Goal: Task Accomplishment & Management: Complete application form

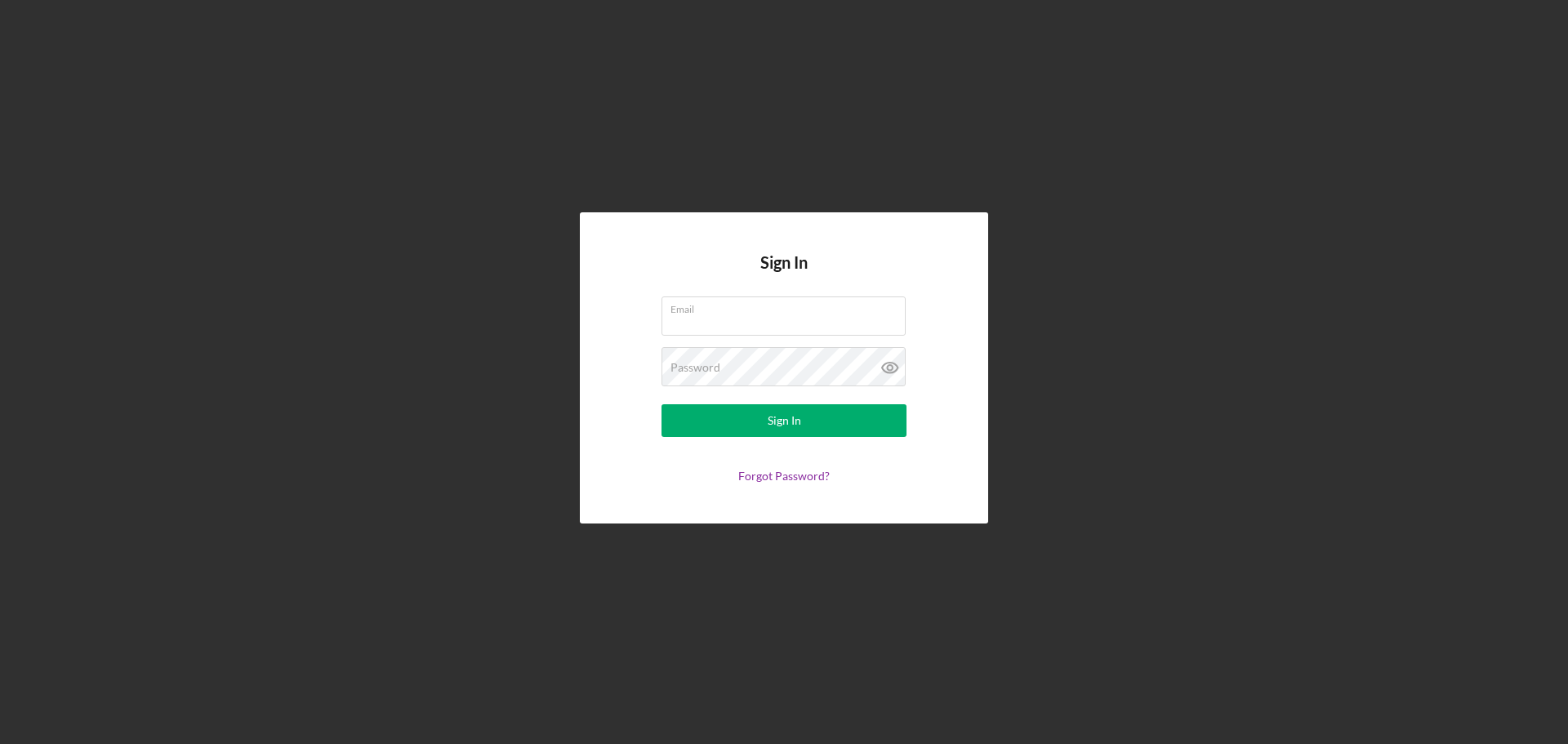
type input "carolina@cicville.org"
click at [769, 422] on div "Sign In" at bounding box center [784, 420] width 34 height 33
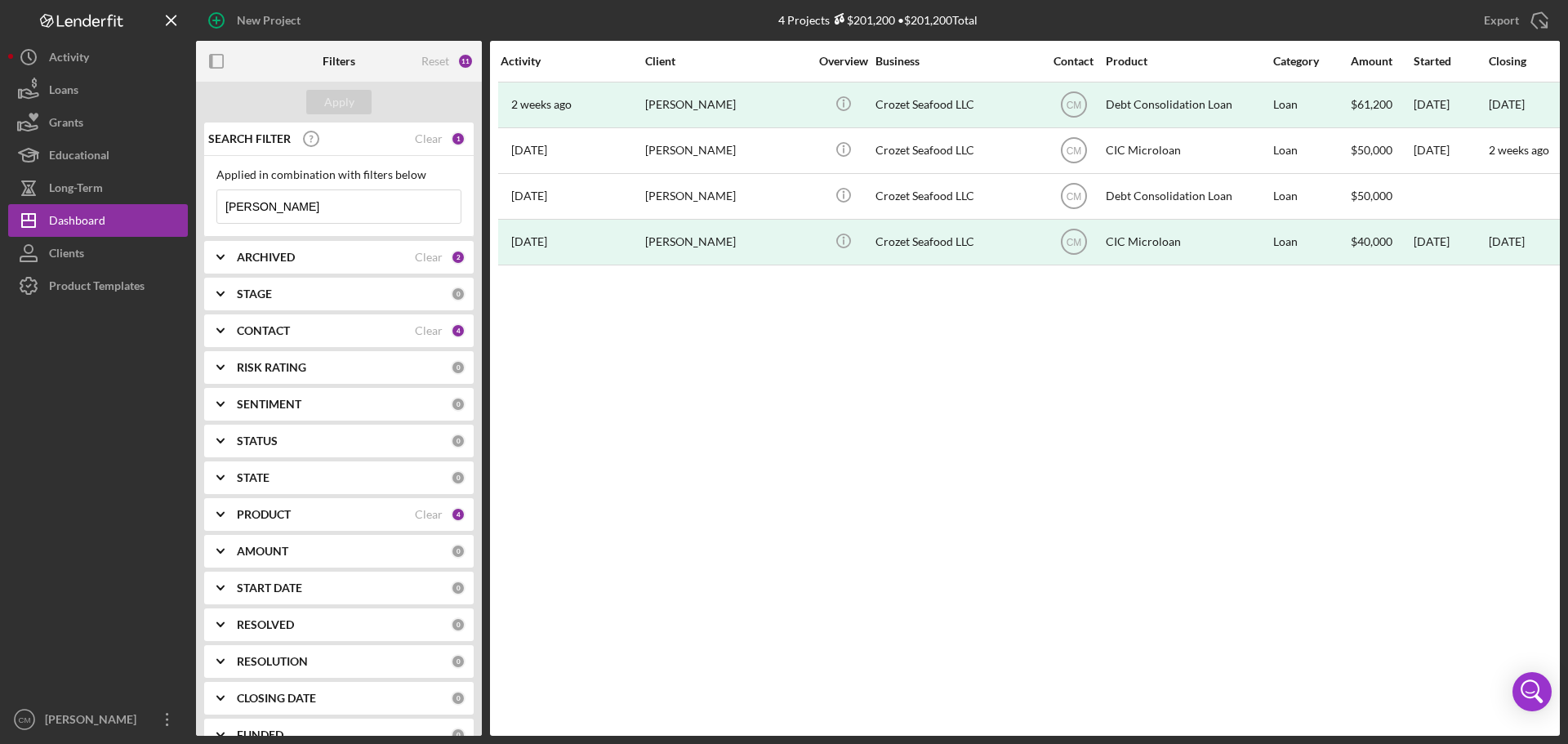
click at [379, 209] on input "jayson" at bounding box center [338, 206] width 244 height 33
type input "brian"
click at [350, 99] on div "Apply" at bounding box center [339, 101] width 30 height 25
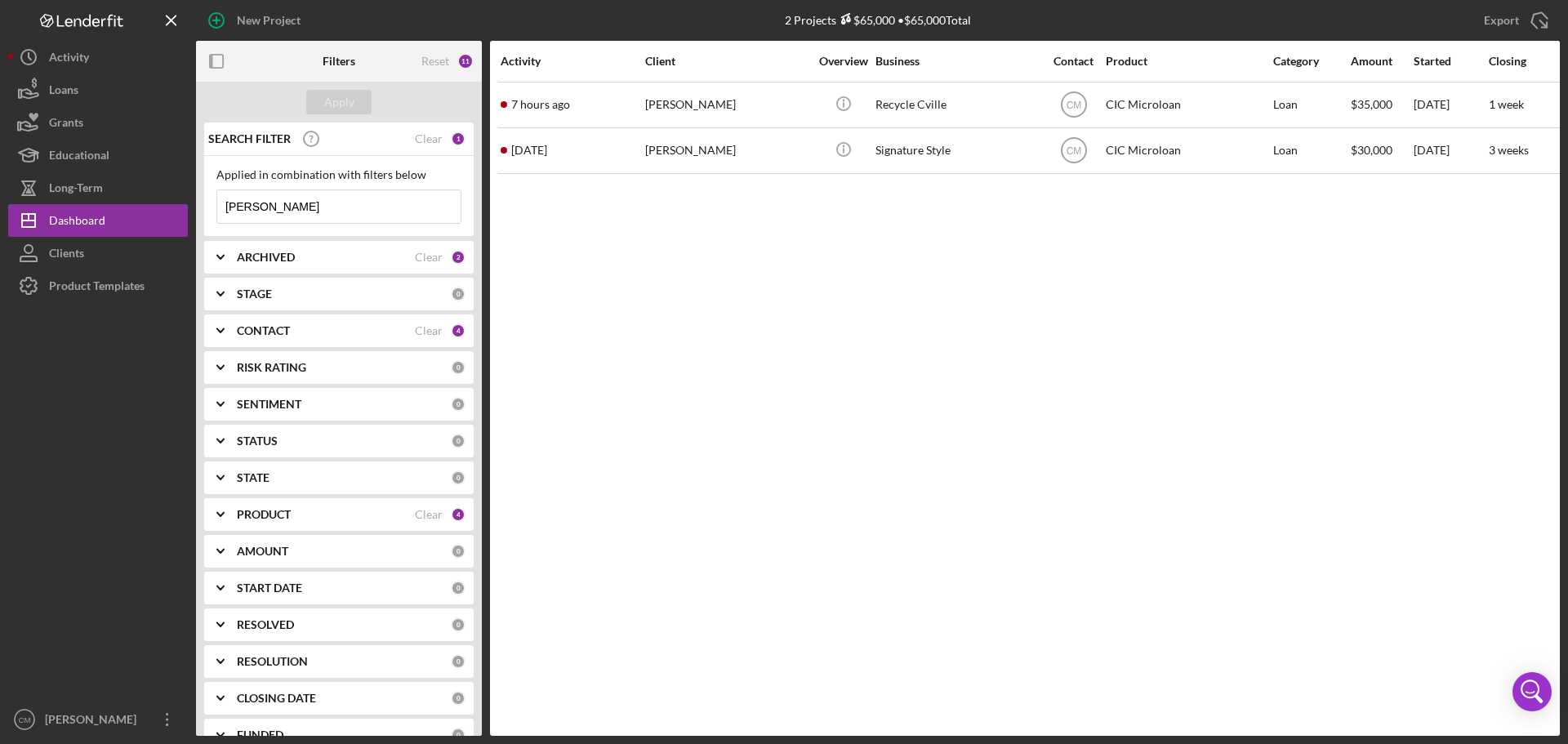
click at [943, 119] on div "Recycle Cville" at bounding box center [957, 105] width 163 height 44
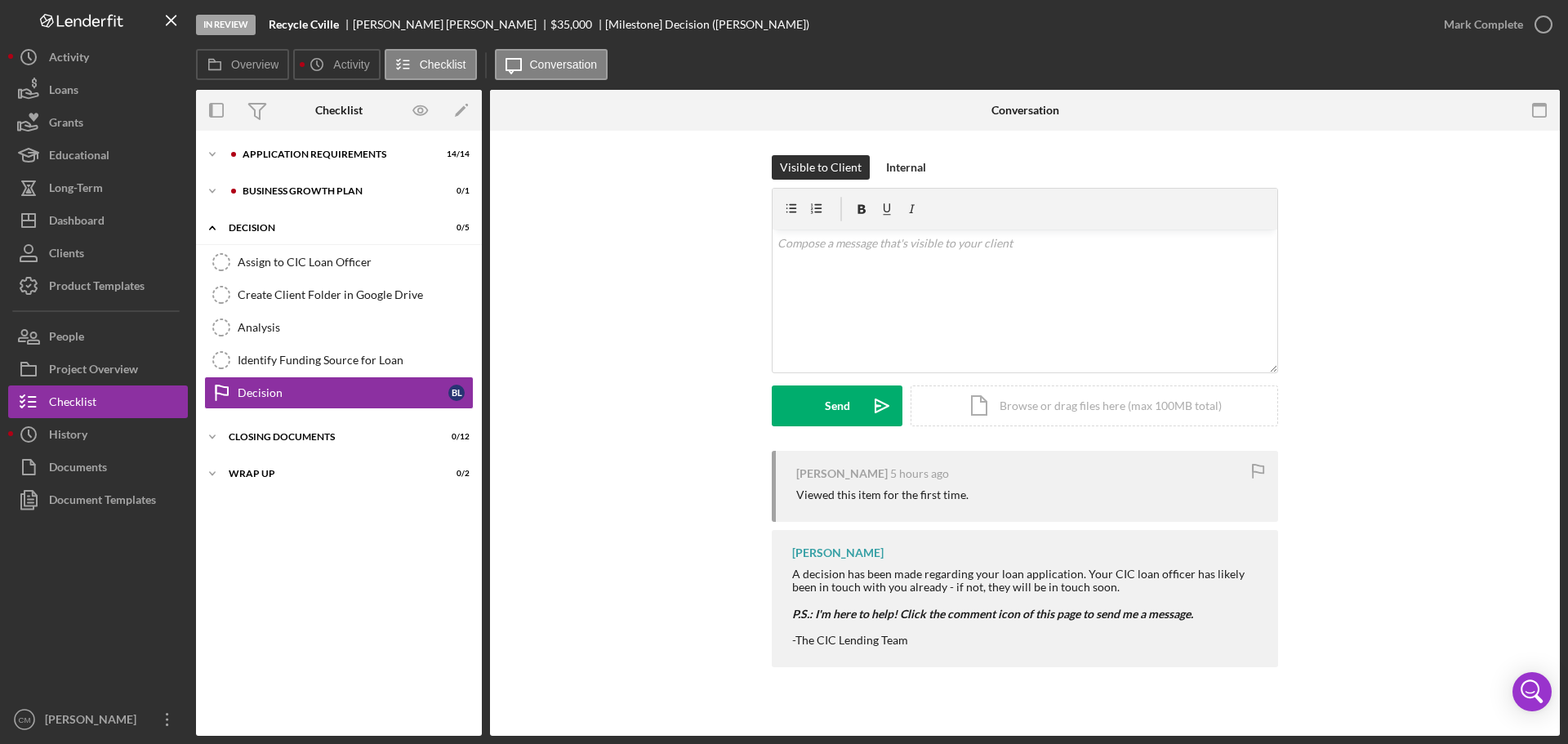
click at [270, 157] on div "APPLICATION REQUIREMENTS" at bounding box center [335, 154] width 186 height 10
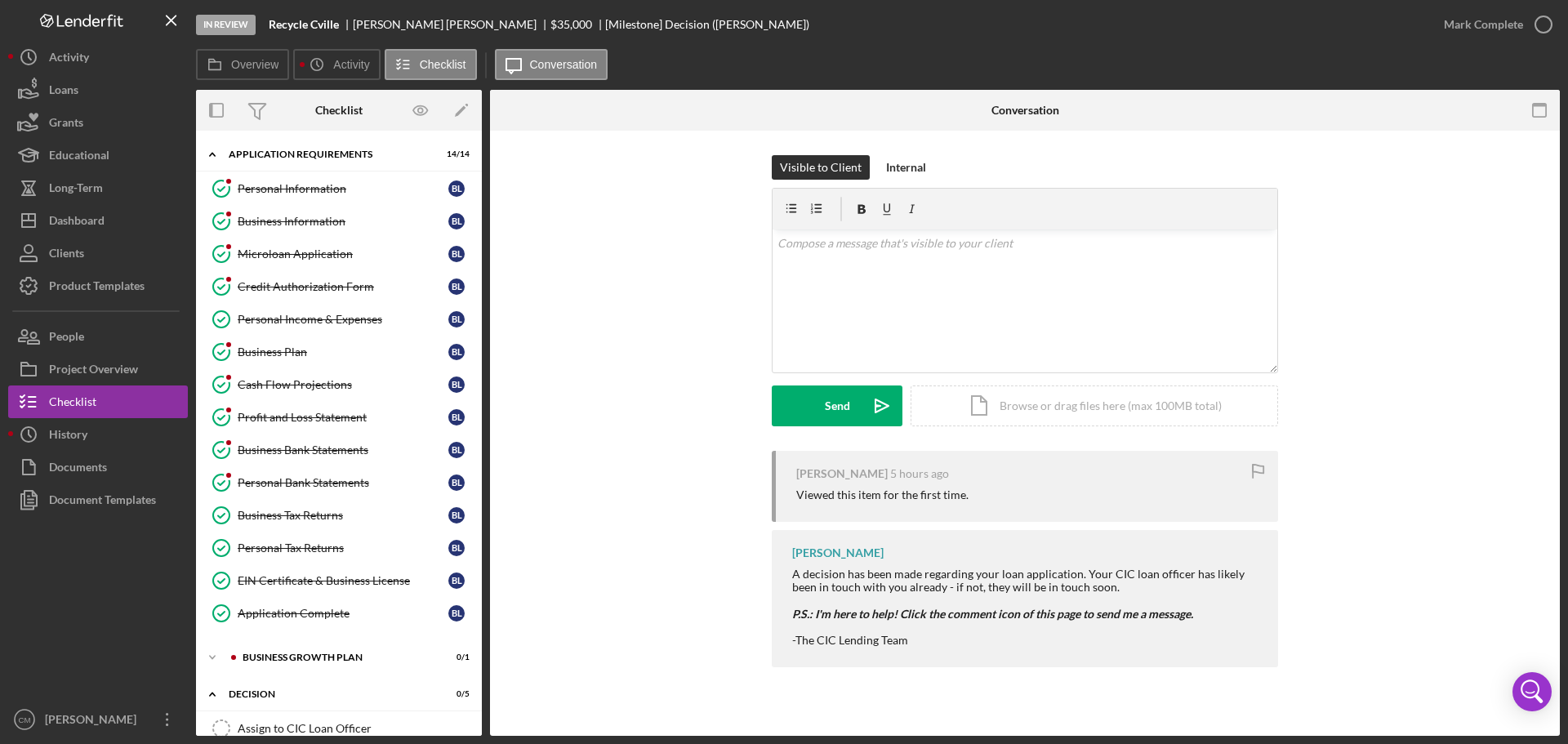
click at [306, 663] on div "Icon/Expander Business Growth Plan 0 / 1" at bounding box center [338, 657] width 285 height 33
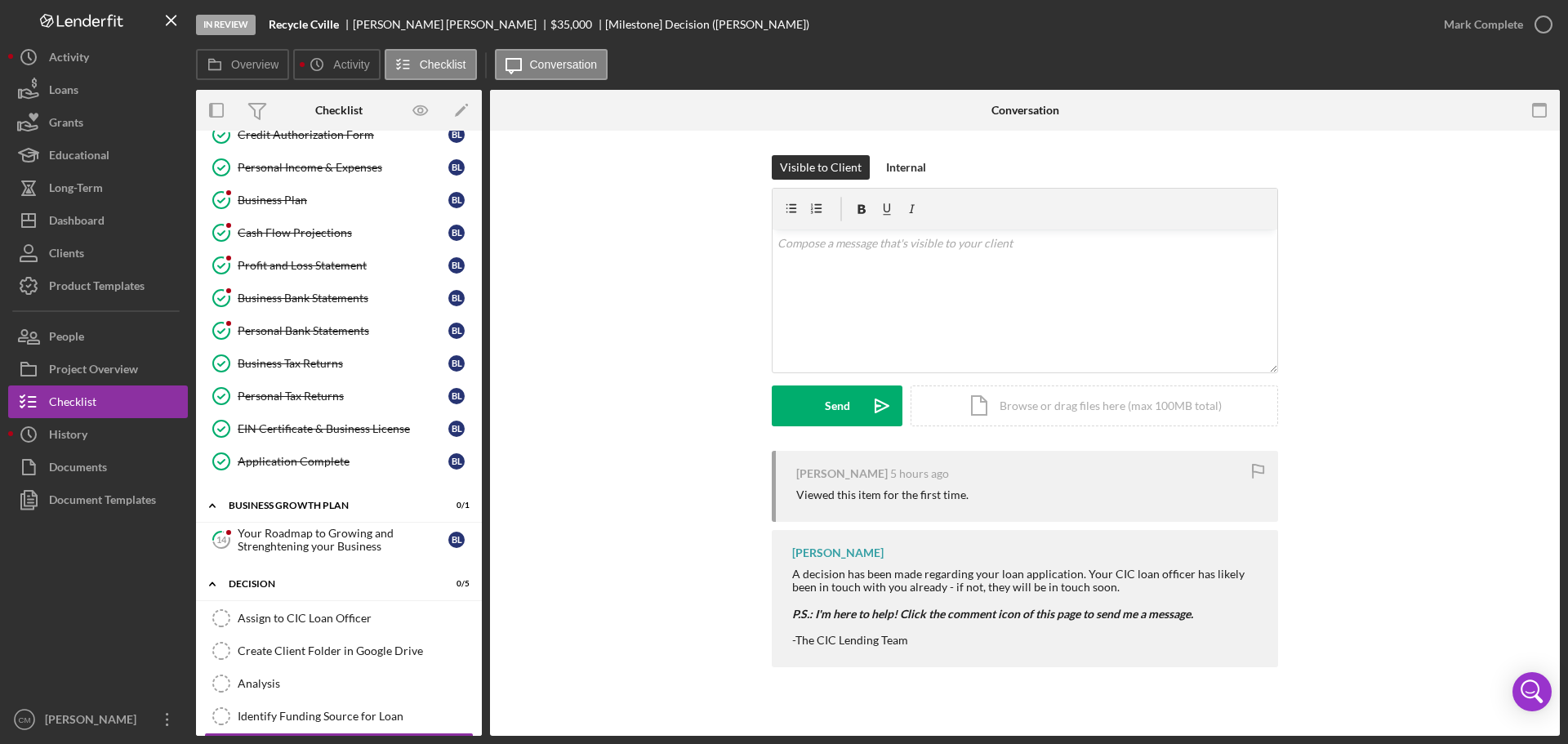
scroll to position [163, 0]
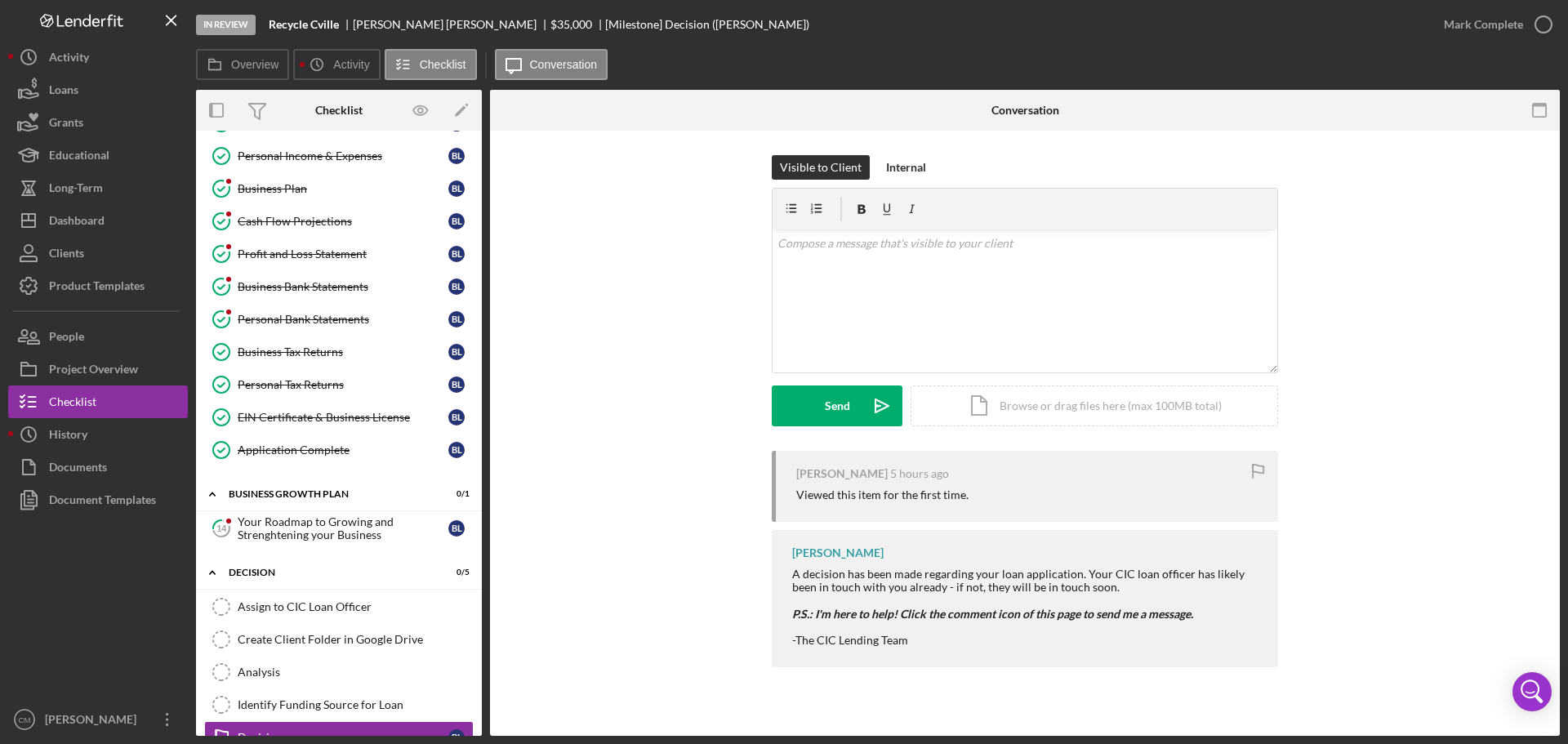
click at [326, 528] on div "Your Roadmap to Growing and Strenghtening your Business" at bounding box center [343, 528] width 211 height 26
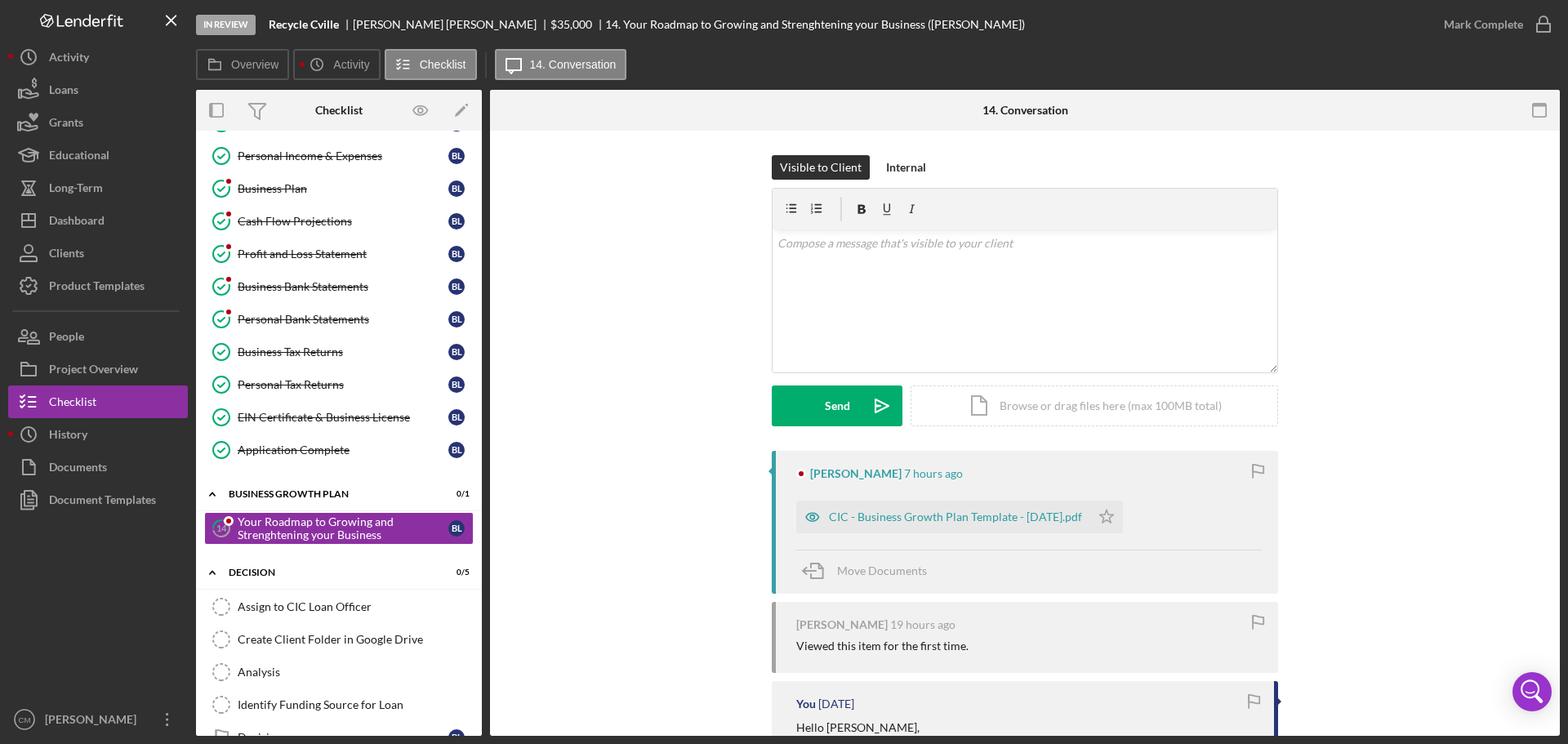
click at [807, 515] on icon "button" at bounding box center [812, 516] width 33 height 33
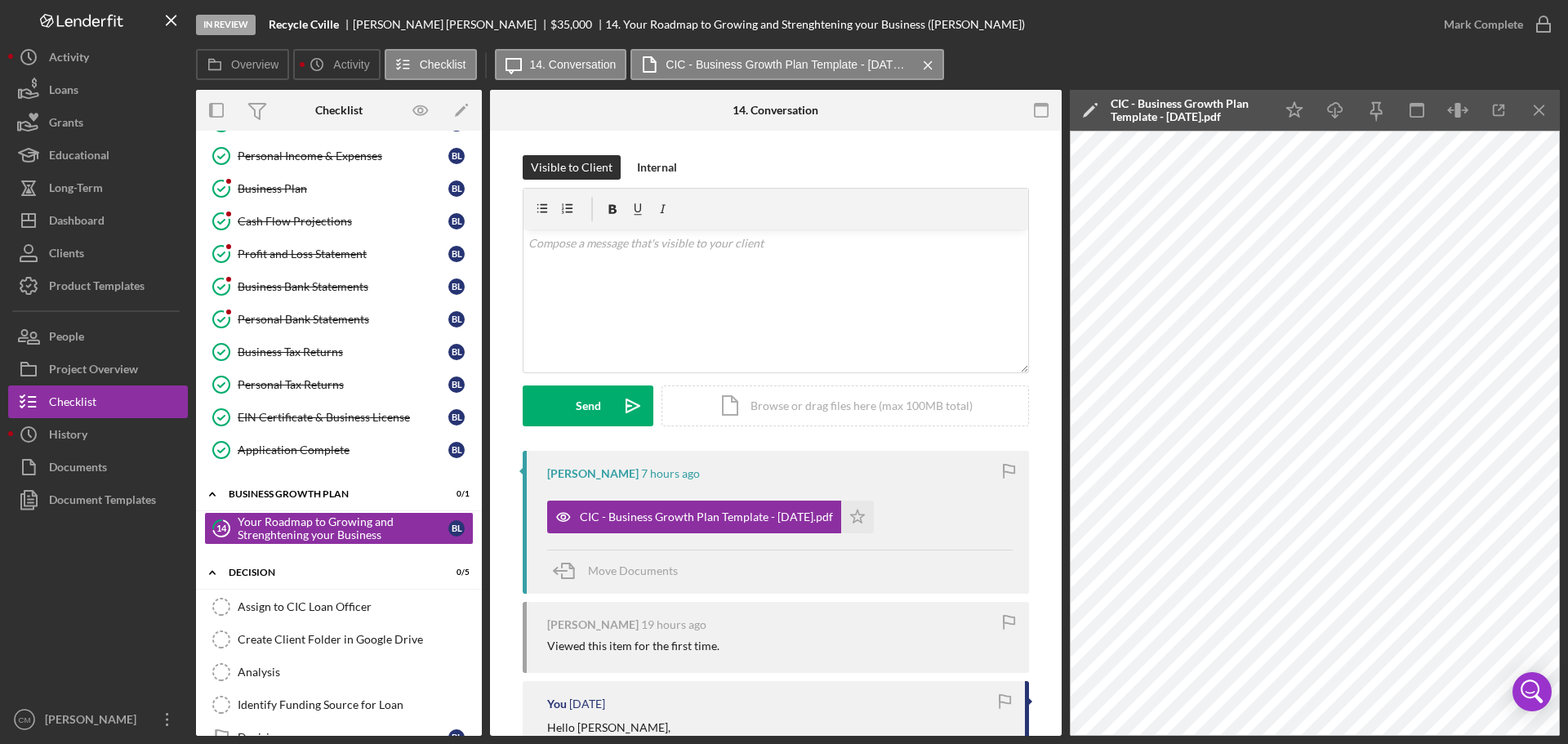
click at [860, 514] on polygon "button" at bounding box center [858, 515] width 14 height 13
click at [0, 0] on icon "button" at bounding box center [0, 0] width 0 height 0
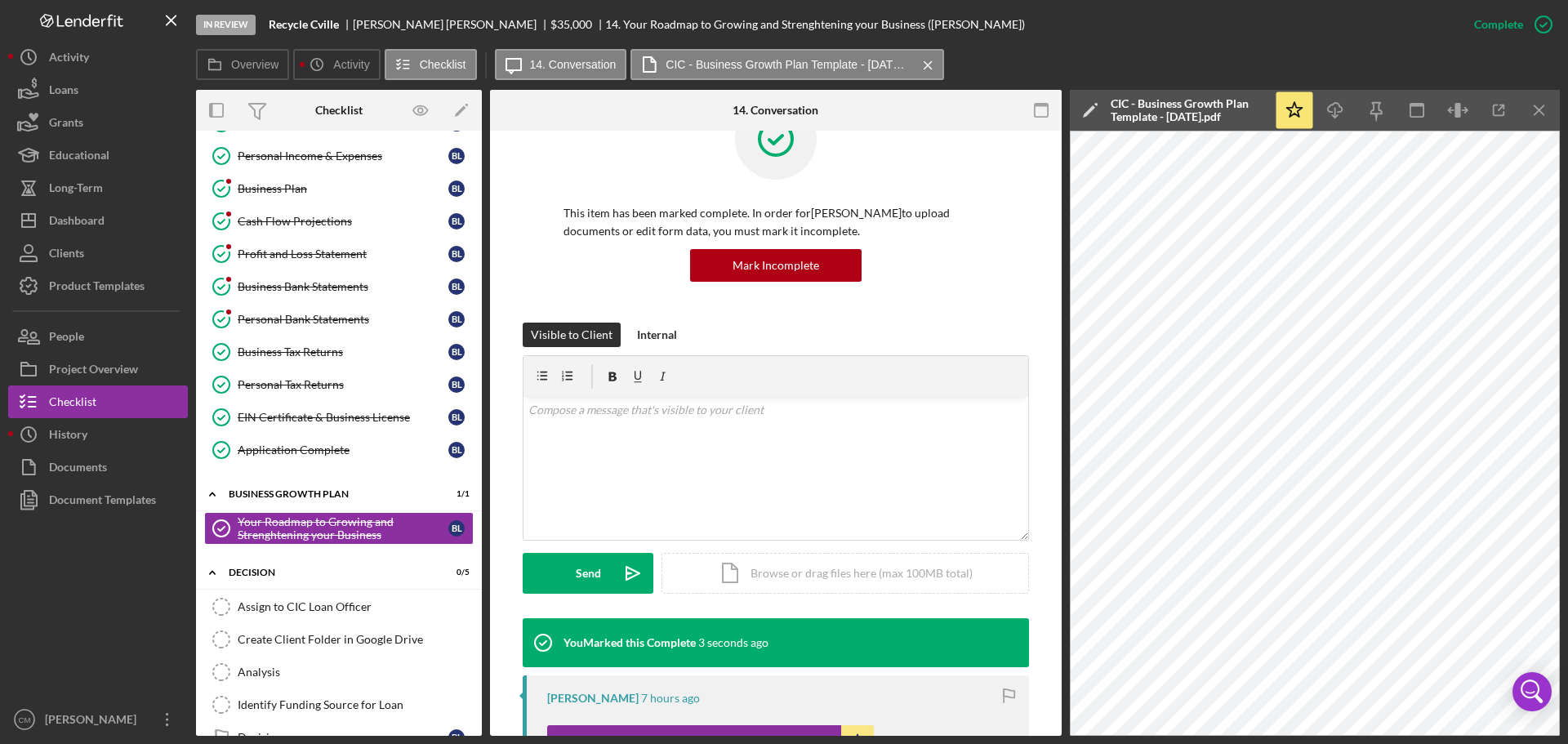
scroll to position [82, 0]
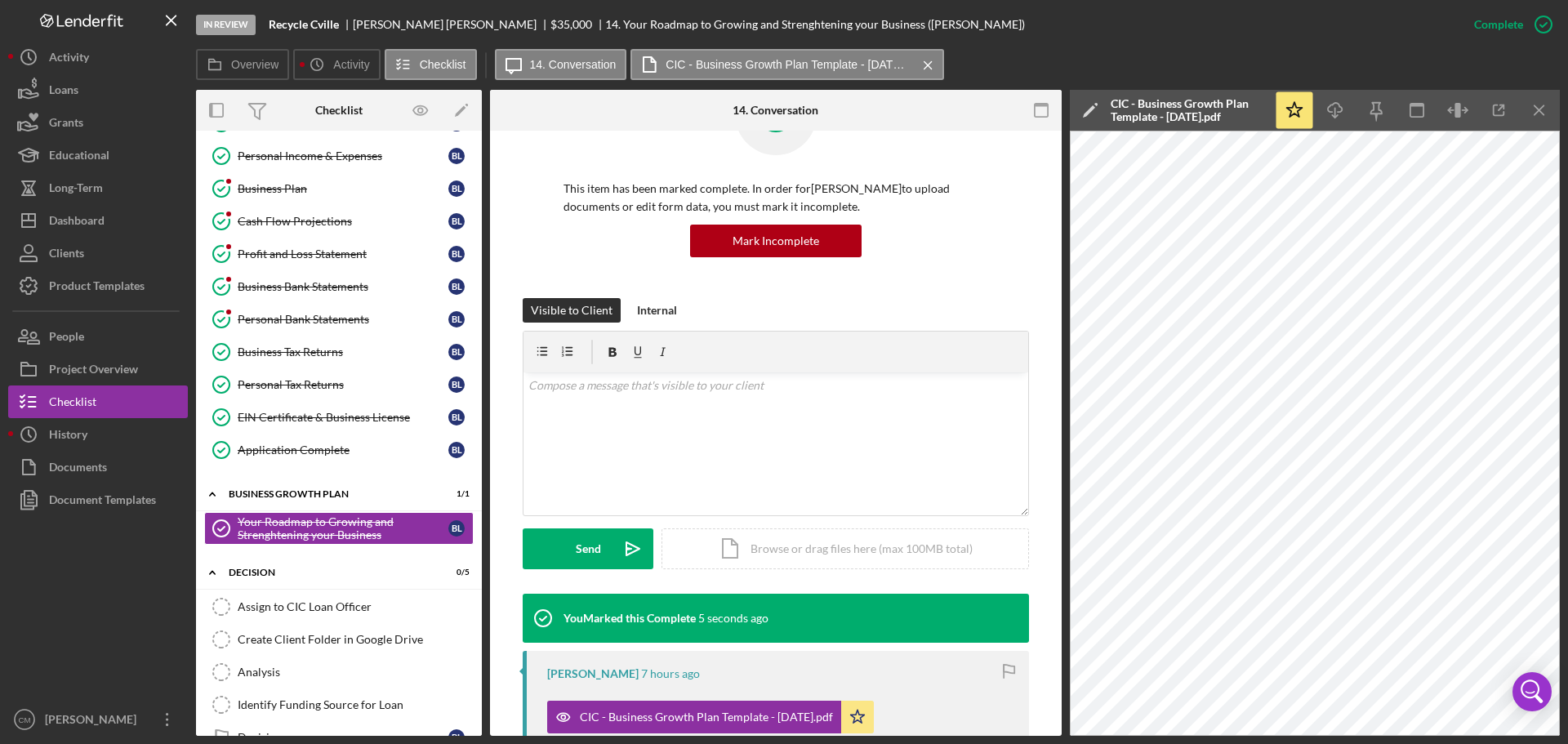
click at [230, 574] on div "Decision" at bounding box center [328, 573] width 200 height 10
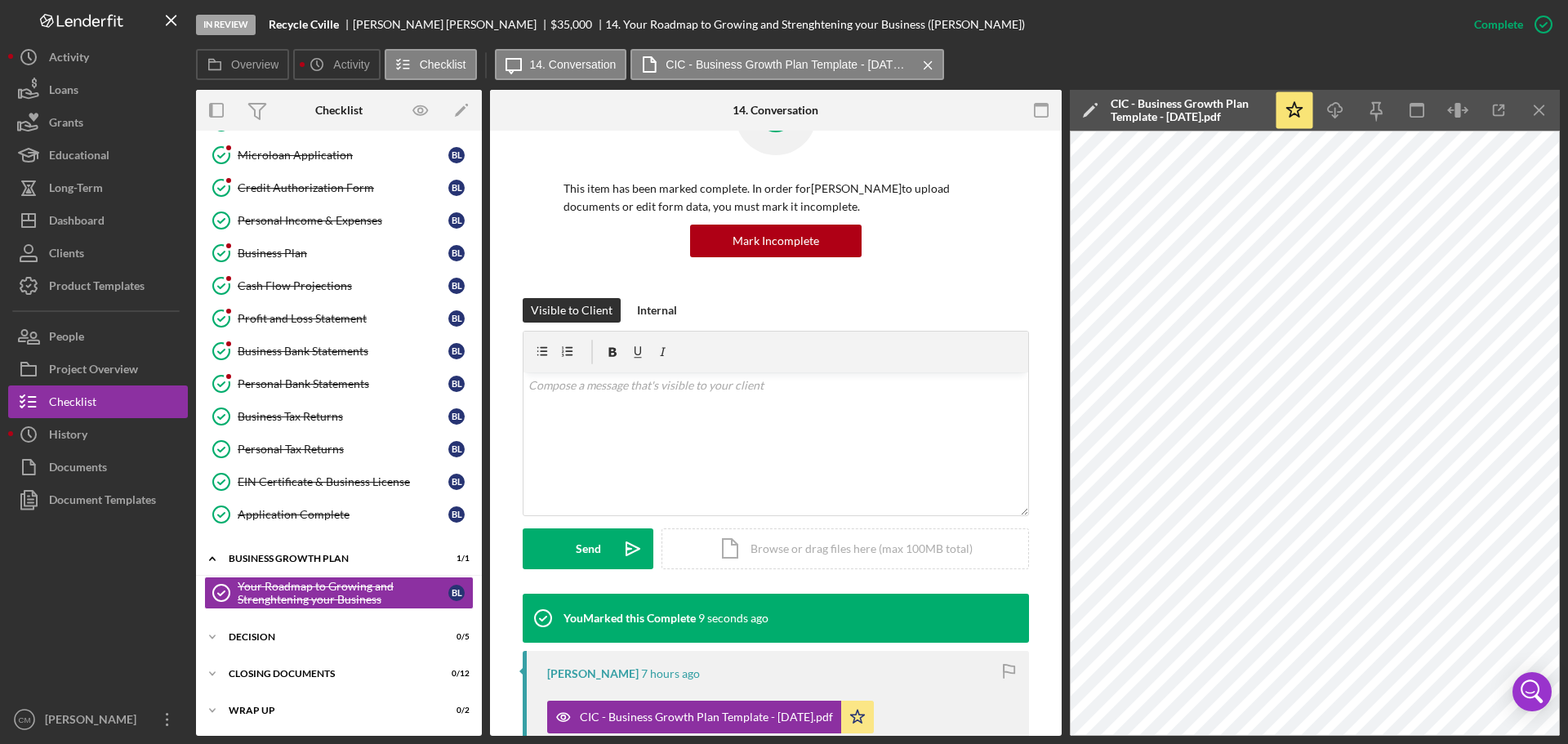
click at [331, 389] on div "Personal Bank Statements" at bounding box center [343, 383] width 211 height 13
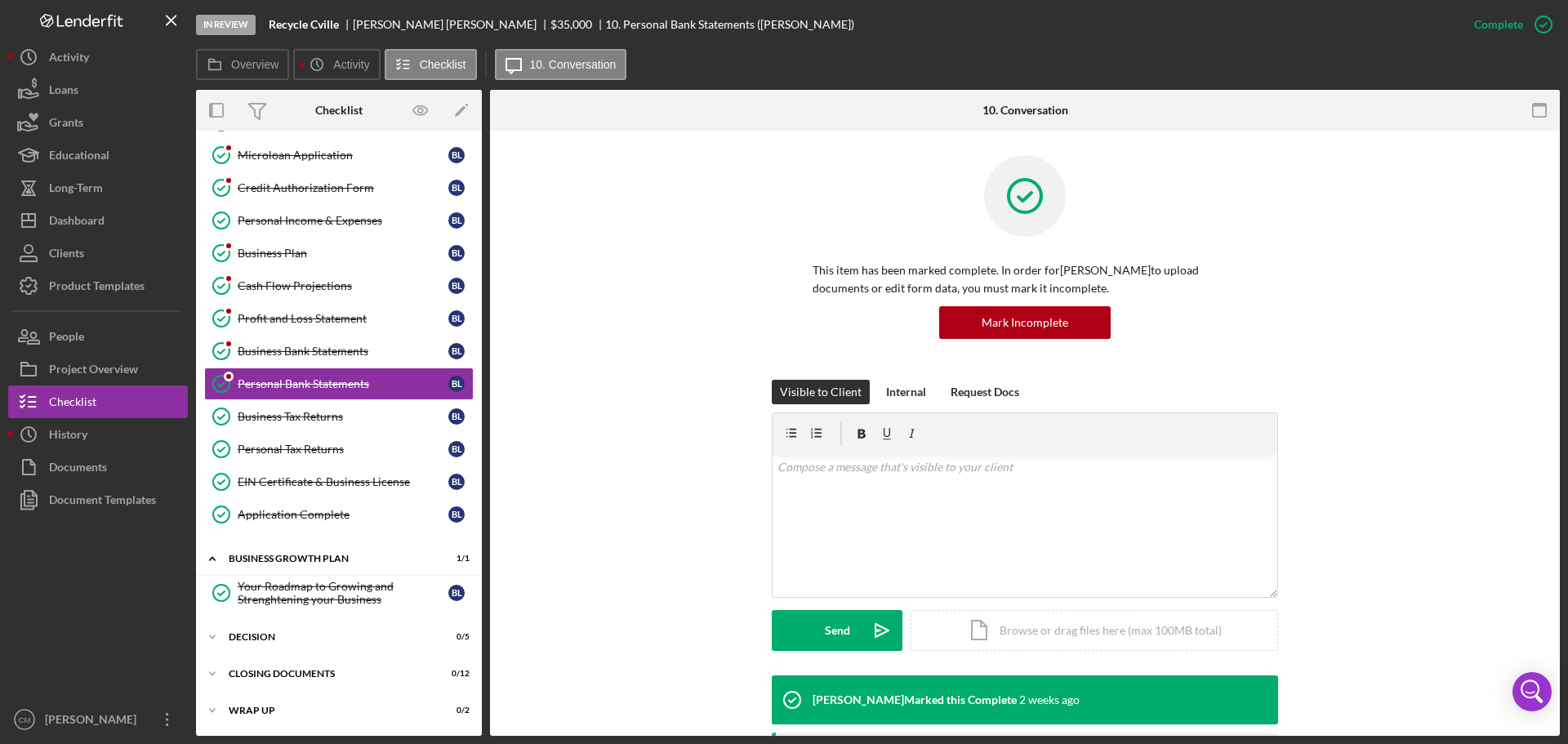
click at [284, 355] on div "Business Bank Statements" at bounding box center [343, 351] width 211 height 13
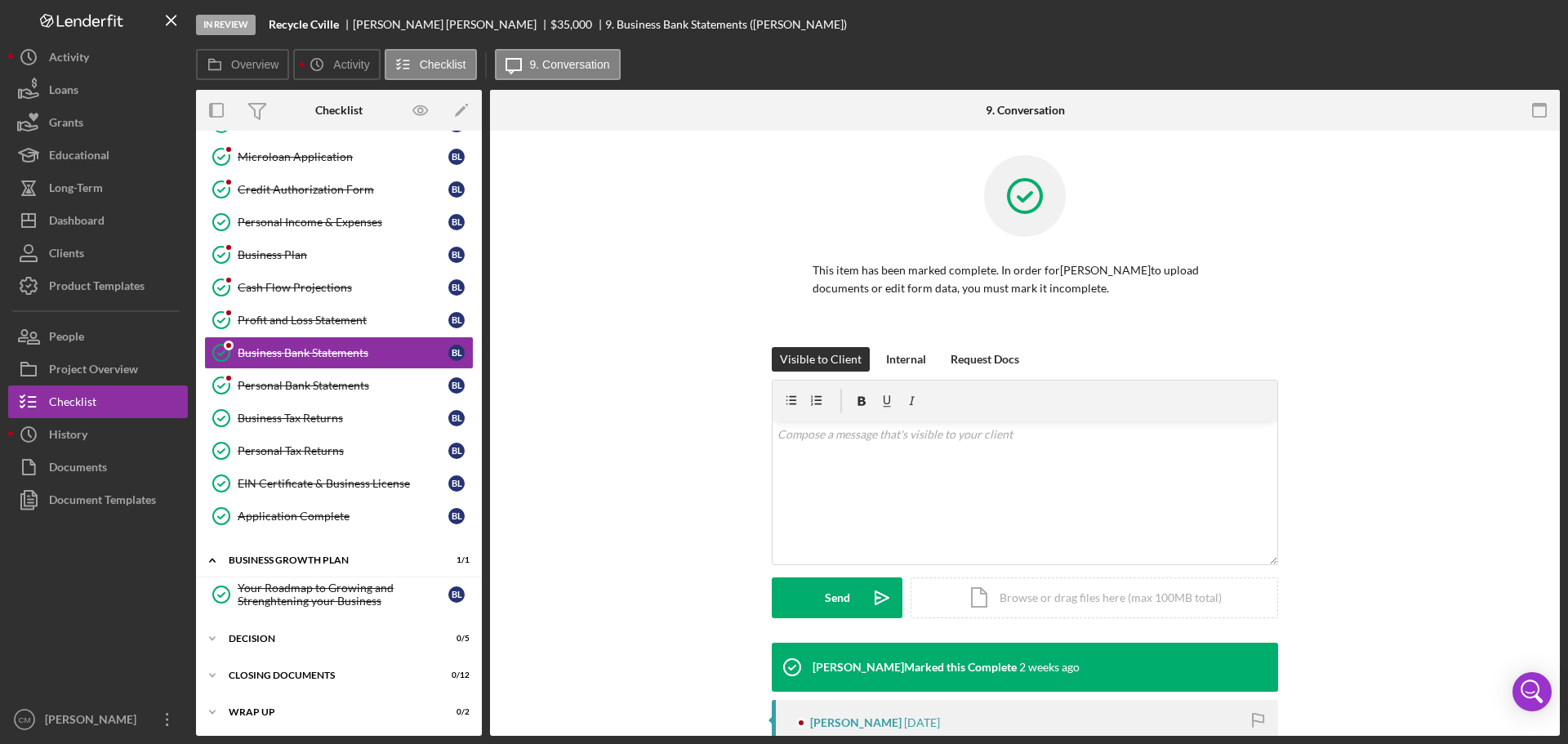
scroll to position [98, 0]
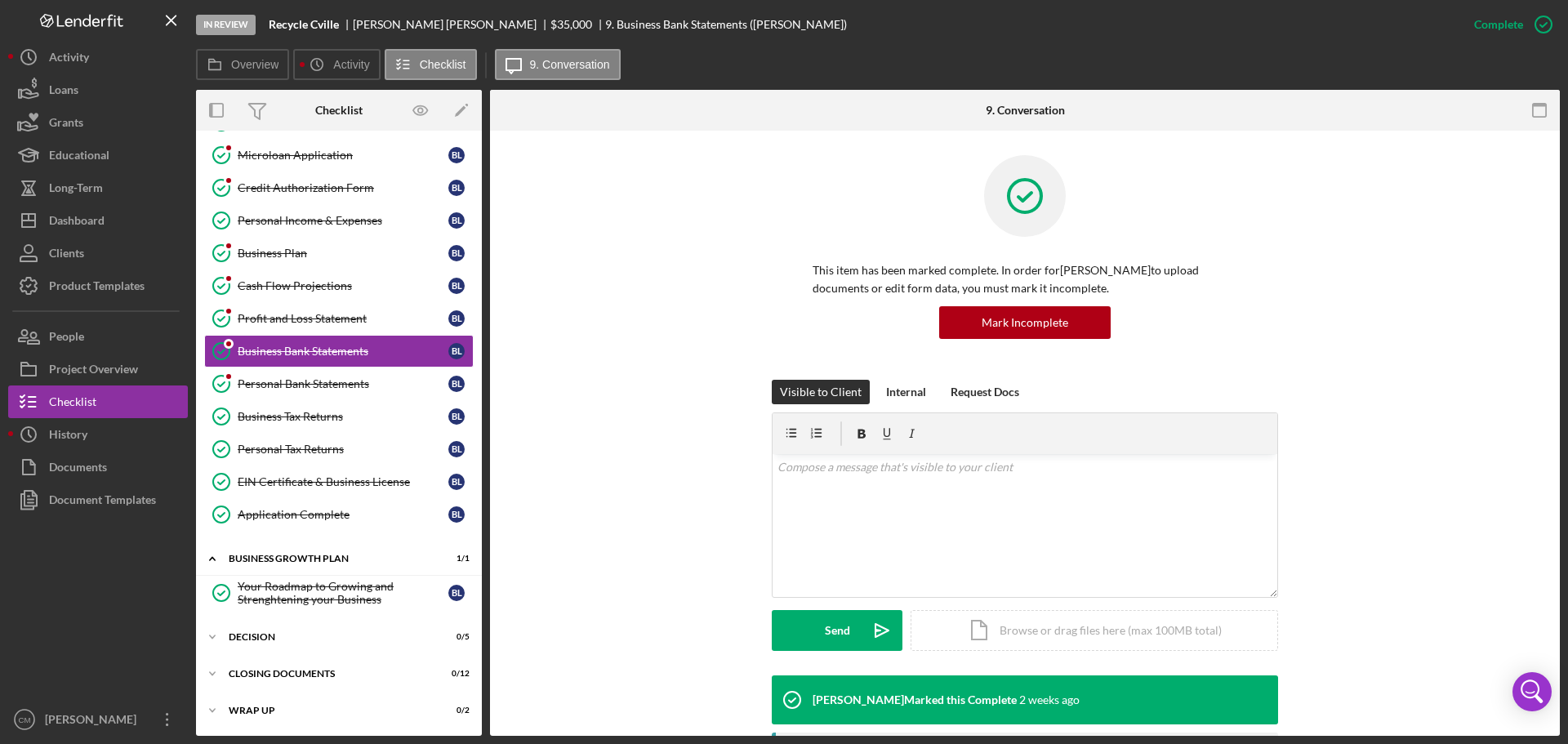
click at [289, 319] on div "Profit and Loss Statement" at bounding box center [343, 318] width 211 height 13
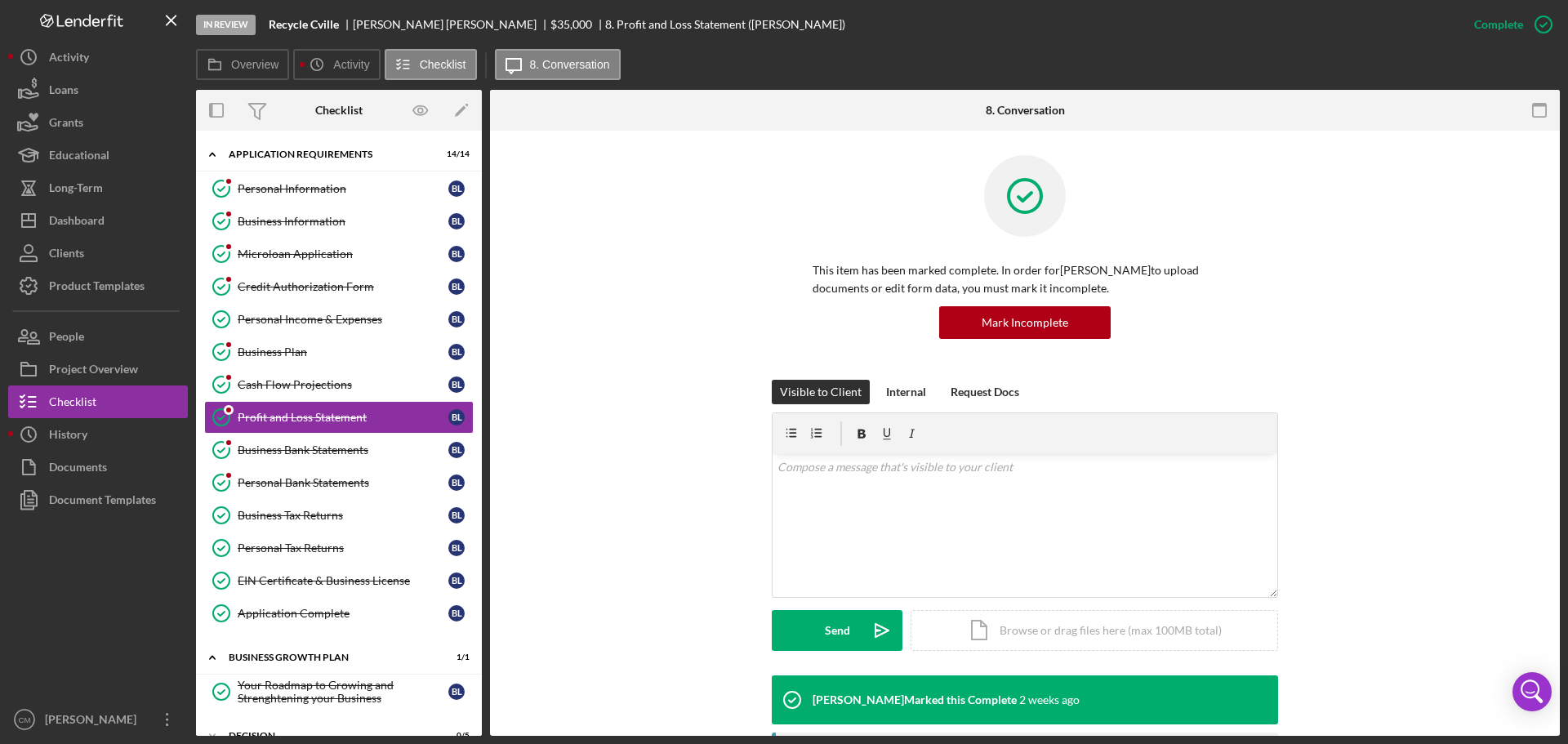
click at [288, 179] on link "Personal Information Personal Information B L" at bounding box center [338, 188] width 269 height 33
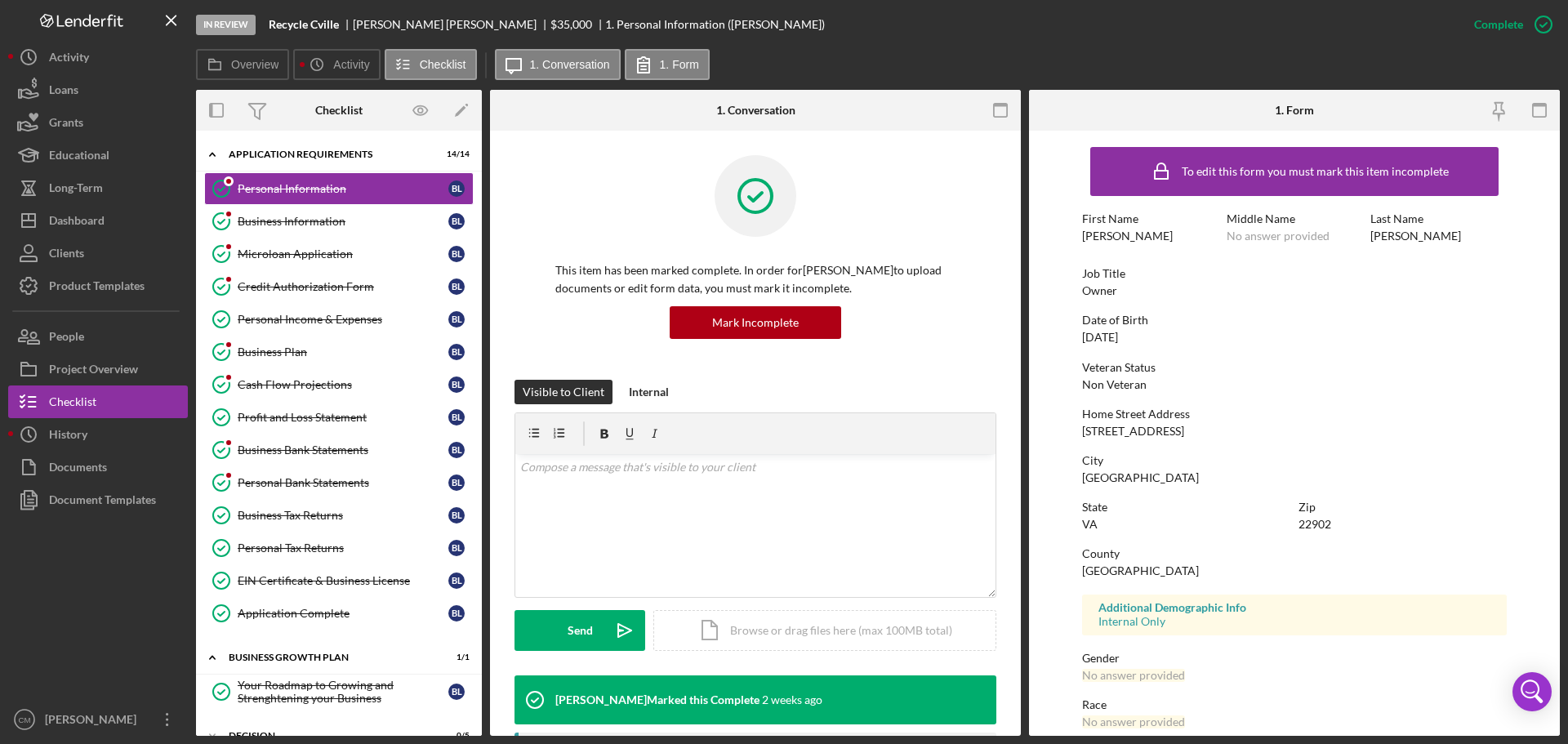
click at [305, 223] on div "Business Information" at bounding box center [343, 221] width 211 height 13
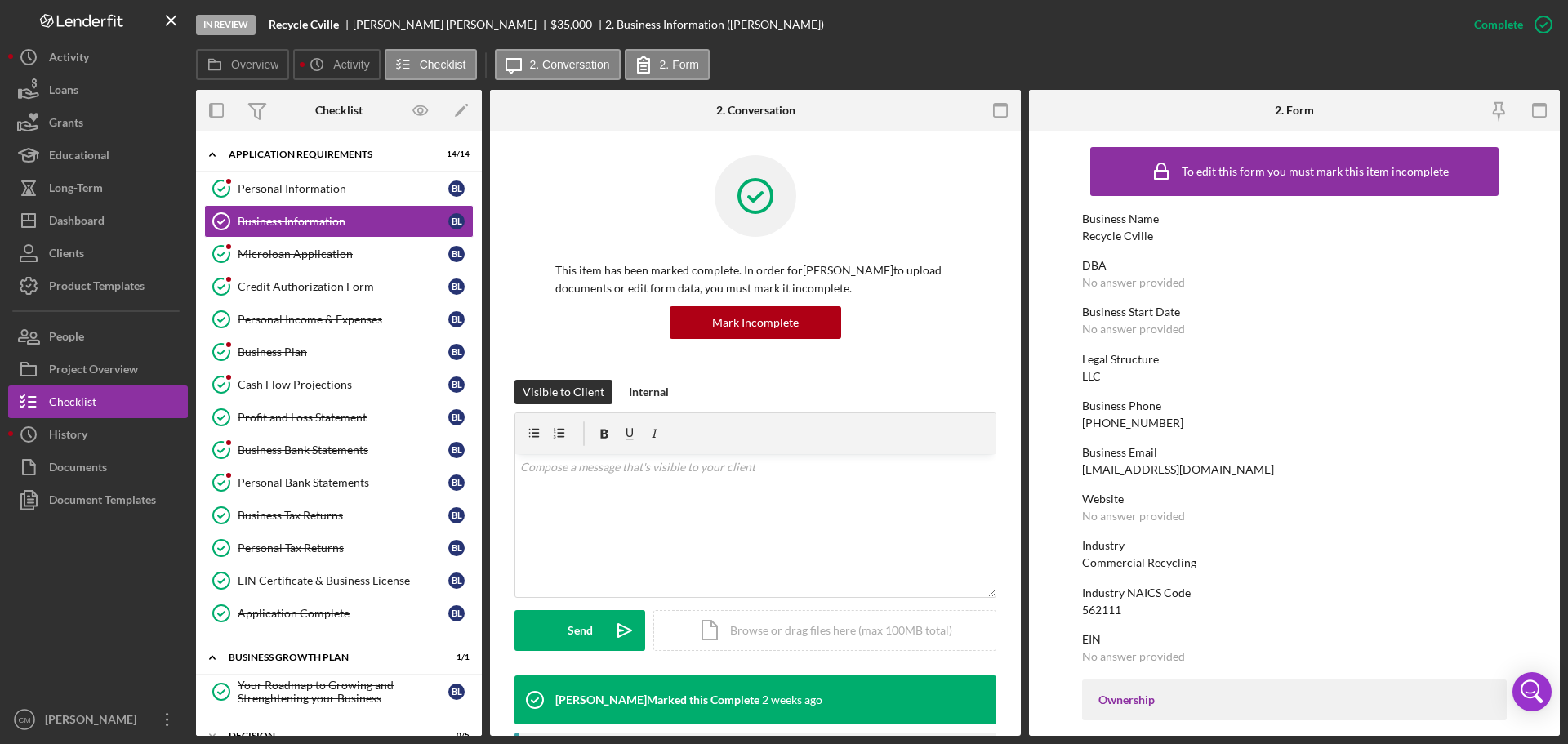
click at [327, 189] on div "Personal Information" at bounding box center [343, 188] width 211 height 13
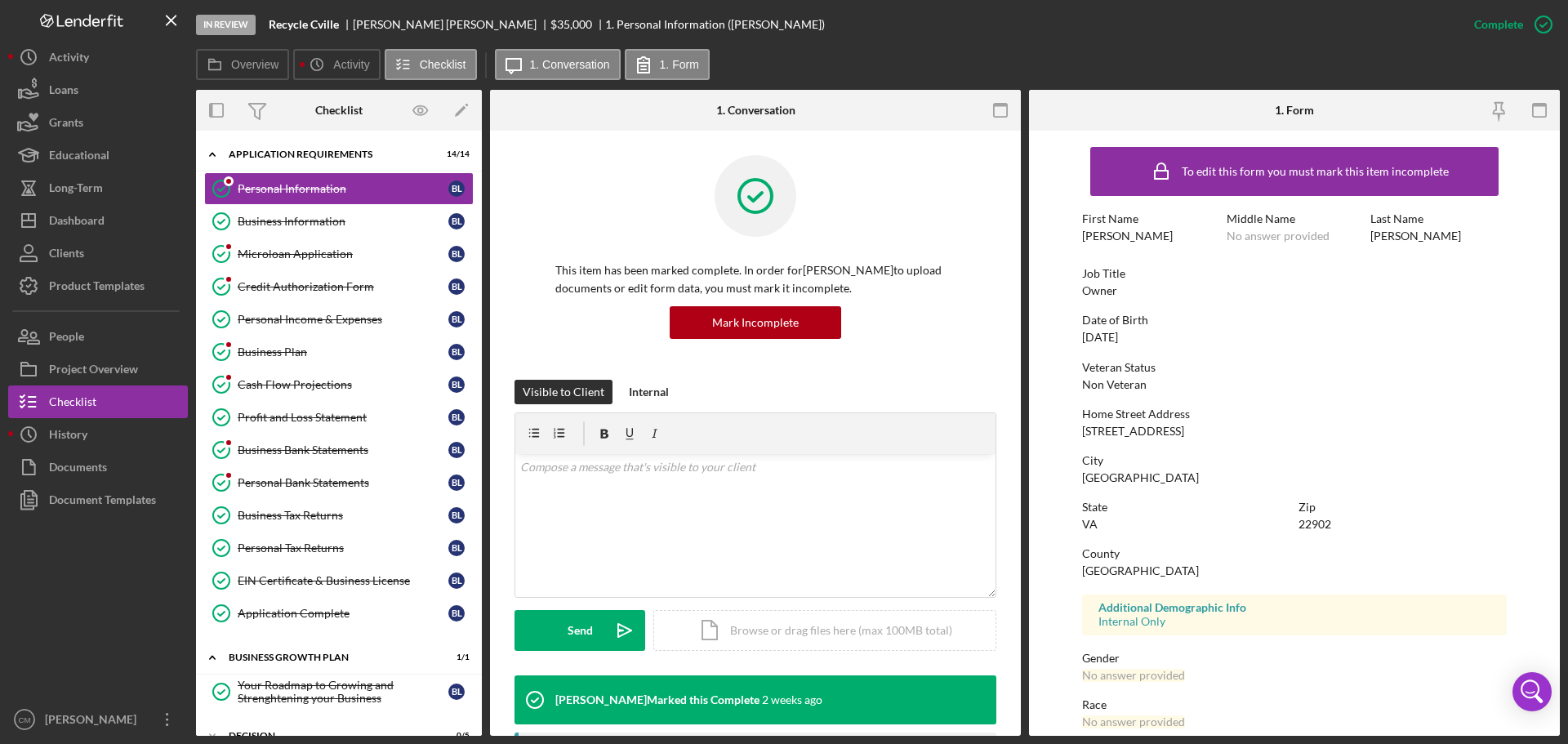
click at [329, 215] on div "Business Information" at bounding box center [343, 221] width 211 height 13
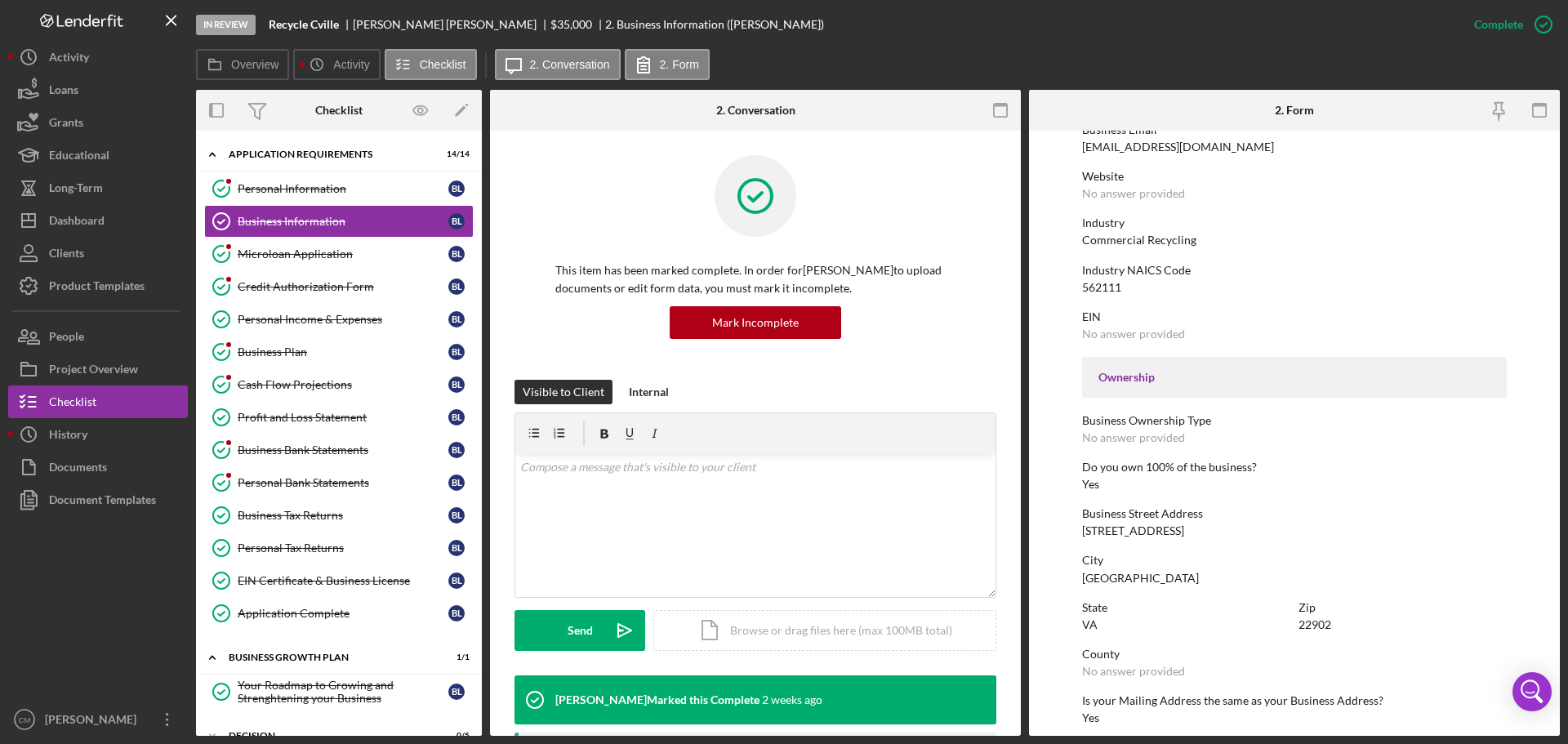
scroll to position [326, 0]
click at [294, 260] on div "Microloan Application" at bounding box center [343, 254] width 211 height 13
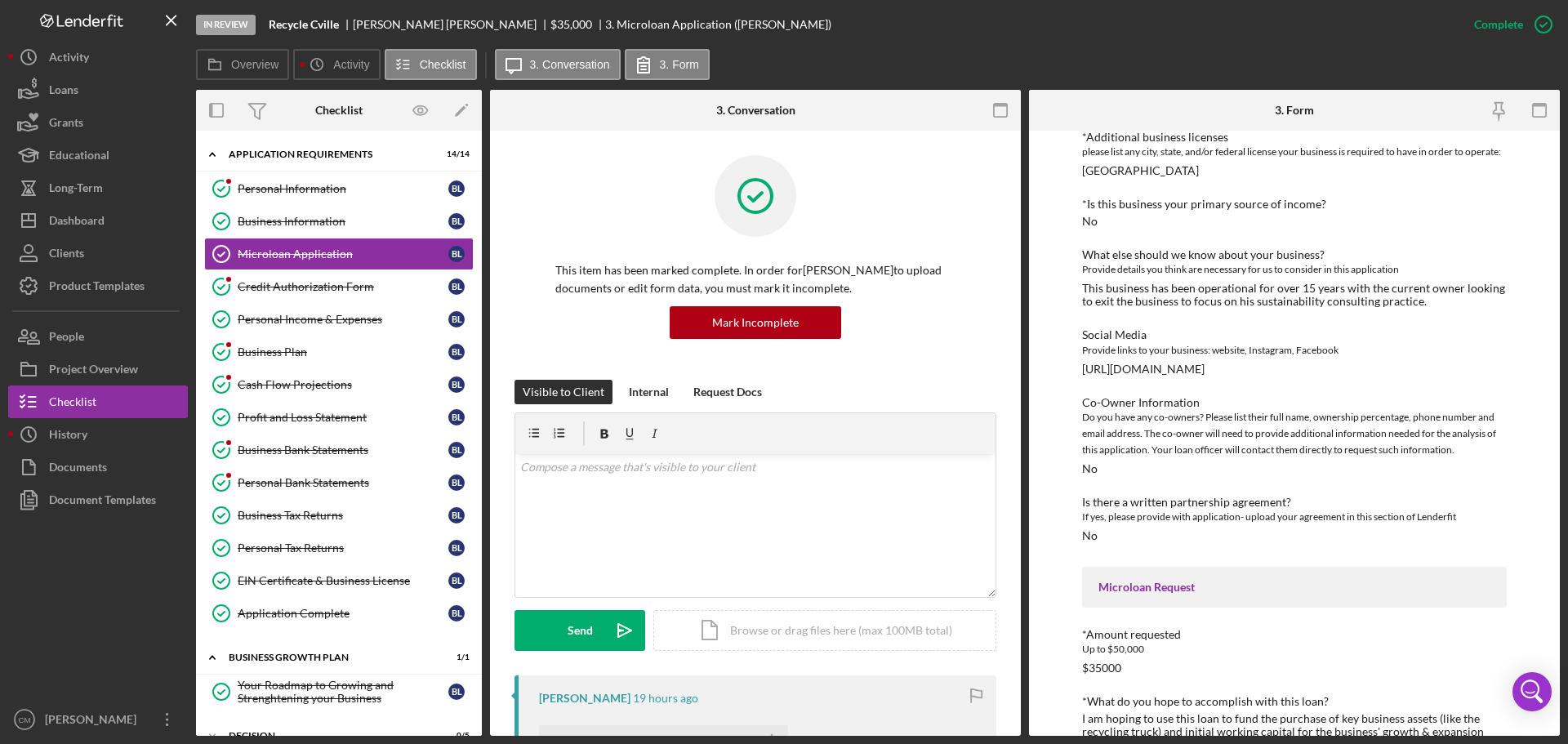
scroll to position [1796, 0]
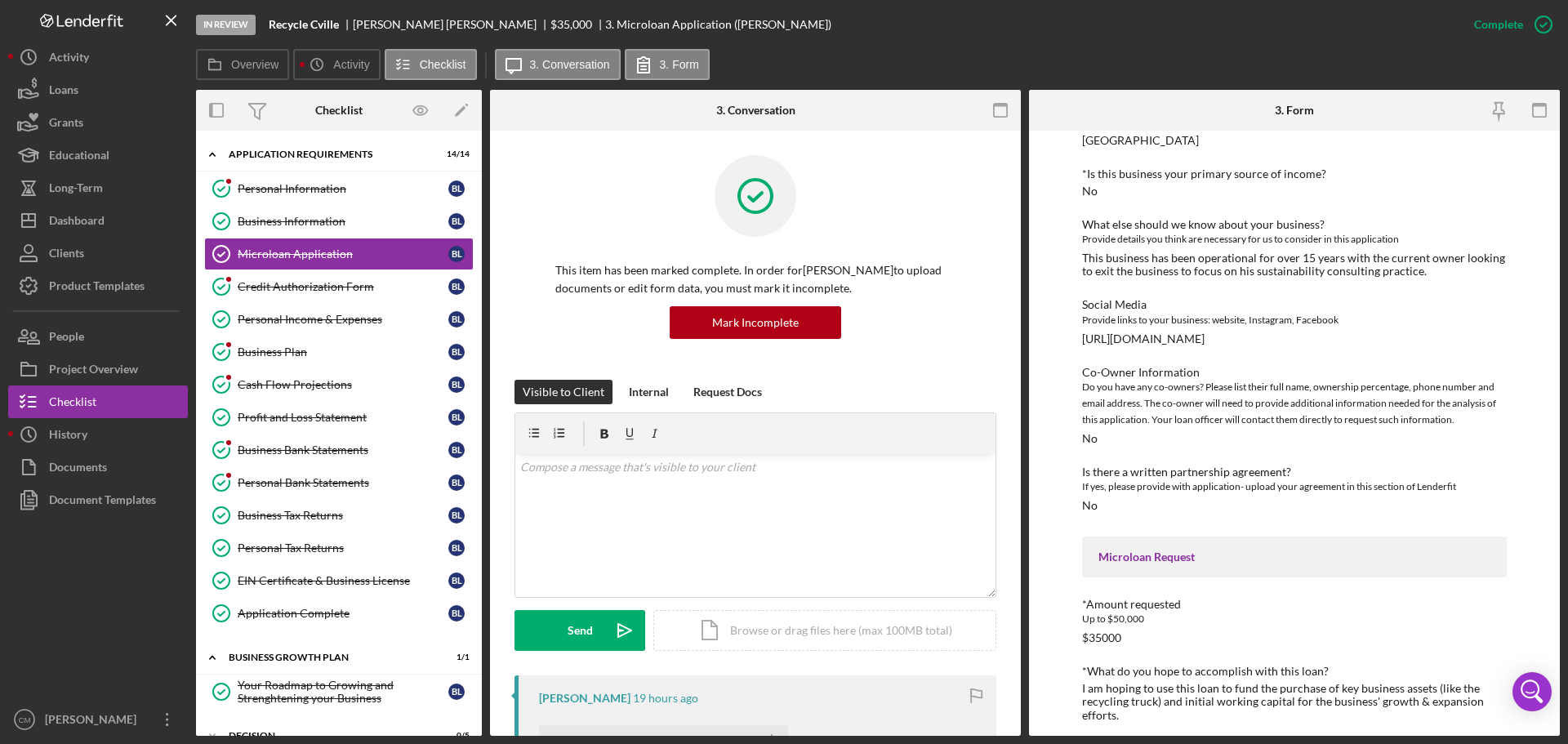
drag, startPoint x: 1210, startPoint y: 356, endPoint x: 1076, endPoint y: 354, distance: 134.0
click at [1076, 354] on div "To edit this form you must mark this item incomplete MICROLOAN APPLICATION *Bor…" at bounding box center [1295, 433] width 531 height 605
drag, startPoint x: 1152, startPoint y: 362, endPoint x: 1072, endPoint y: 350, distance: 80.9
click at [1072, 350] on div "To edit this form you must mark this item incomplete MICROLOAN APPLICATION *Bor…" at bounding box center [1295, 433] width 531 height 605
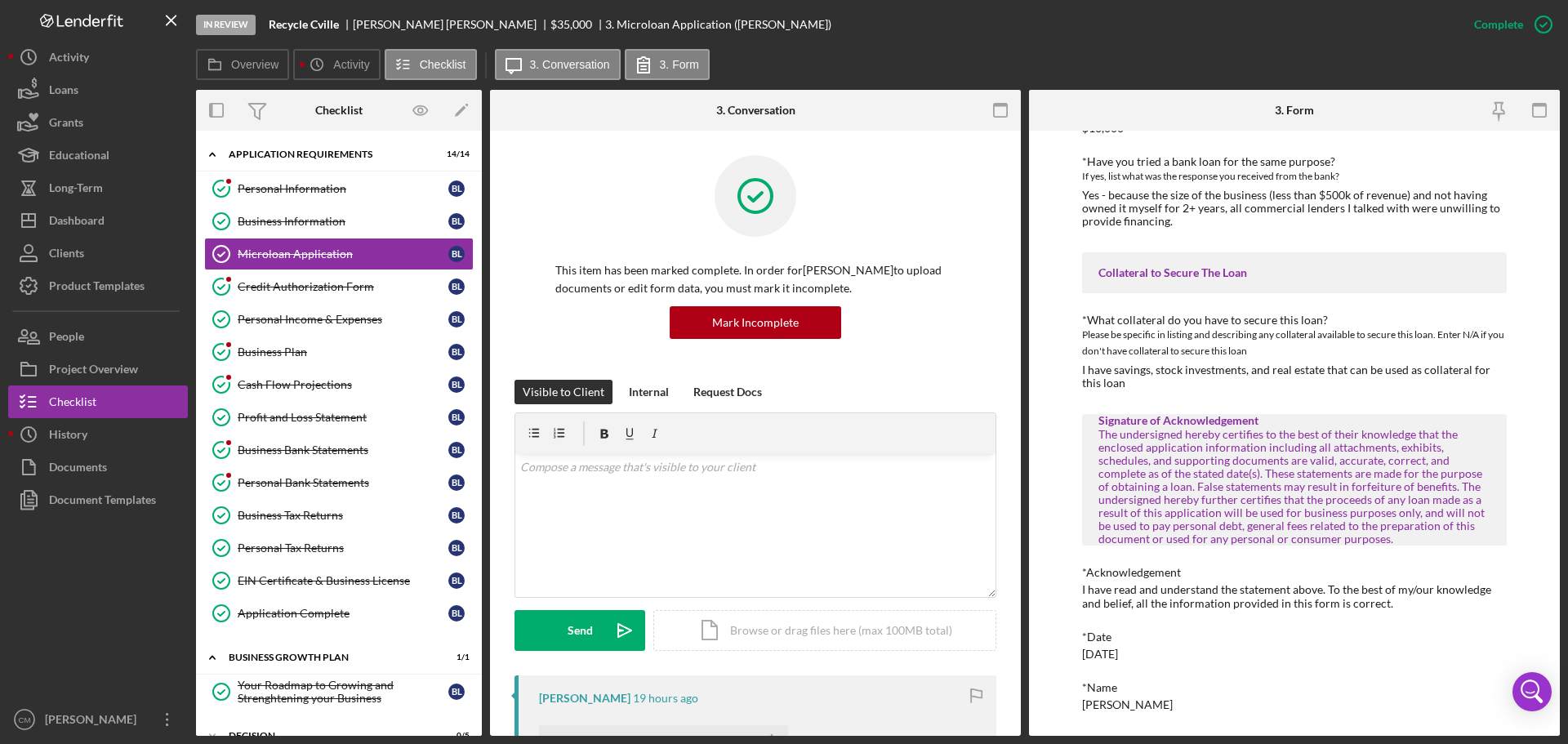
scroll to position [2484, 0]
click at [331, 284] on div "Credit Authorization Form" at bounding box center [343, 286] width 211 height 13
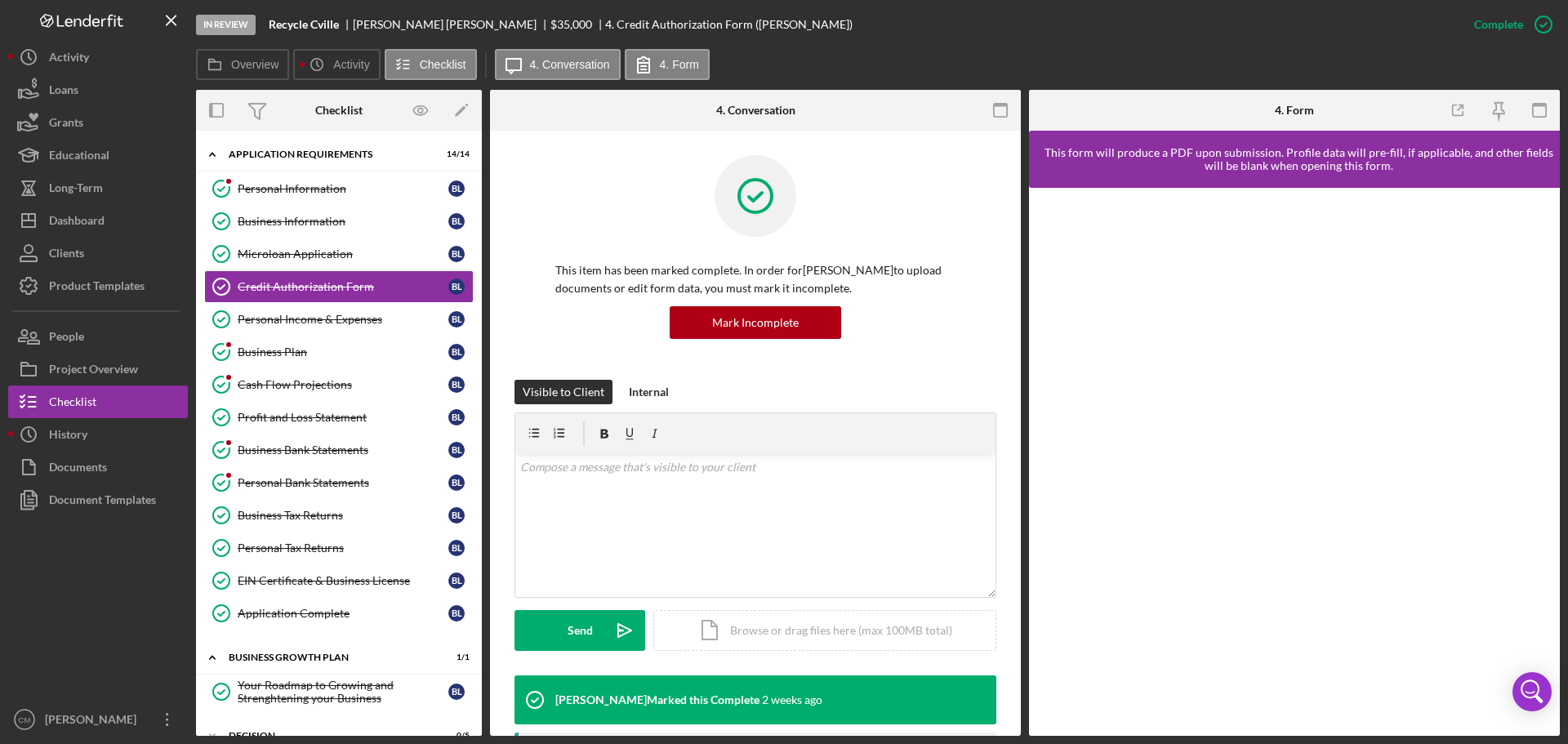
click at [318, 355] on div "Business Plan" at bounding box center [343, 351] width 211 height 13
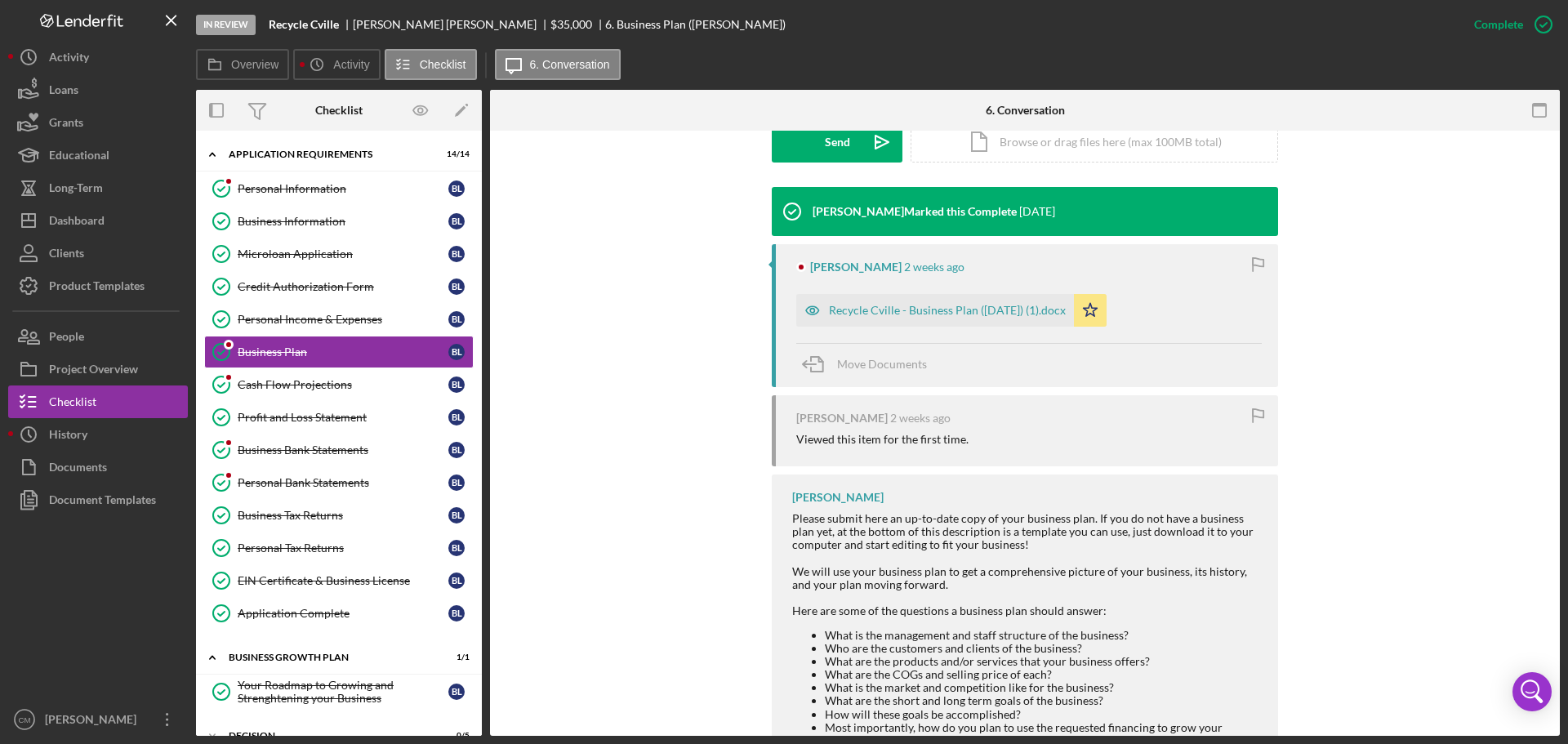
scroll to position [490, 0]
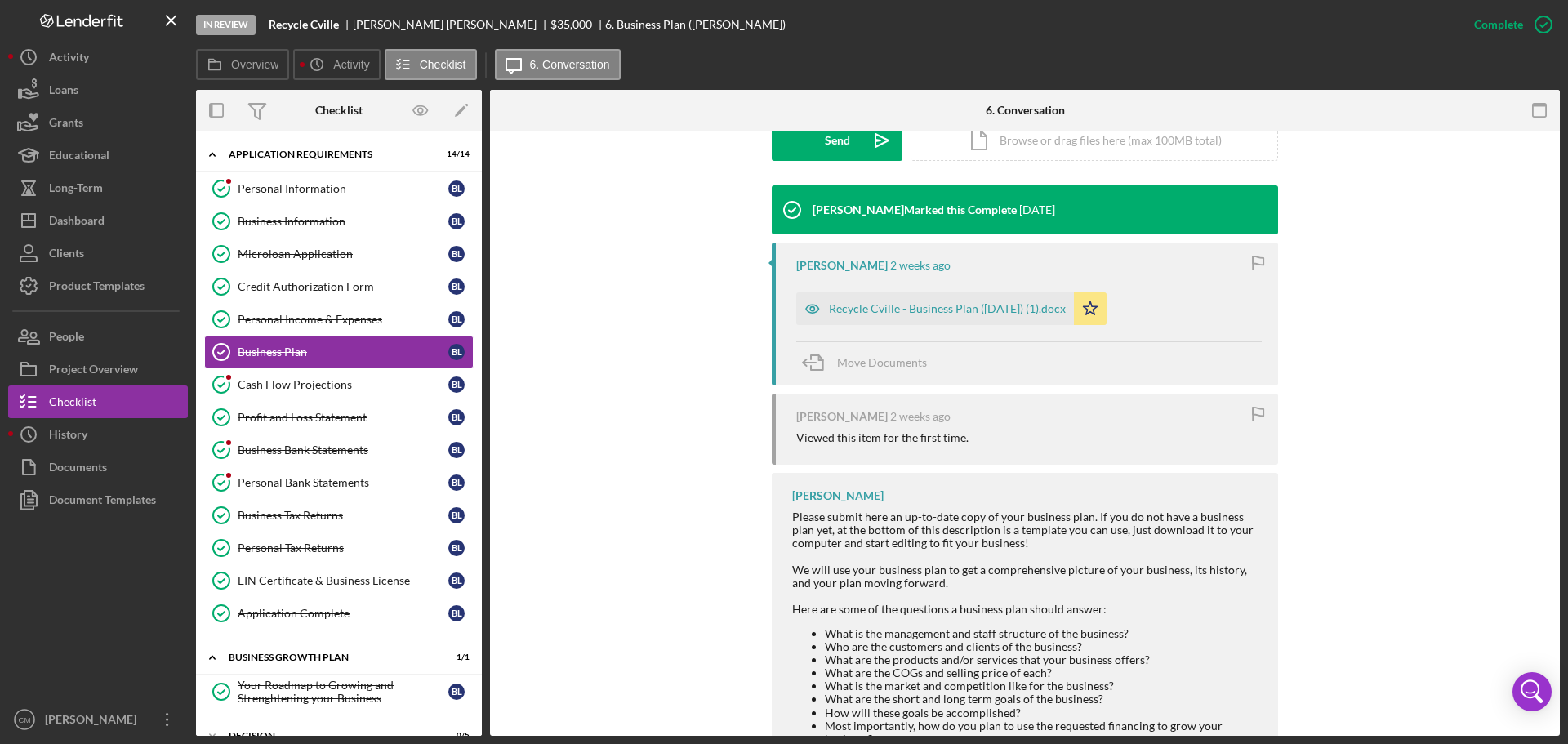
click at [803, 307] on icon "button" at bounding box center [812, 308] width 33 height 33
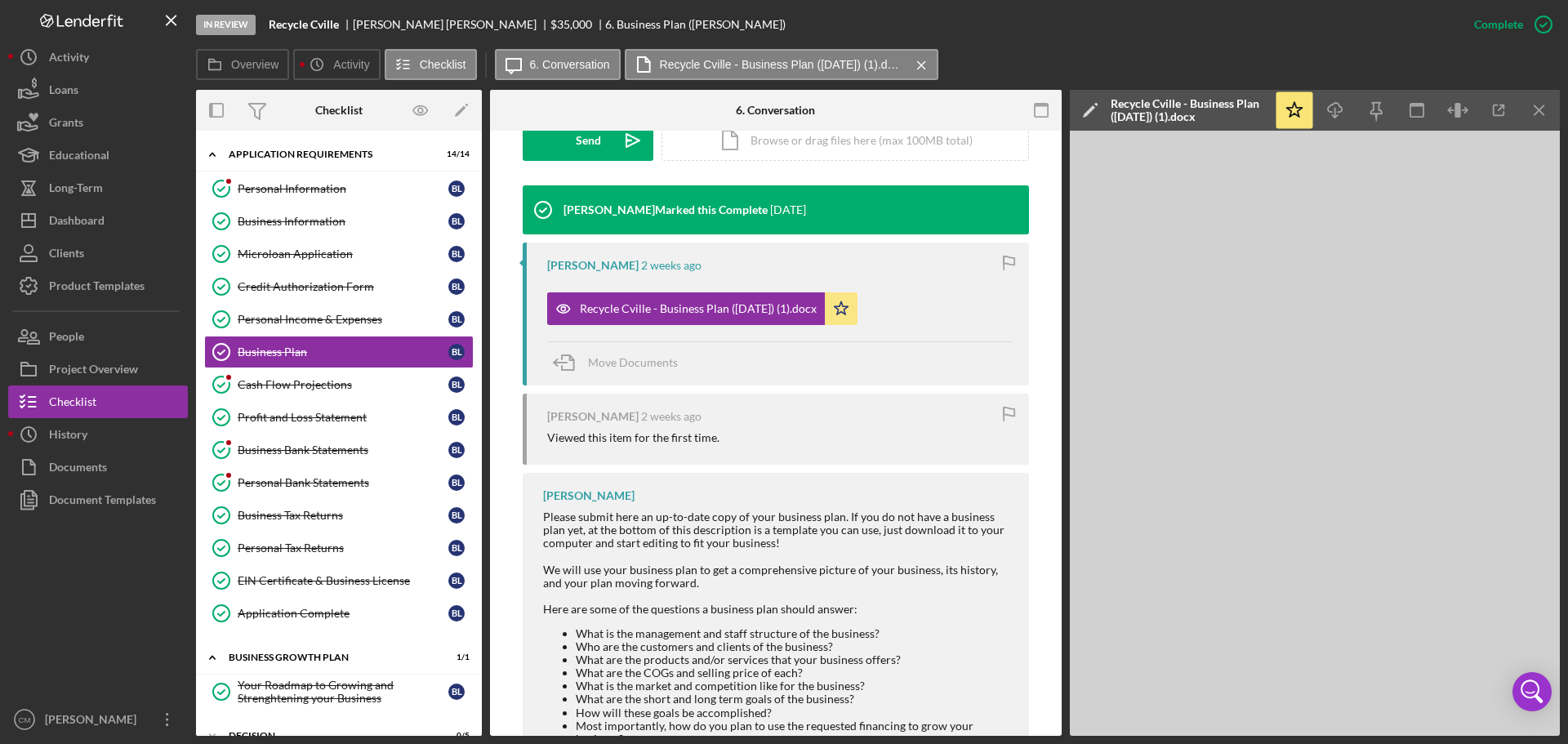
click at [1043, 115] on icon "button" at bounding box center [1040, 110] width 37 height 37
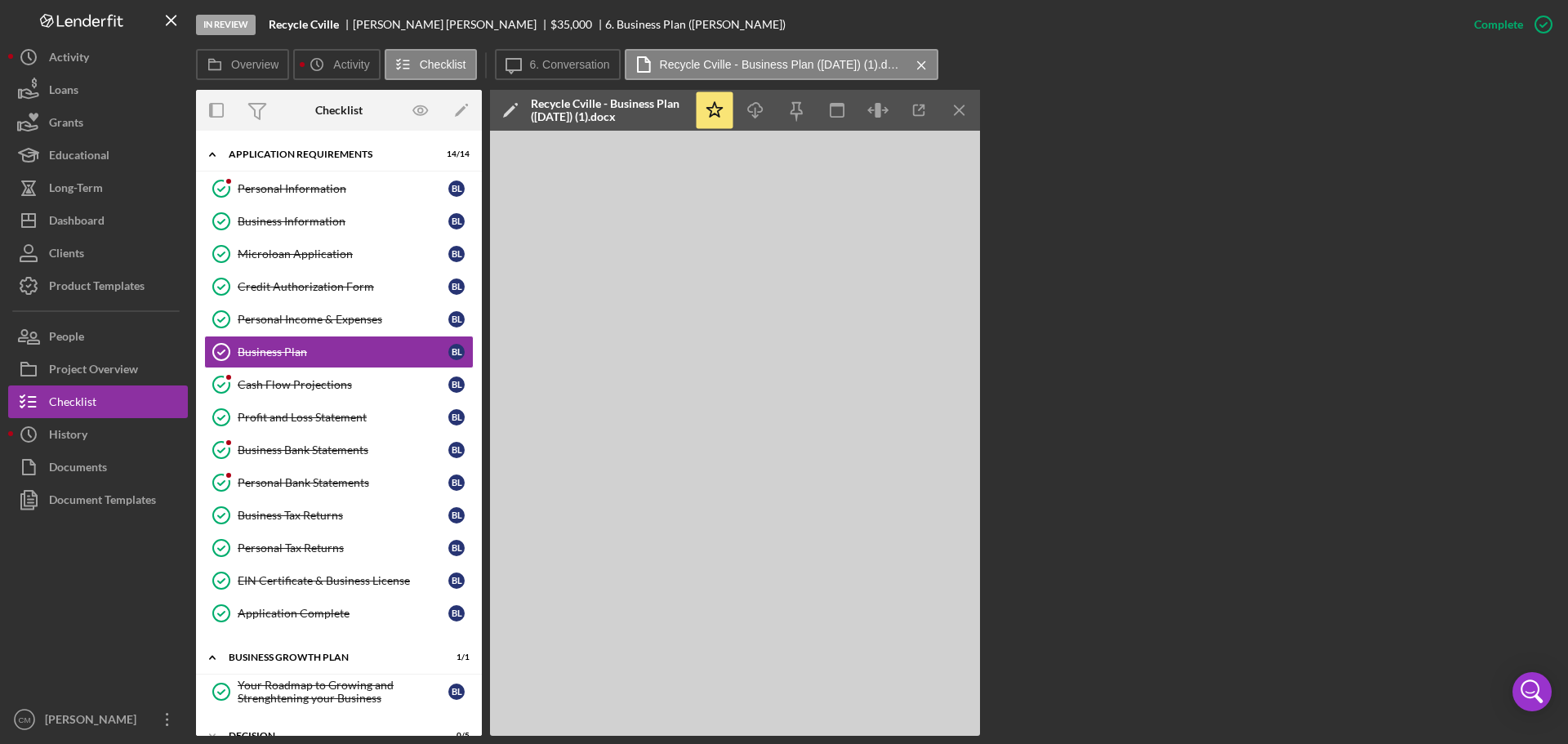
click at [914, 106] on icon "button" at bounding box center [919, 110] width 11 height 11
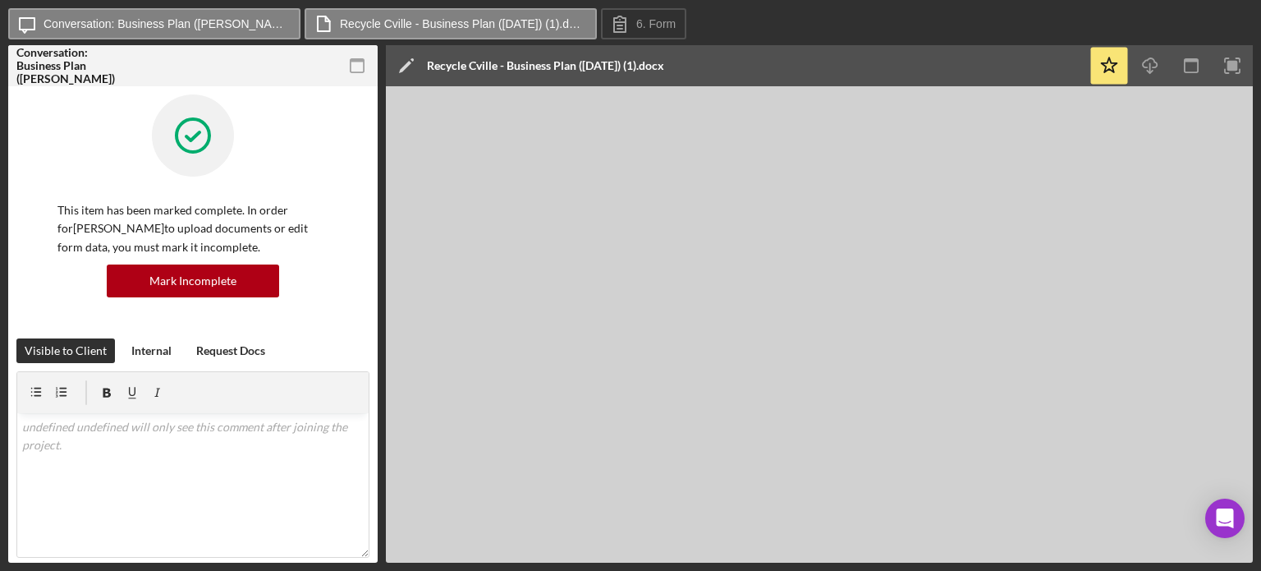
click at [969, 53] on div "Icon/Edit Recycle Cville - Business Plan ([DATE]) (1).docx" at bounding box center [737, 65] width 703 height 41
click at [1153, 66] on icon "Icon/Download" at bounding box center [1150, 66] width 37 height 37
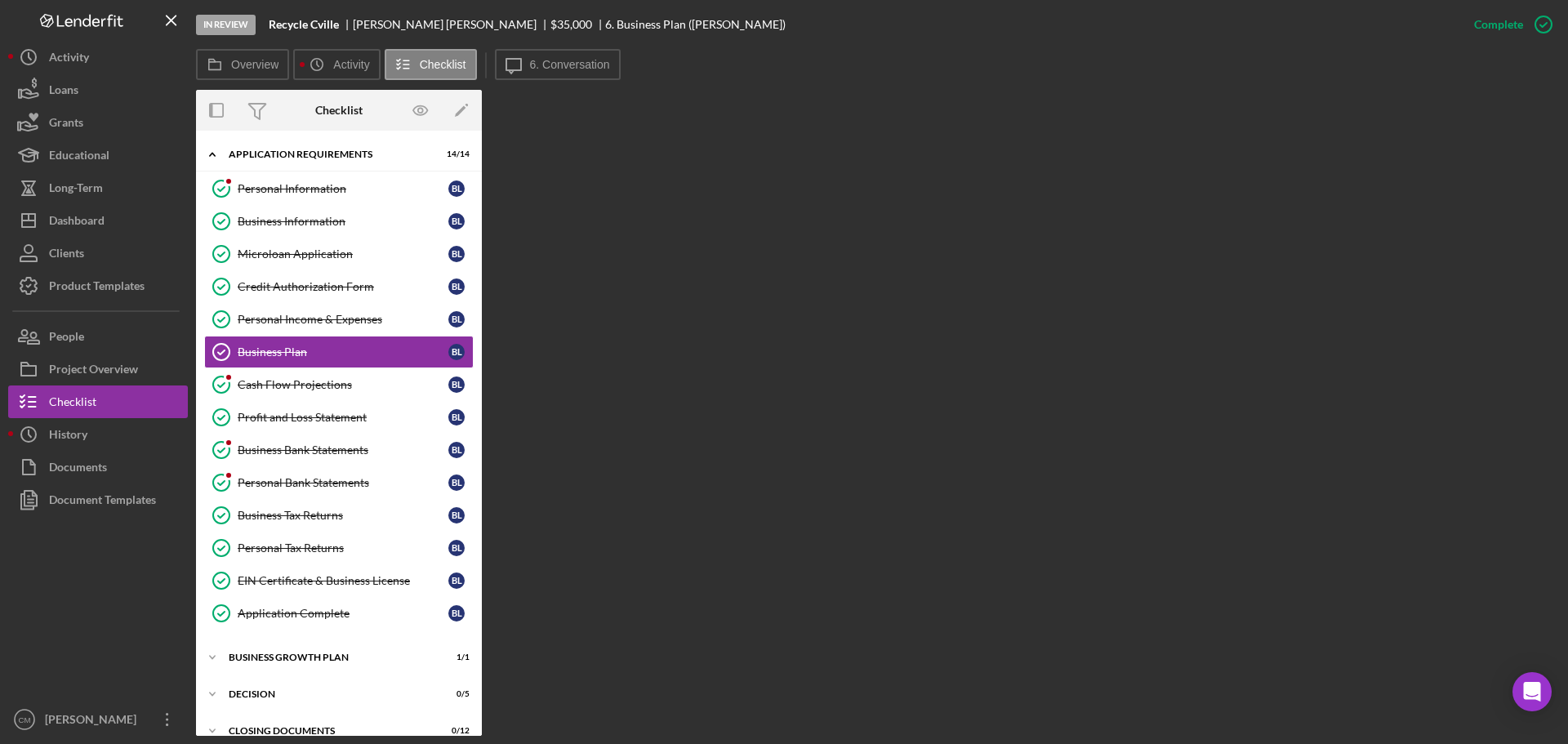
click at [335, 222] on div "Business Information" at bounding box center [343, 221] width 211 height 13
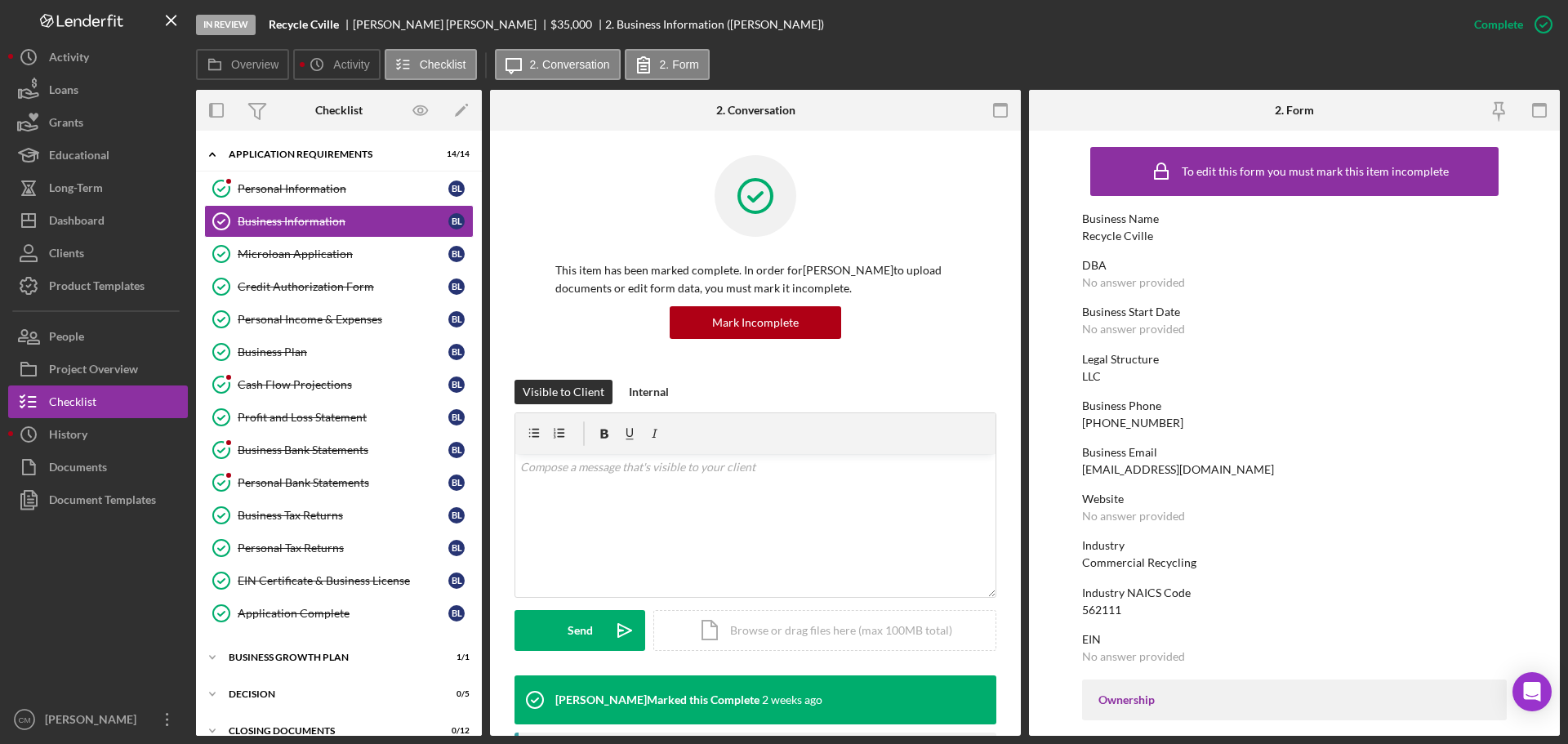
click at [251, 249] on div "Microloan Application" at bounding box center [343, 254] width 211 height 13
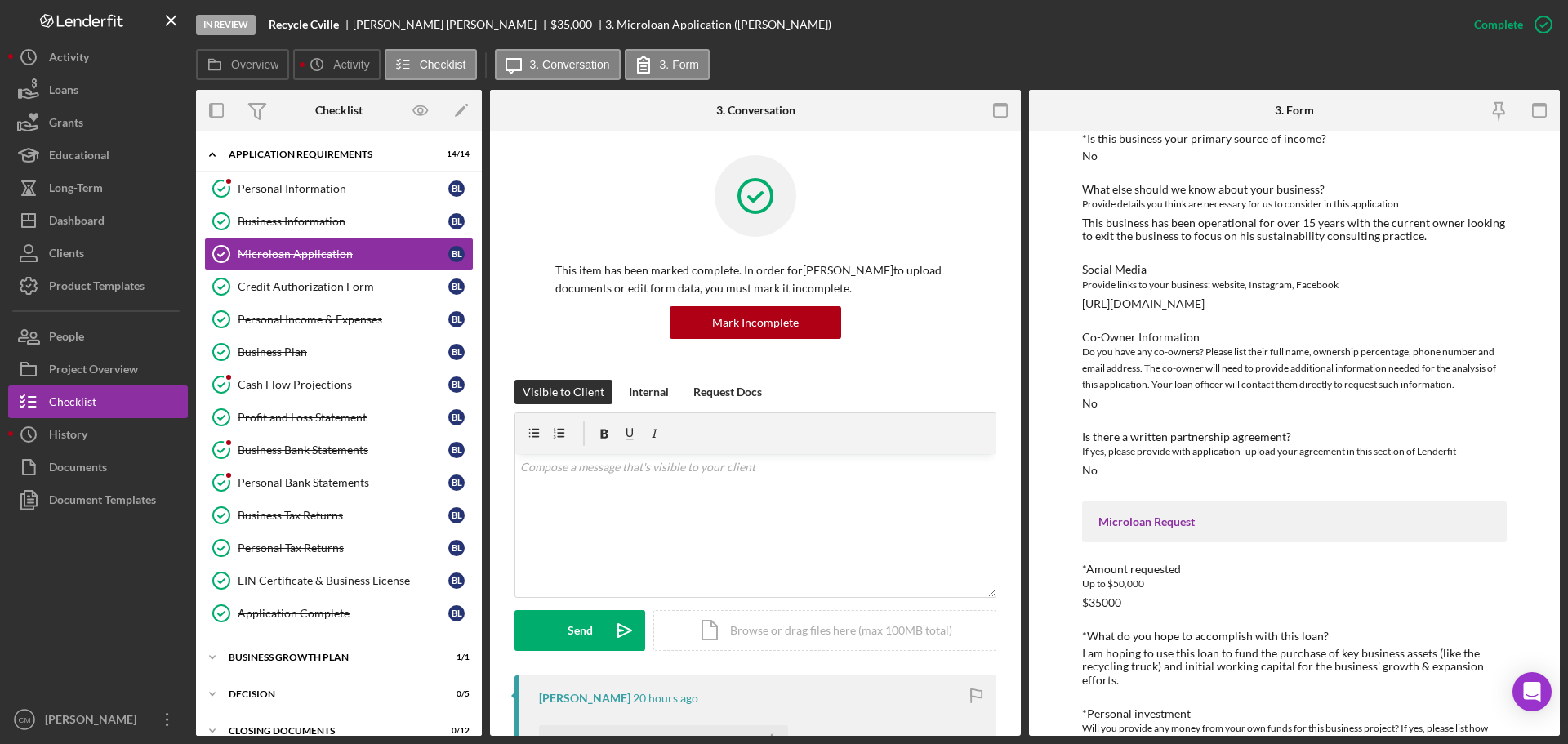
scroll to position [1879, 0]
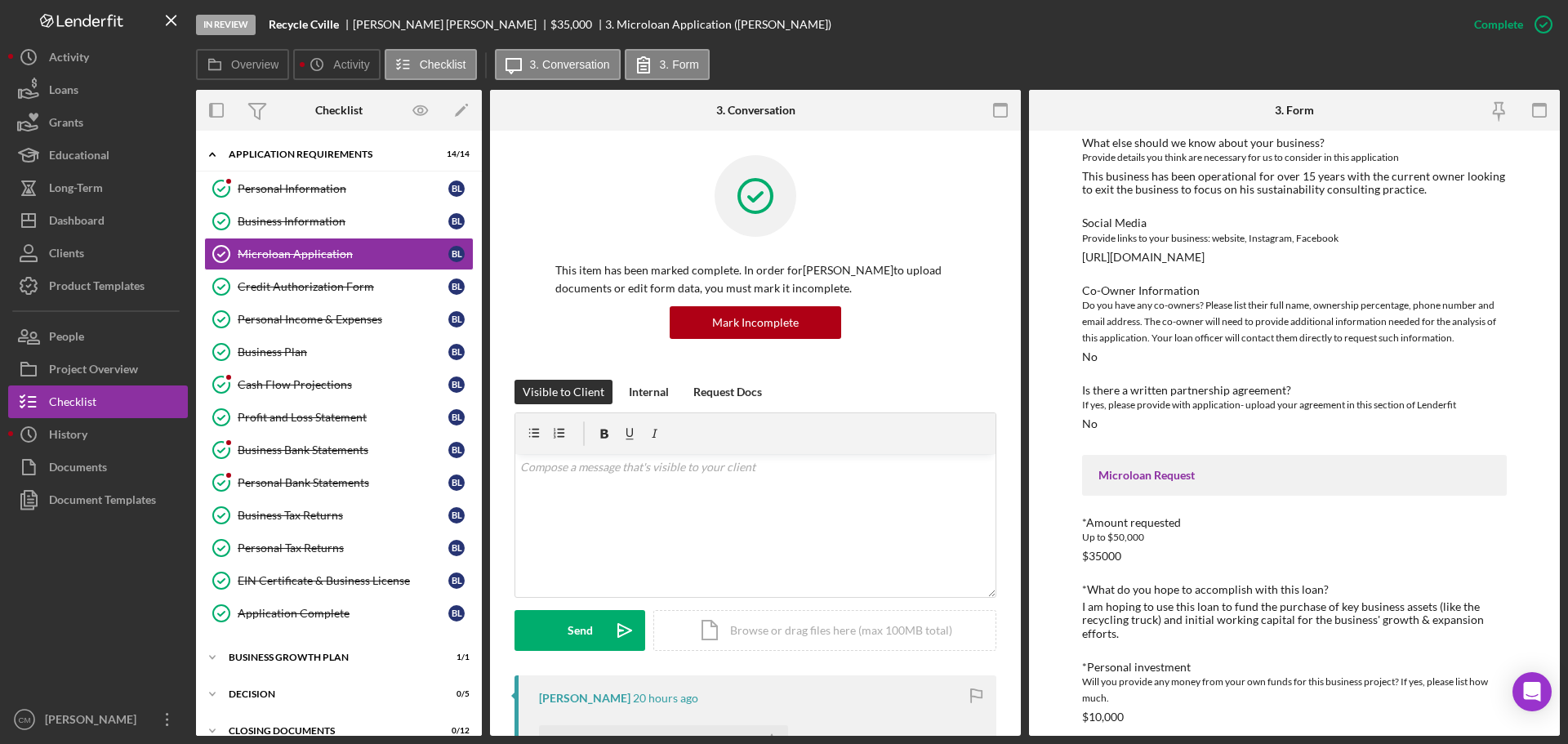
drag, startPoint x: 1213, startPoint y: 271, endPoint x: 1079, endPoint y: 277, distance: 134.1
click at [1079, 277] on div "To edit this form you must mark this item incomplete MICROLOAN APPLICATION *Bor…" at bounding box center [1295, 433] width 531 height 605
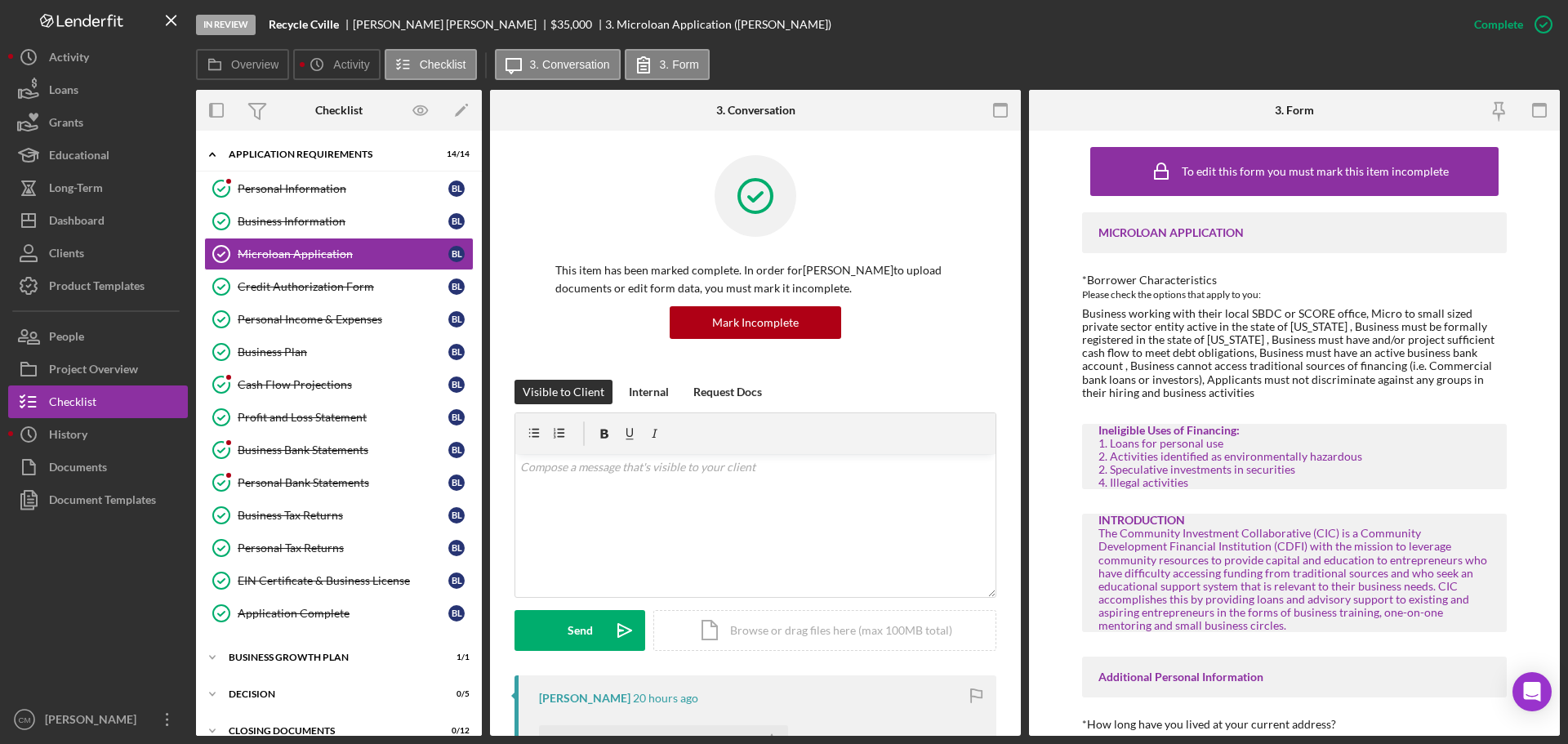
scroll to position [1879, 0]
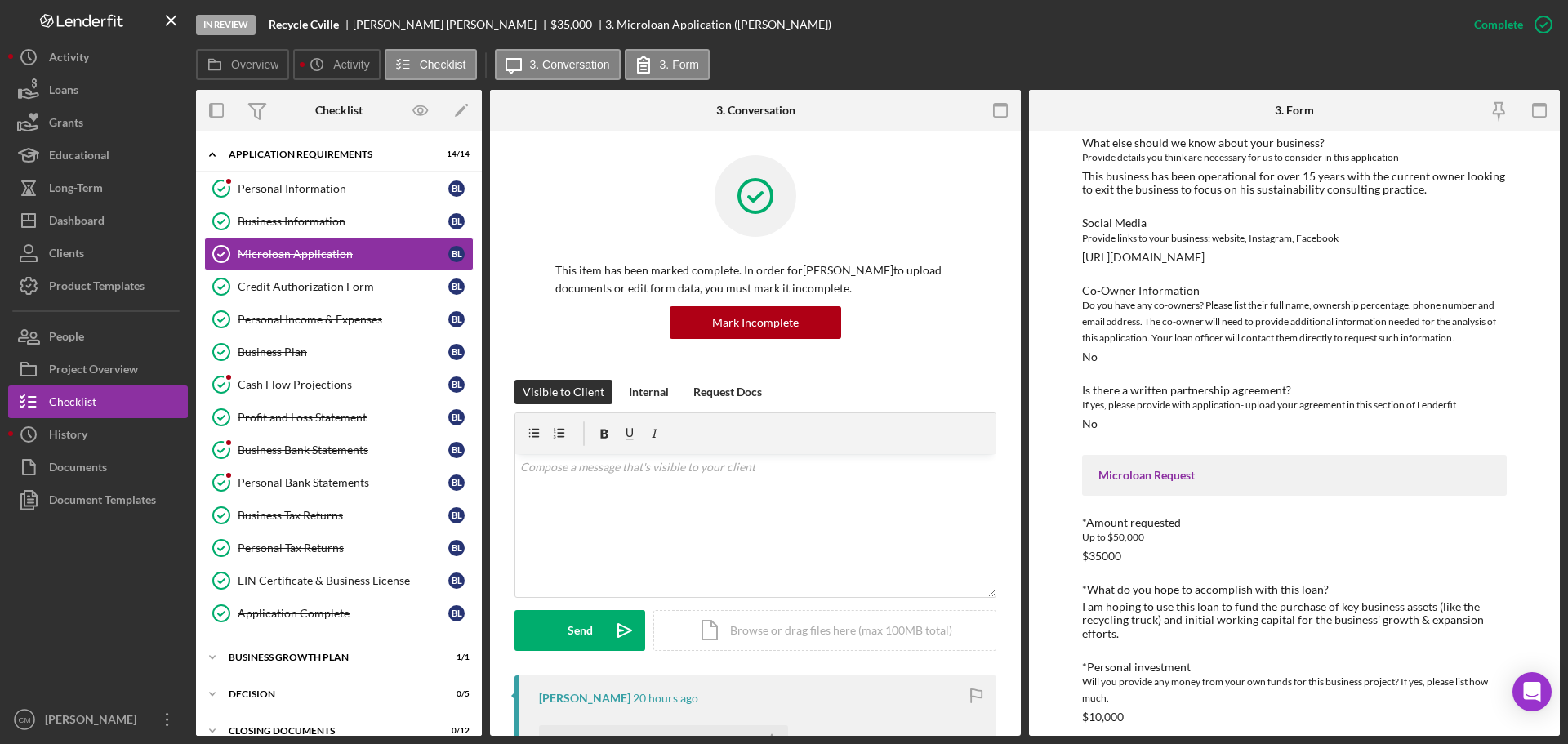
click at [285, 391] on div "Cash Flow Projections" at bounding box center [343, 384] width 211 height 13
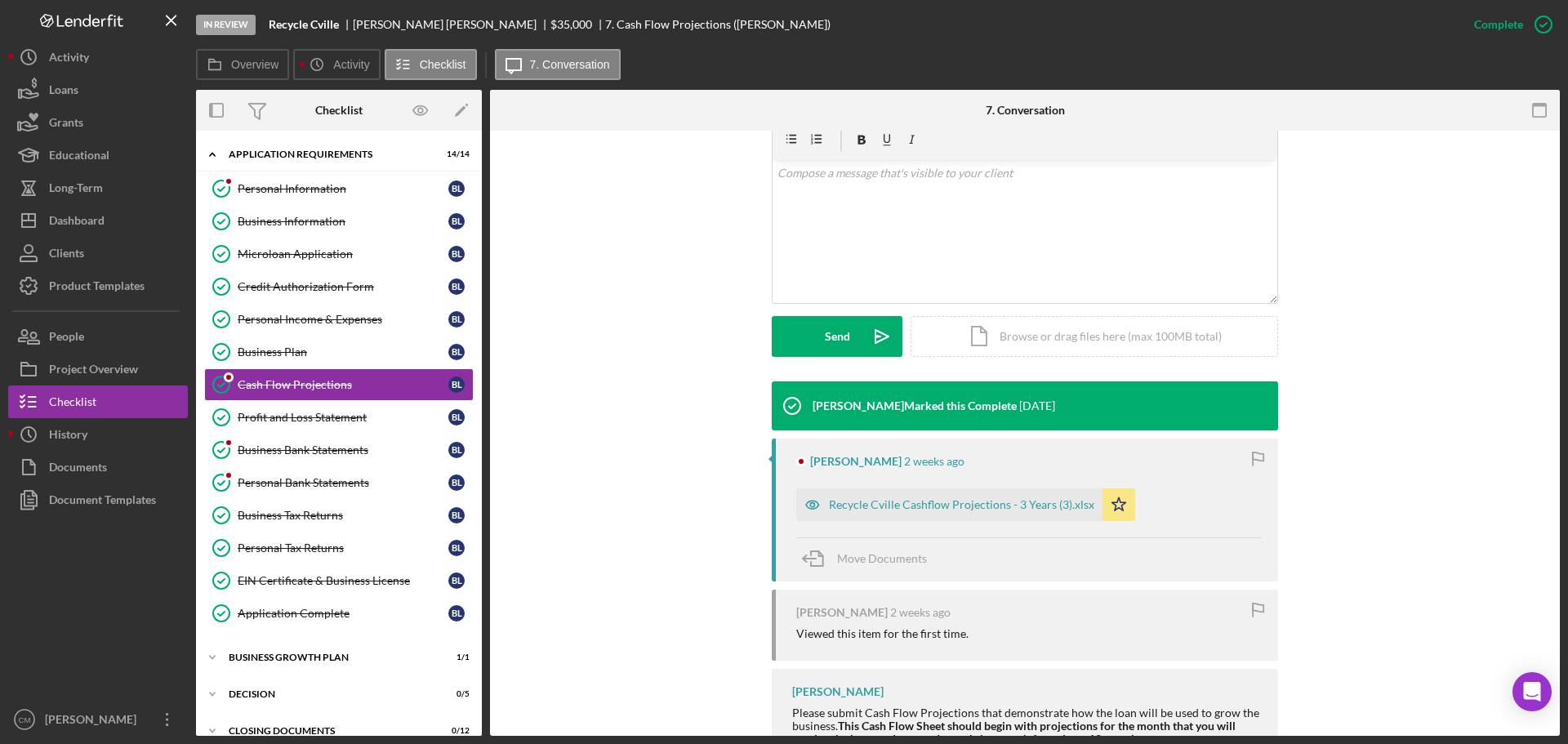
scroll to position [326, 0]
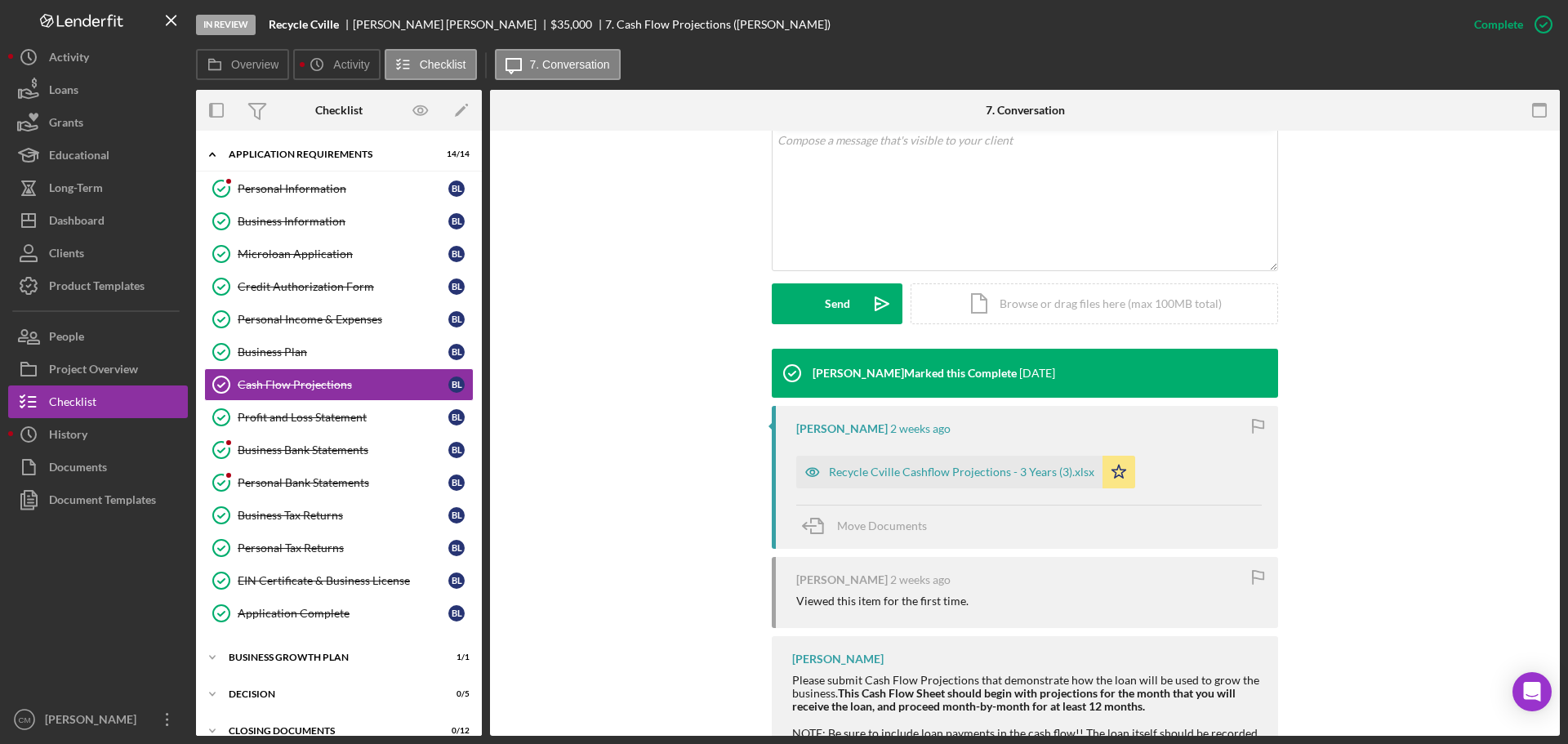
click at [254, 437] on link "Business Bank Statements Business Bank Statements B L" at bounding box center [338, 450] width 269 height 33
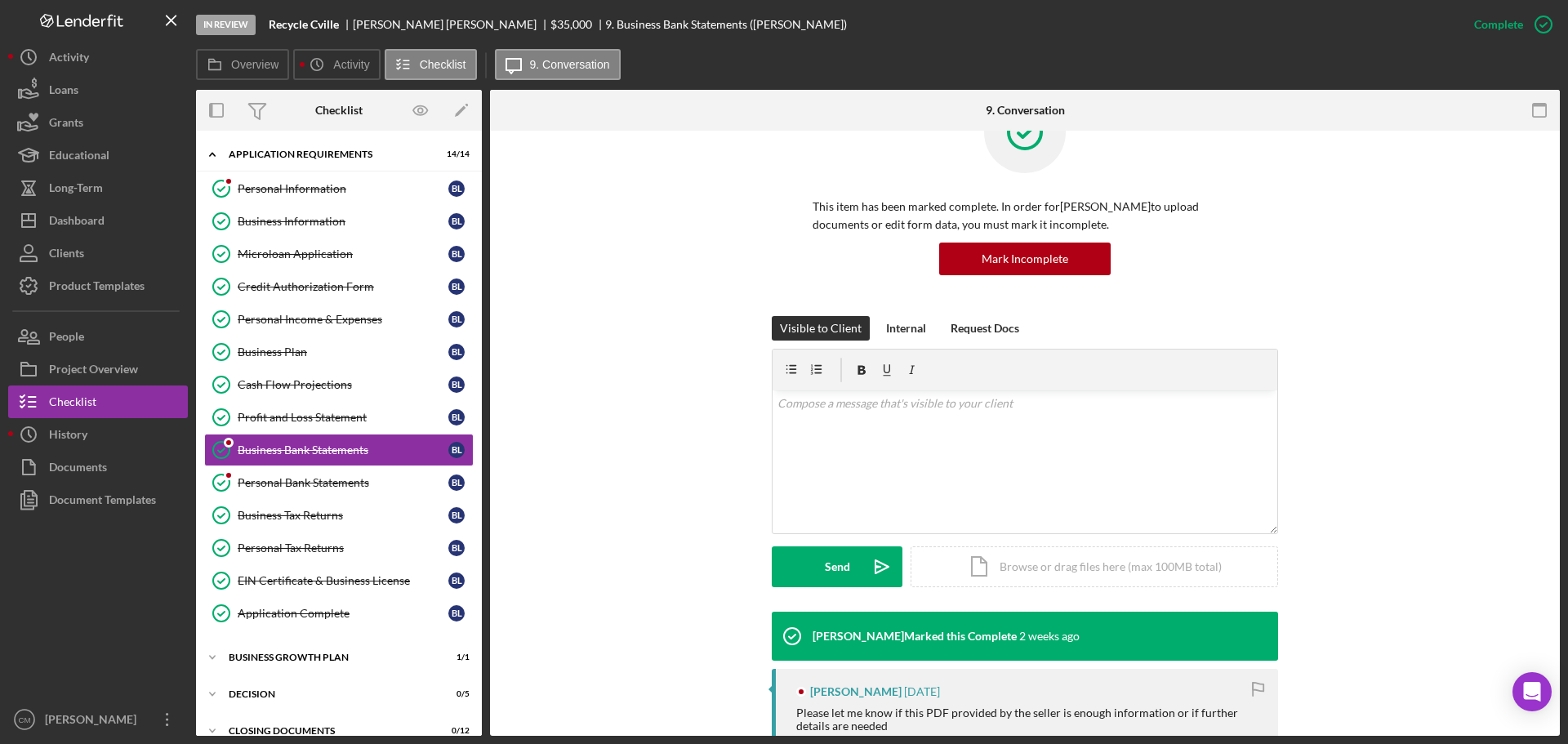
scroll to position [326, 0]
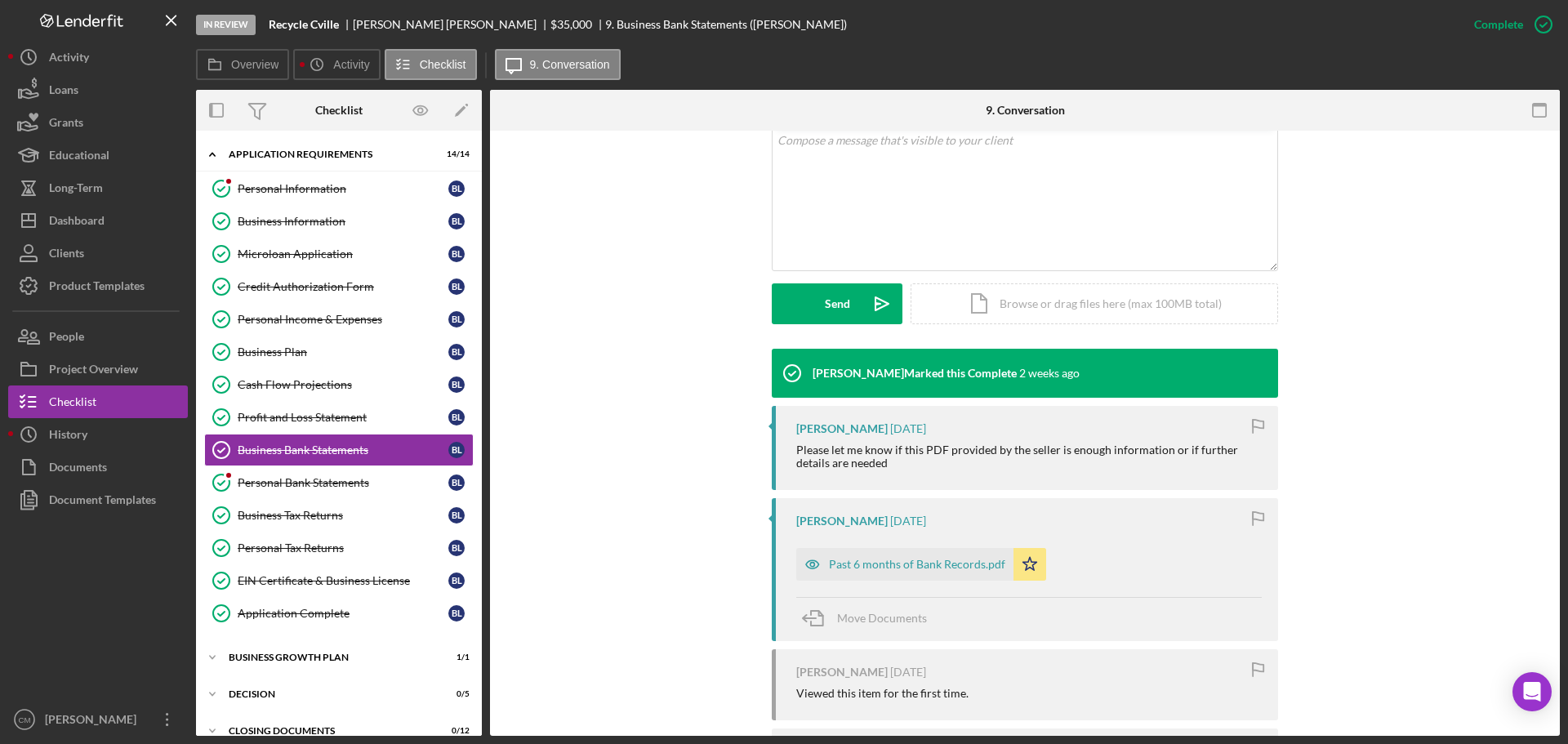
click at [285, 485] on div "Personal Bank Statements" at bounding box center [343, 482] width 211 height 13
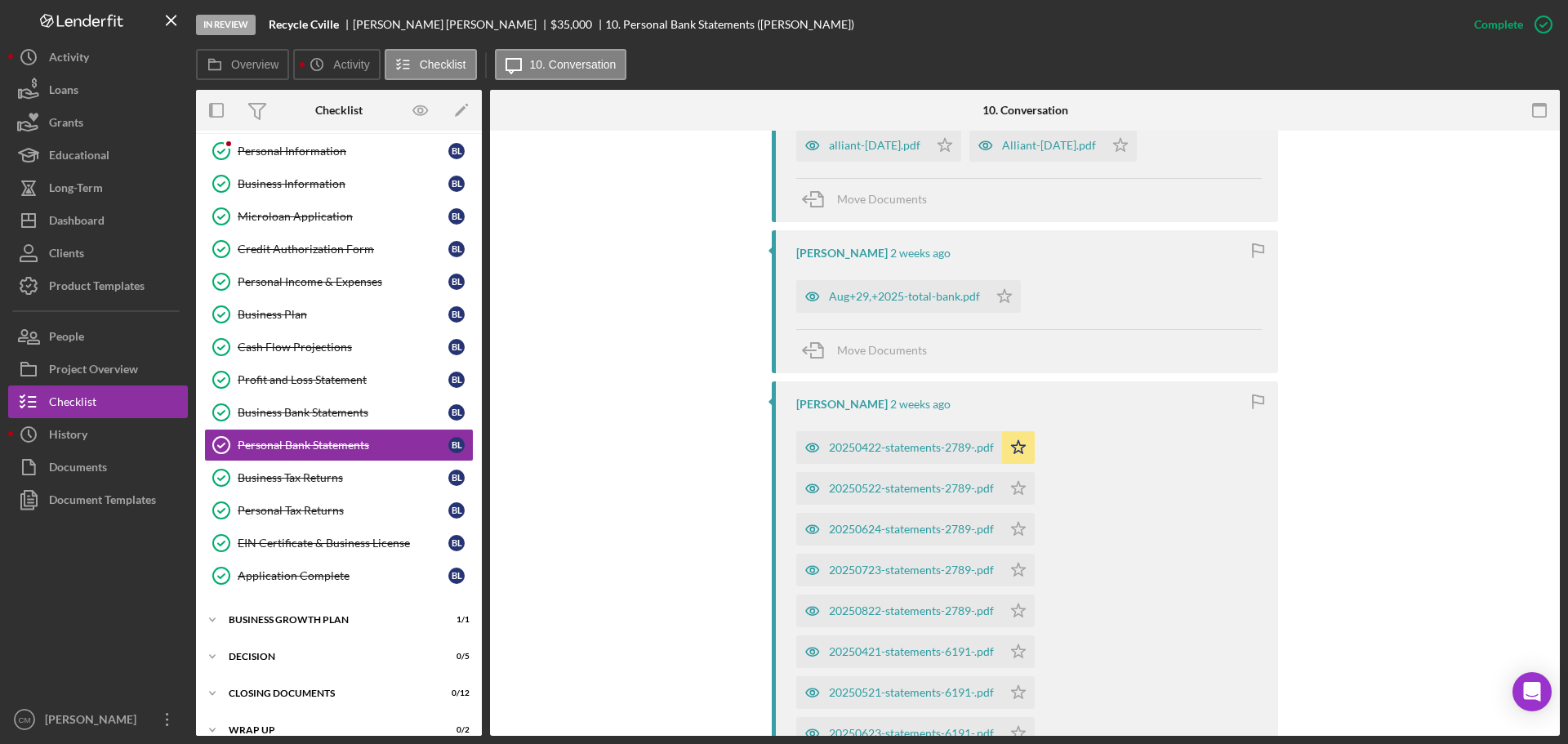
scroll to position [57, 0]
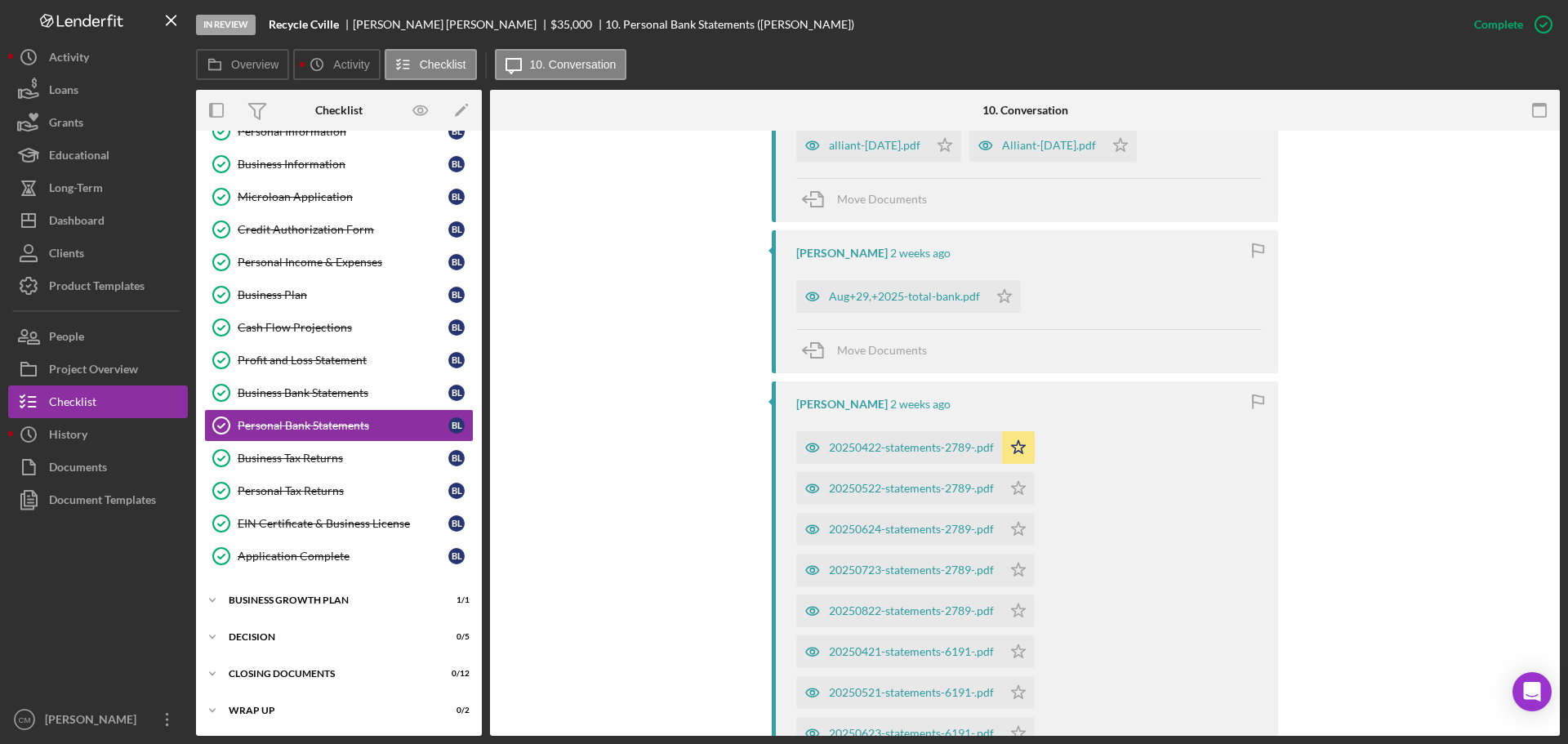
click at [355, 558] on div "Application Complete" at bounding box center [343, 556] width 211 height 13
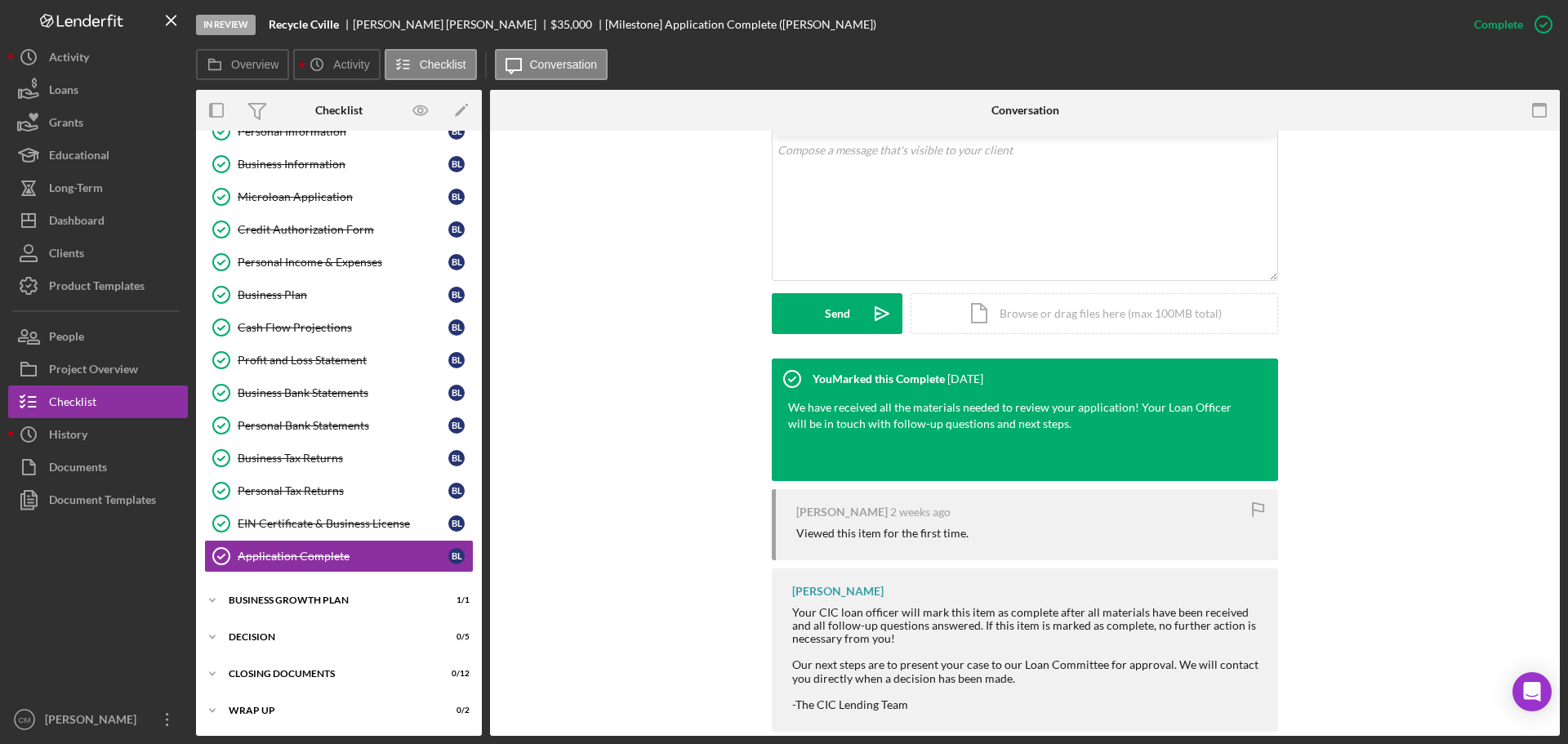
scroll to position [345, 0]
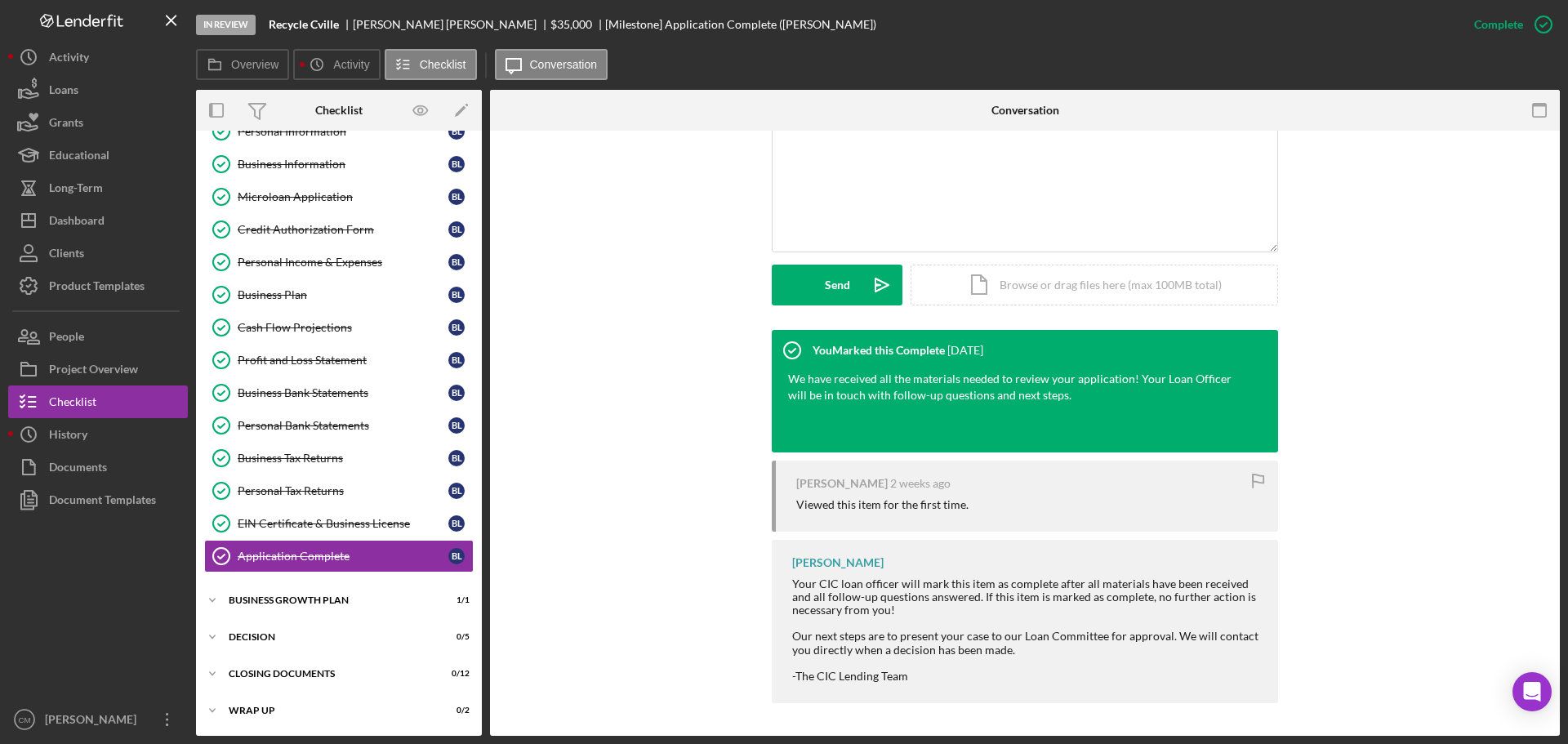
click at [317, 606] on div "Icon/Expander Business Growth Plan 1 / 1" at bounding box center [338, 600] width 285 height 33
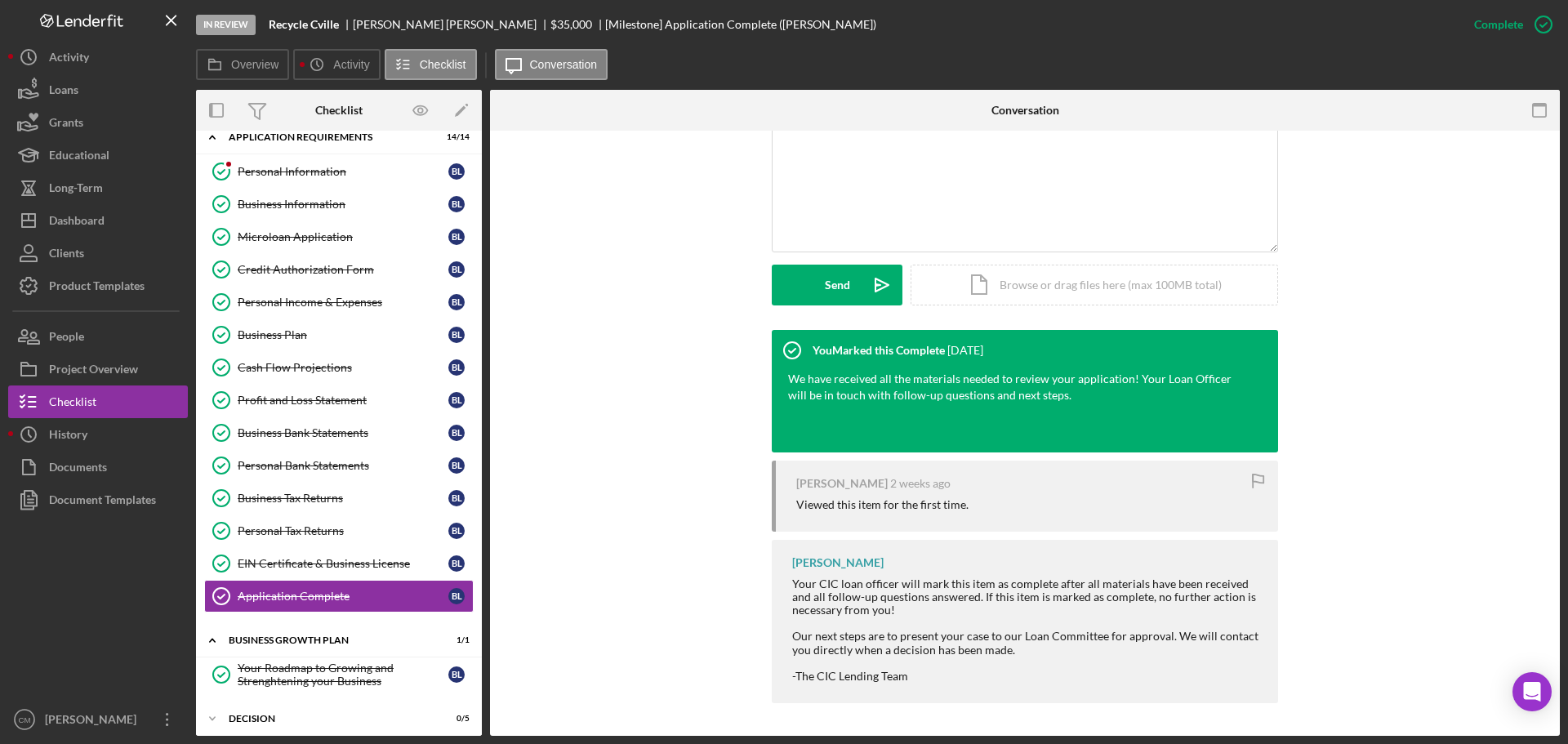
scroll to position [0, 0]
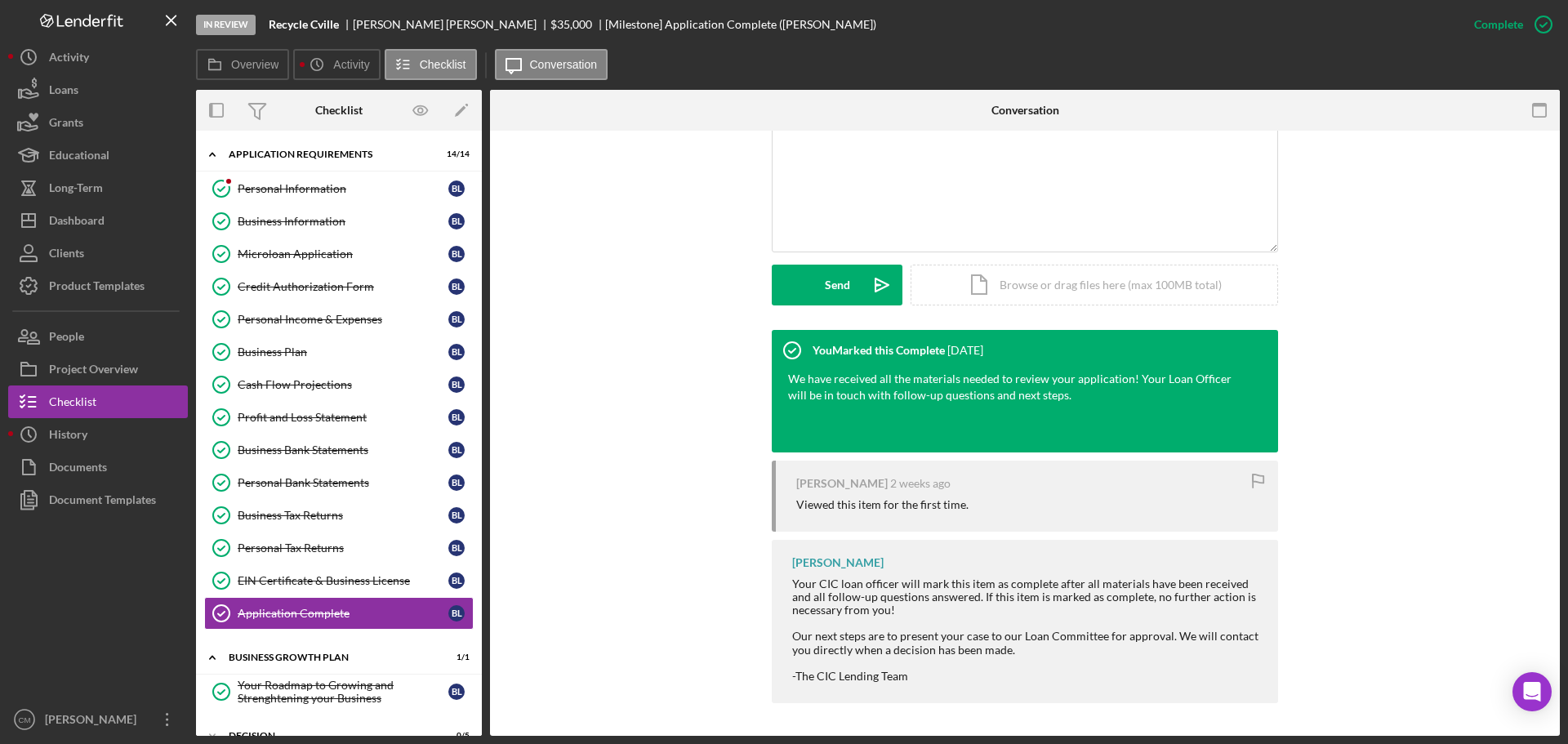
click at [340, 193] on div "Personal Information" at bounding box center [343, 188] width 211 height 13
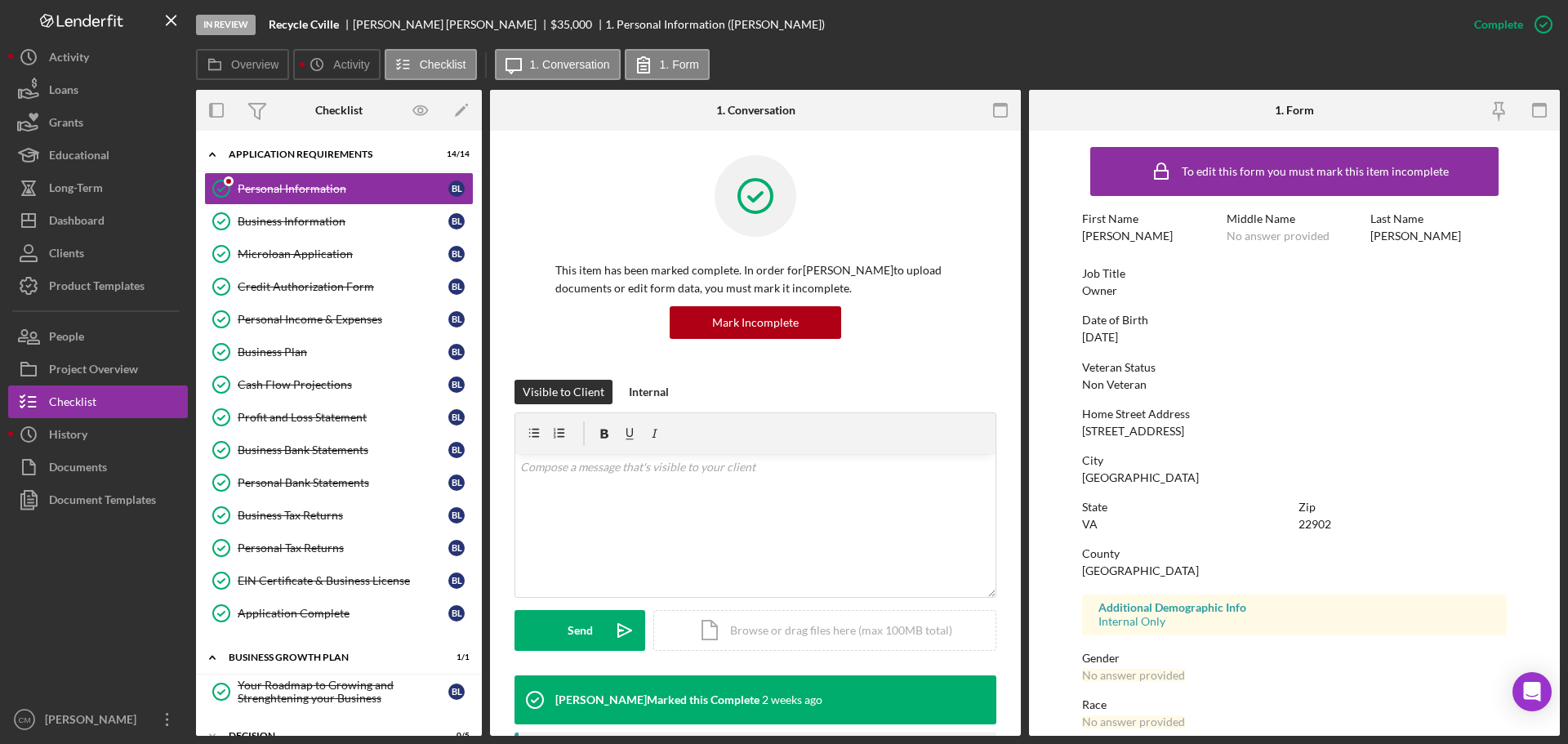
click at [240, 222] on div "Business Information" at bounding box center [343, 221] width 211 height 13
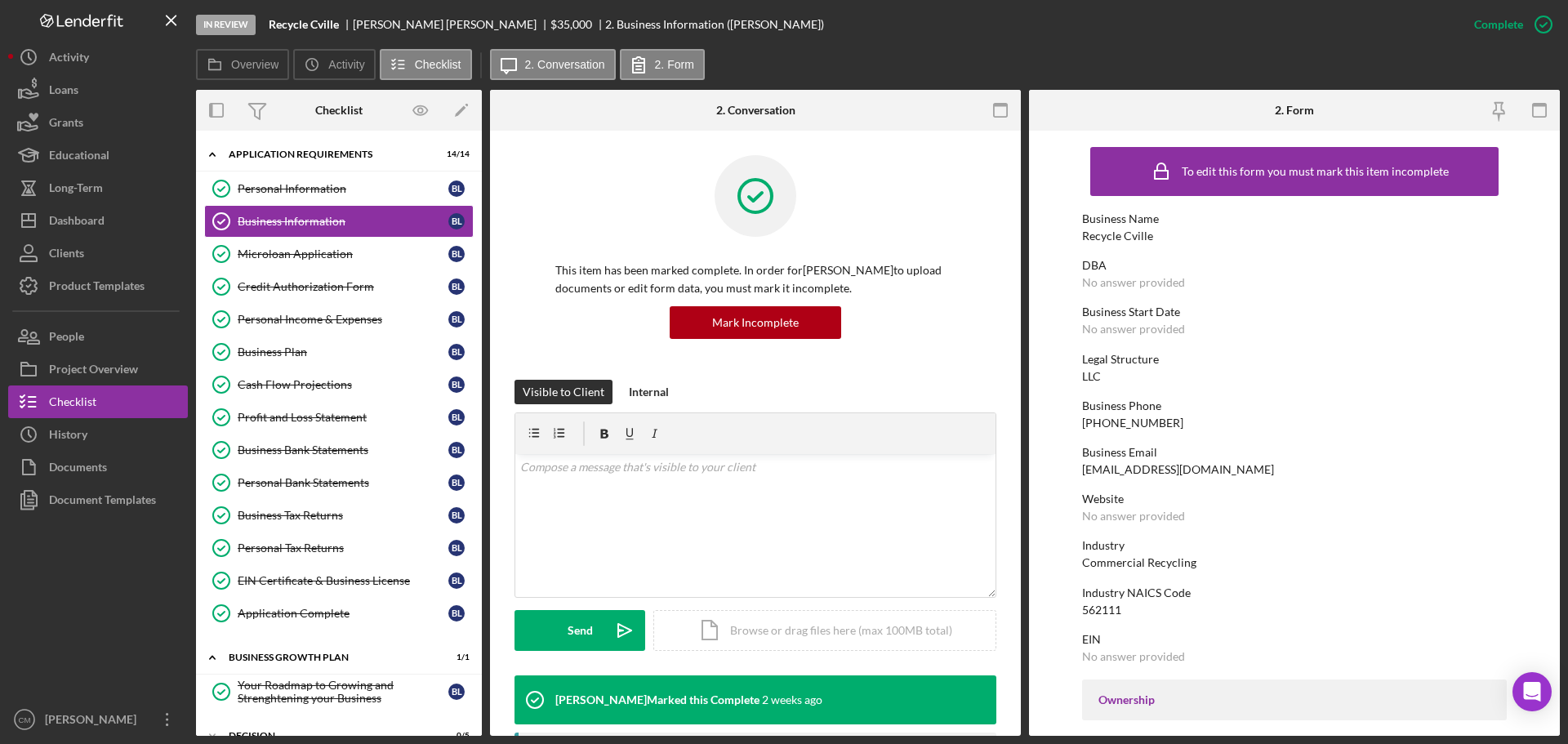
click at [92, 221] on div "Dashboard" at bounding box center [77, 222] width 56 height 37
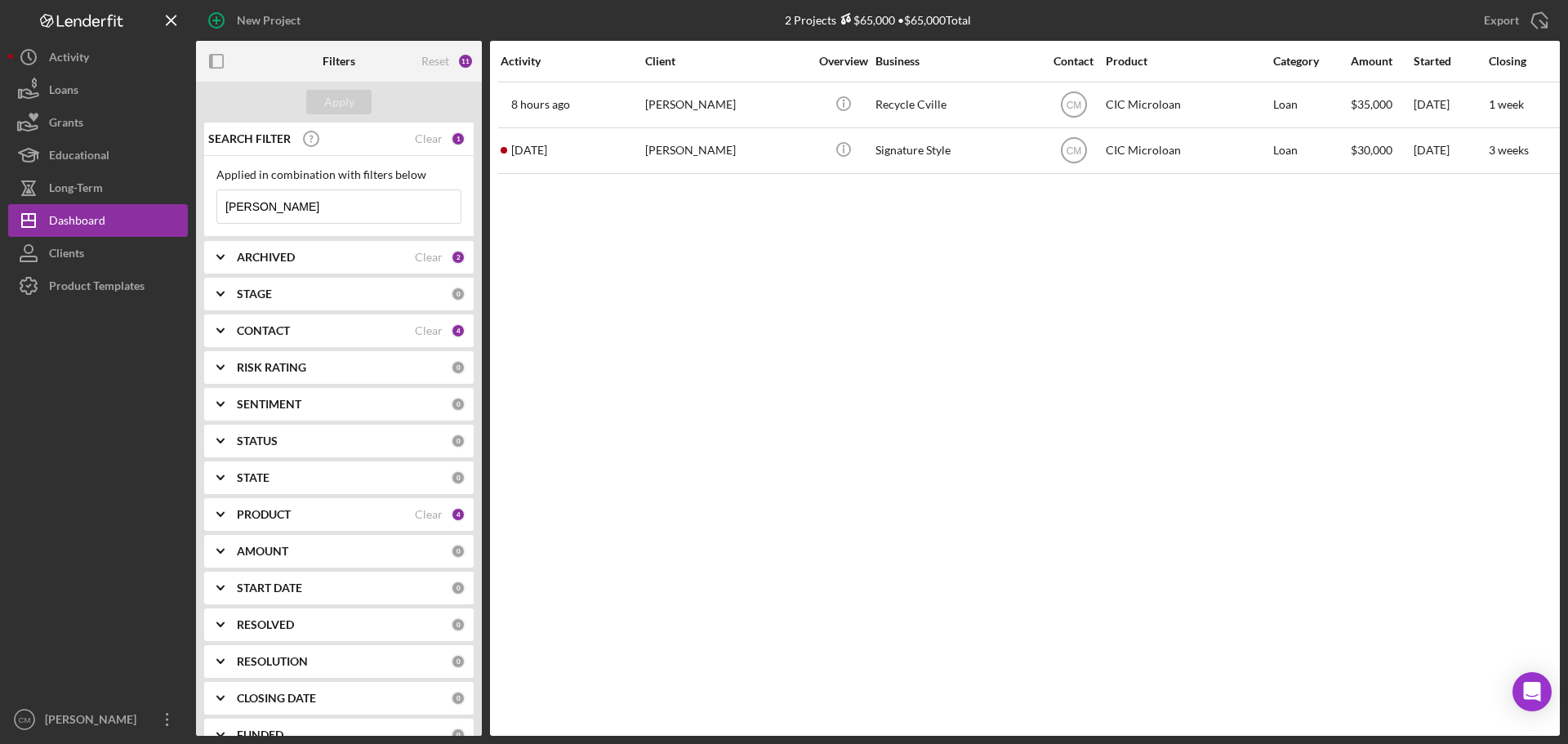
click at [734, 152] on div "Brian Sheperd" at bounding box center [727, 151] width 163 height 44
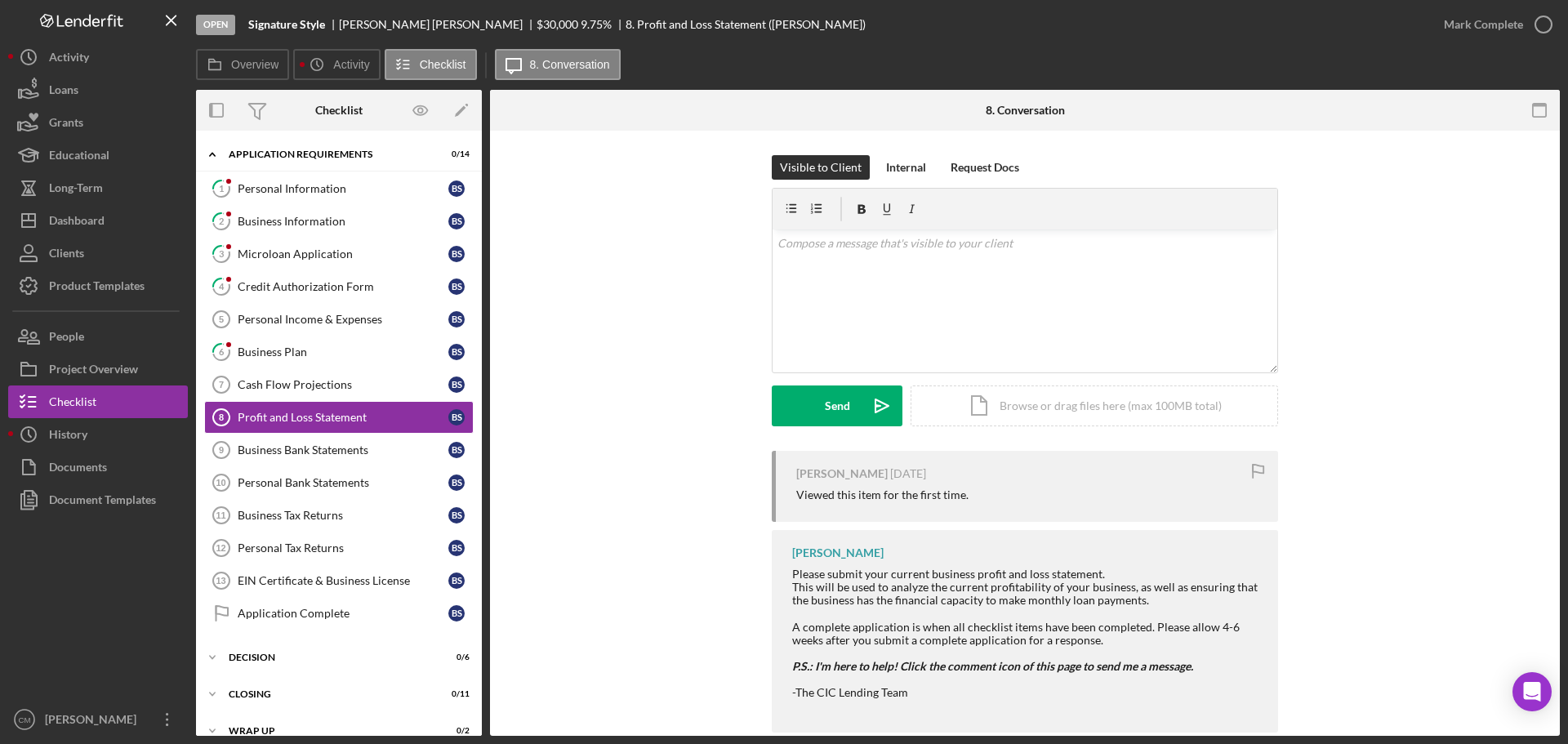
click at [71, 222] on div "Dashboard" at bounding box center [77, 222] width 56 height 37
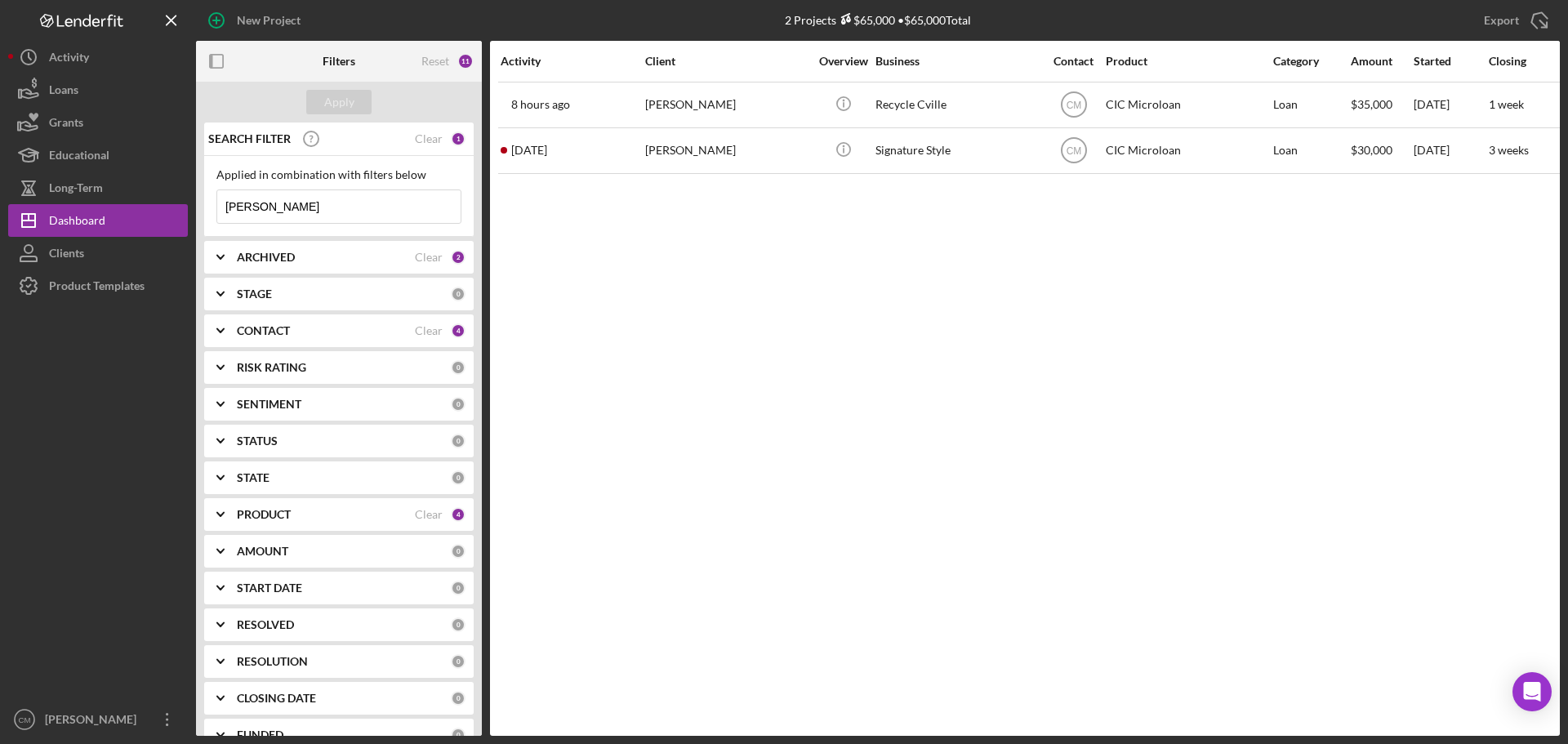
click at [696, 156] on div "Brian Sheperd" at bounding box center [727, 151] width 163 height 44
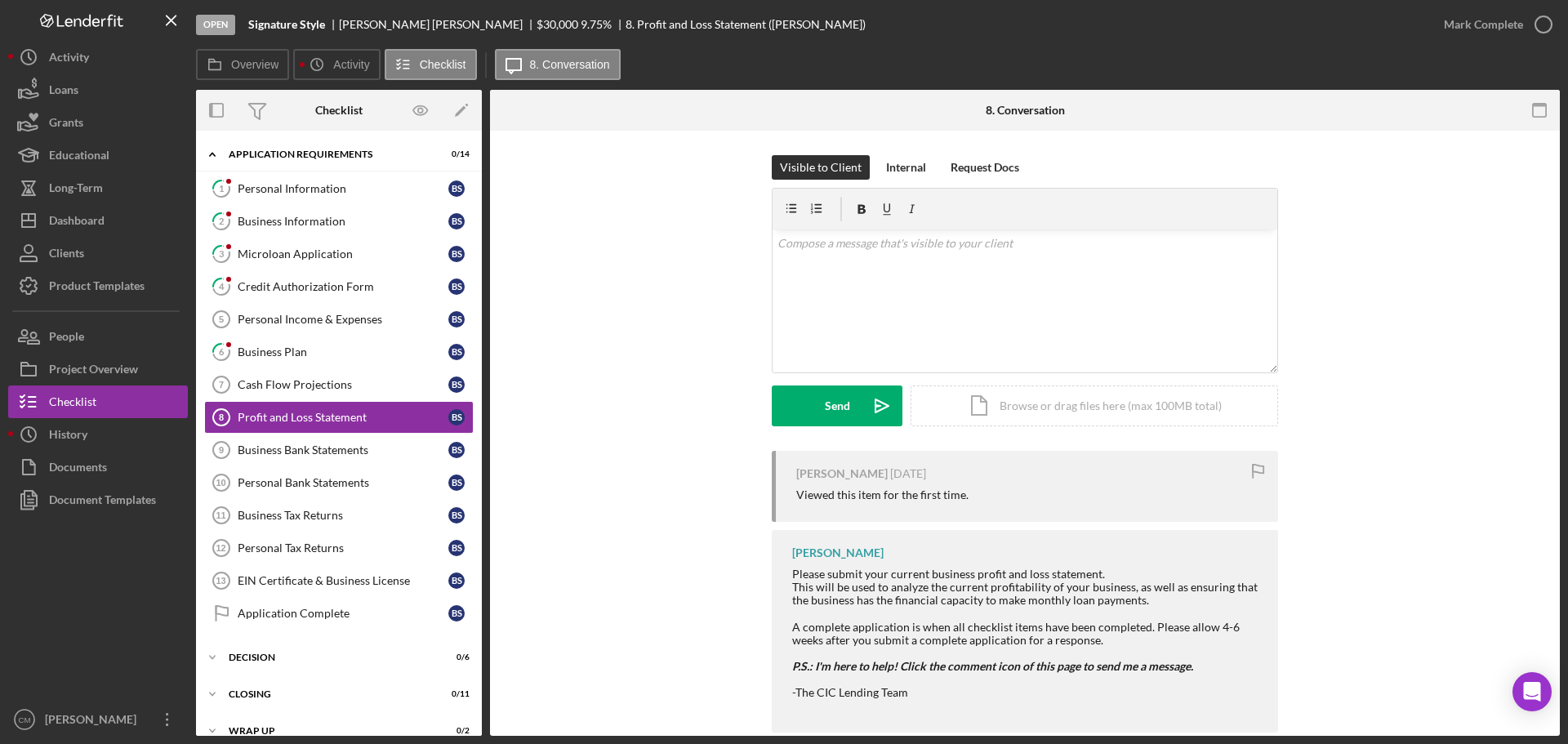
click at [366, 180] on link "1 Personal Information B S" at bounding box center [338, 188] width 269 height 33
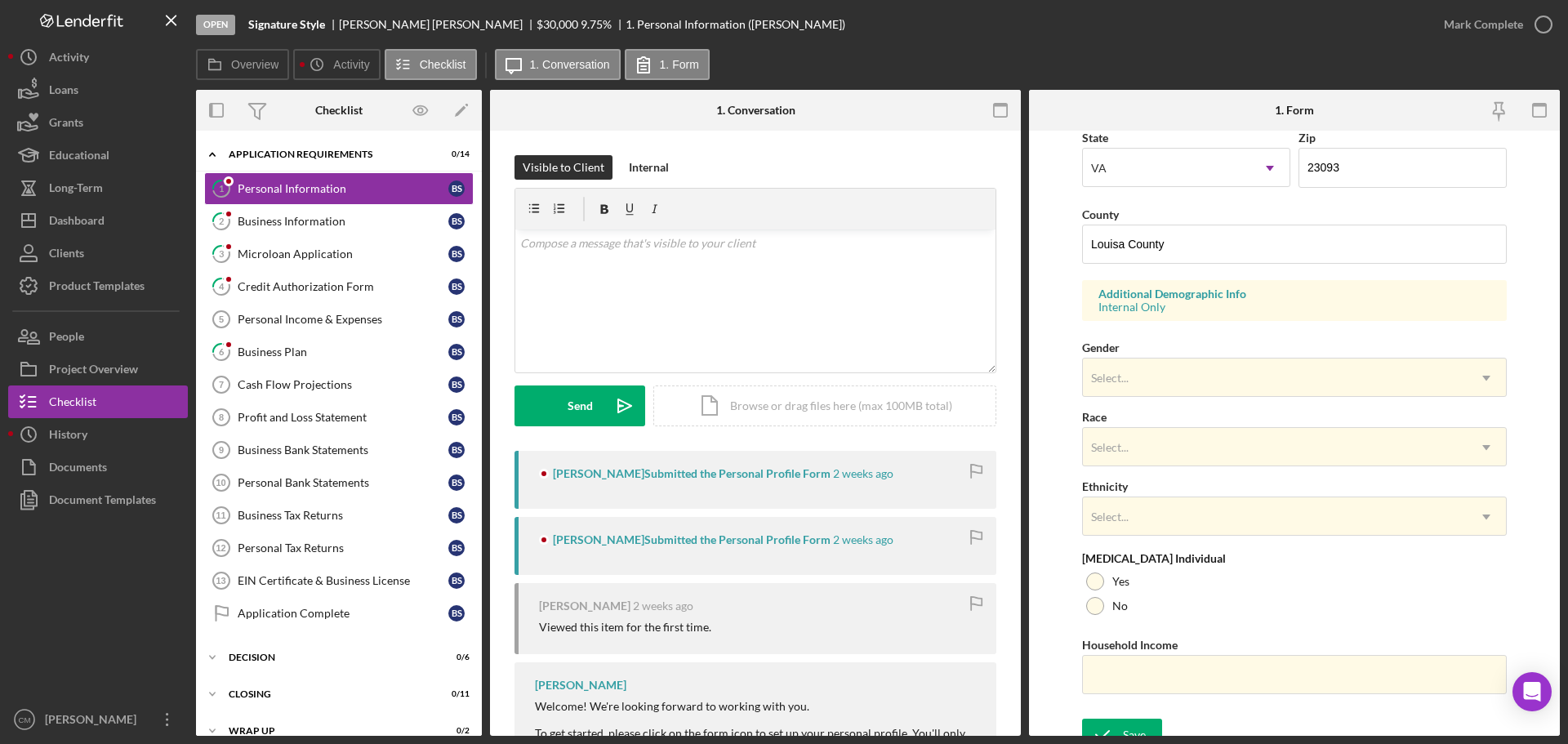
scroll to position [485, 0]
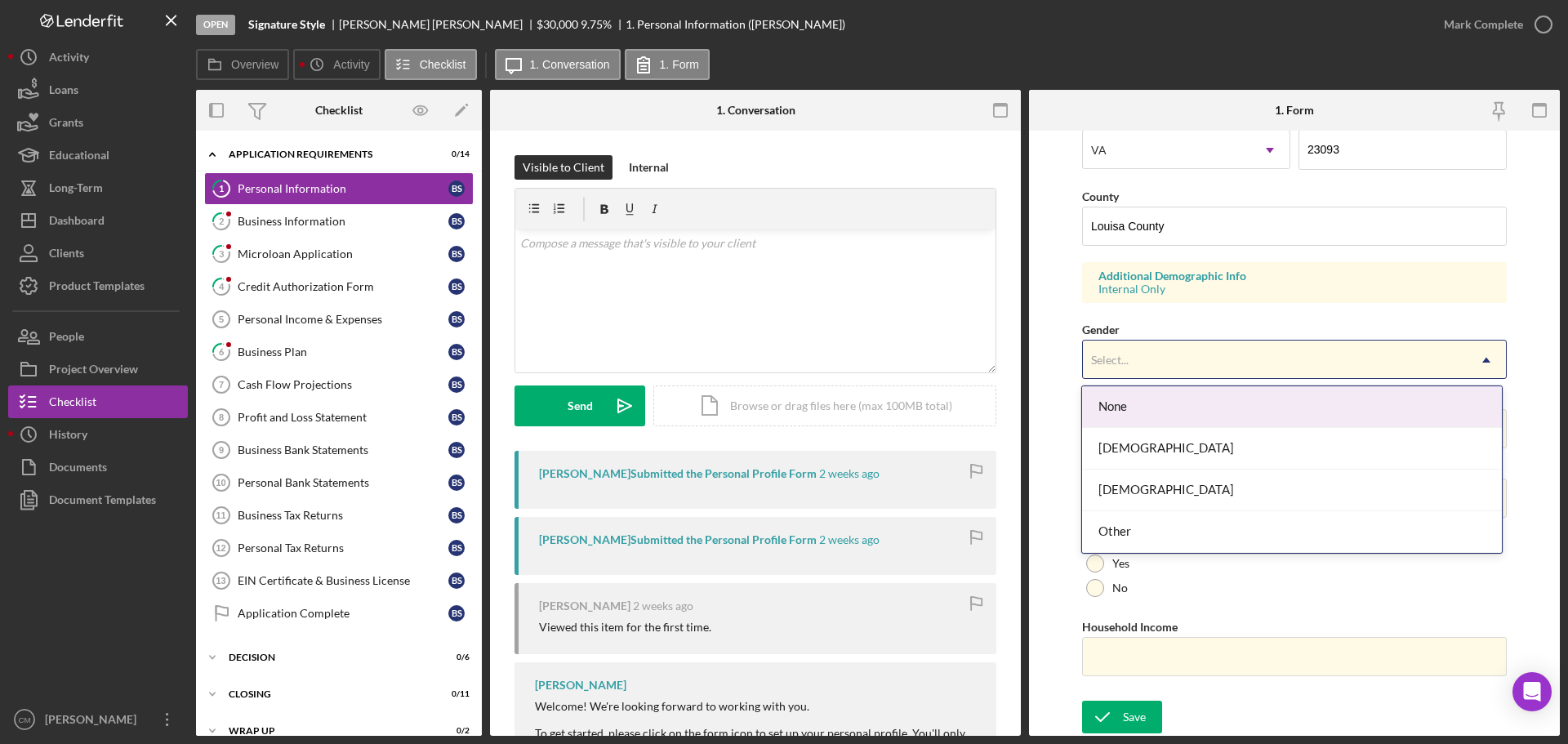
click at [1319, 358] on div "Select..." at bounding box center [1275, 360] width 384 height 38
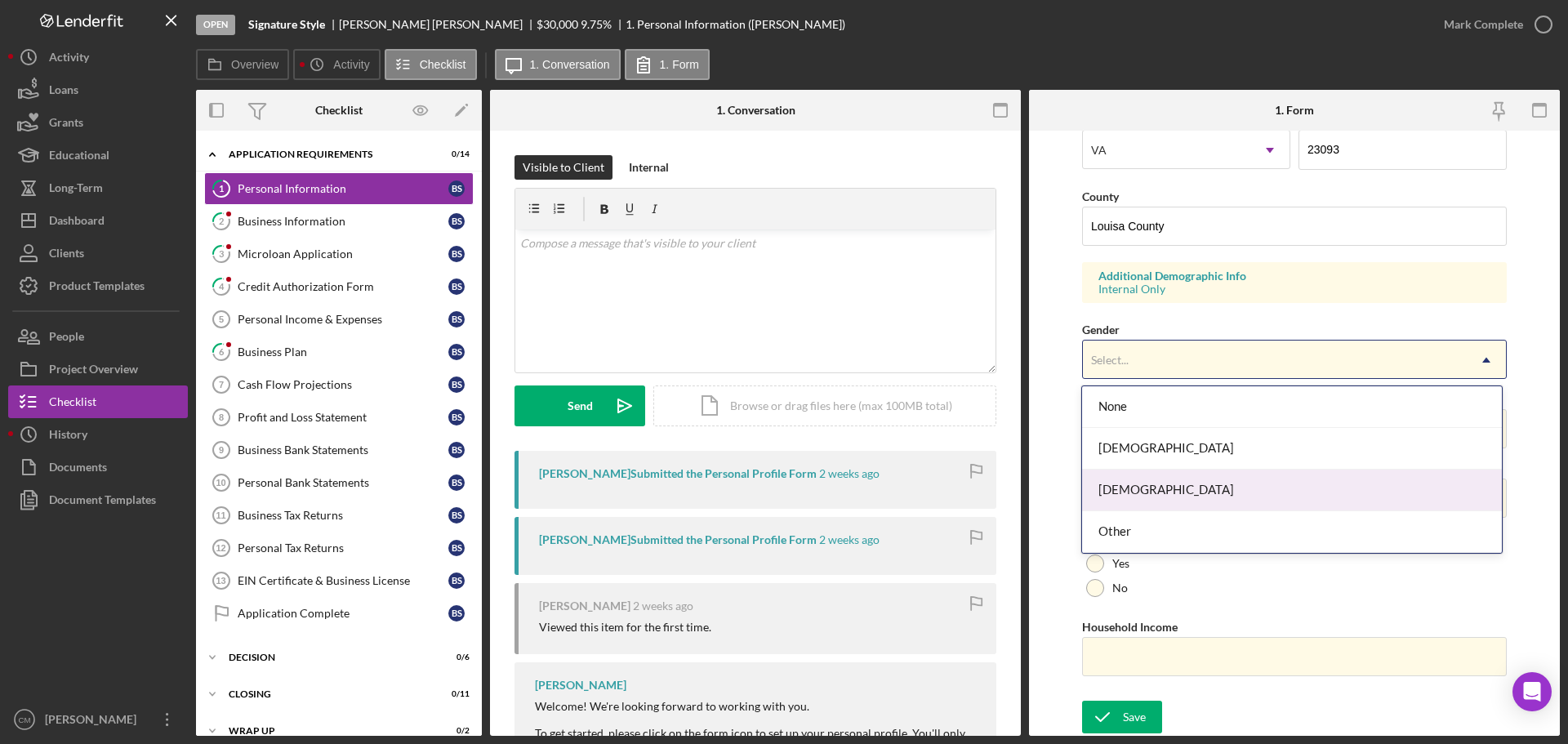
click at [1157, 484] on div "Male" at bounding box center [1291, 490] width 419 height 42
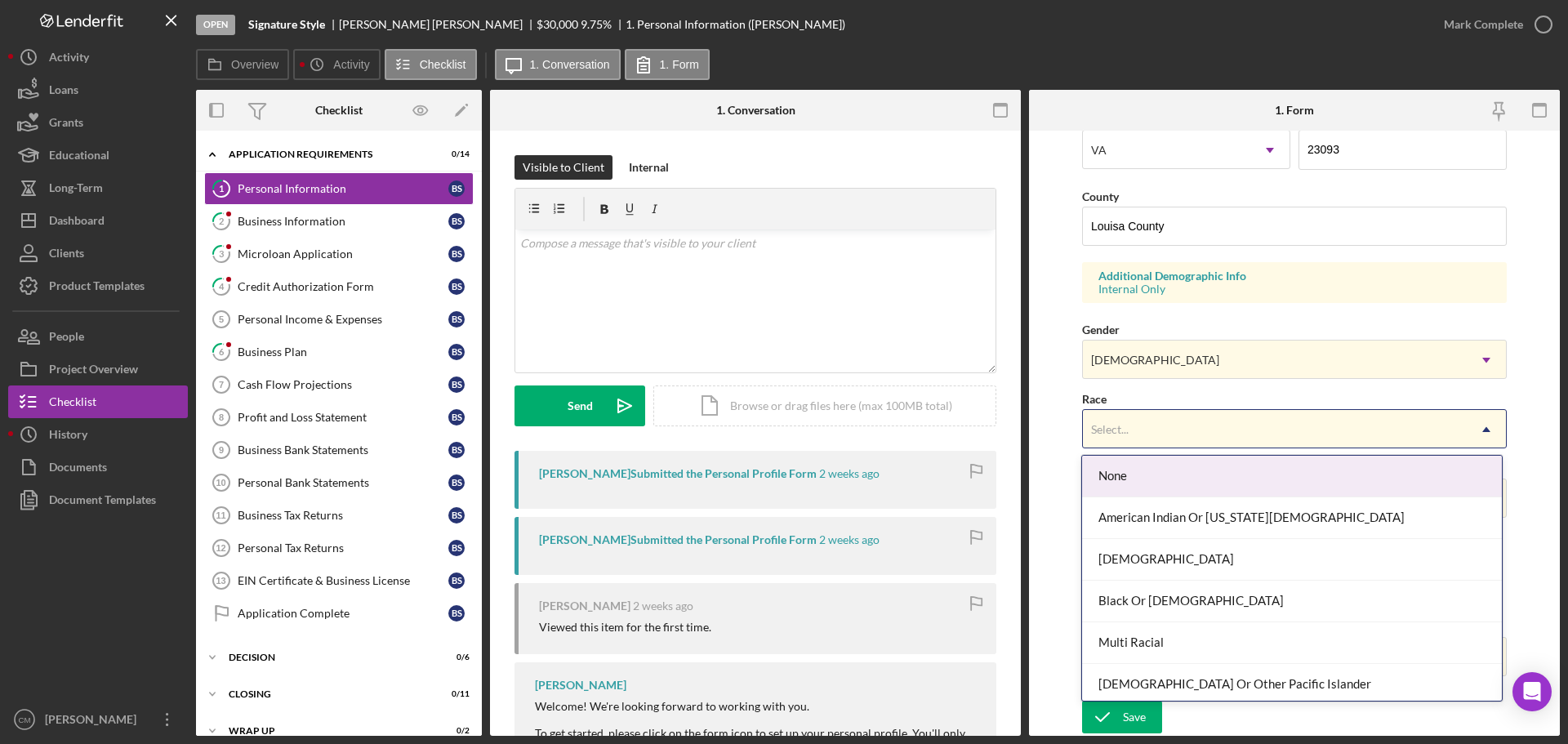
click at [1231, 437] on div "Select..." at bounding box center [1275, 430] width 384 height 38
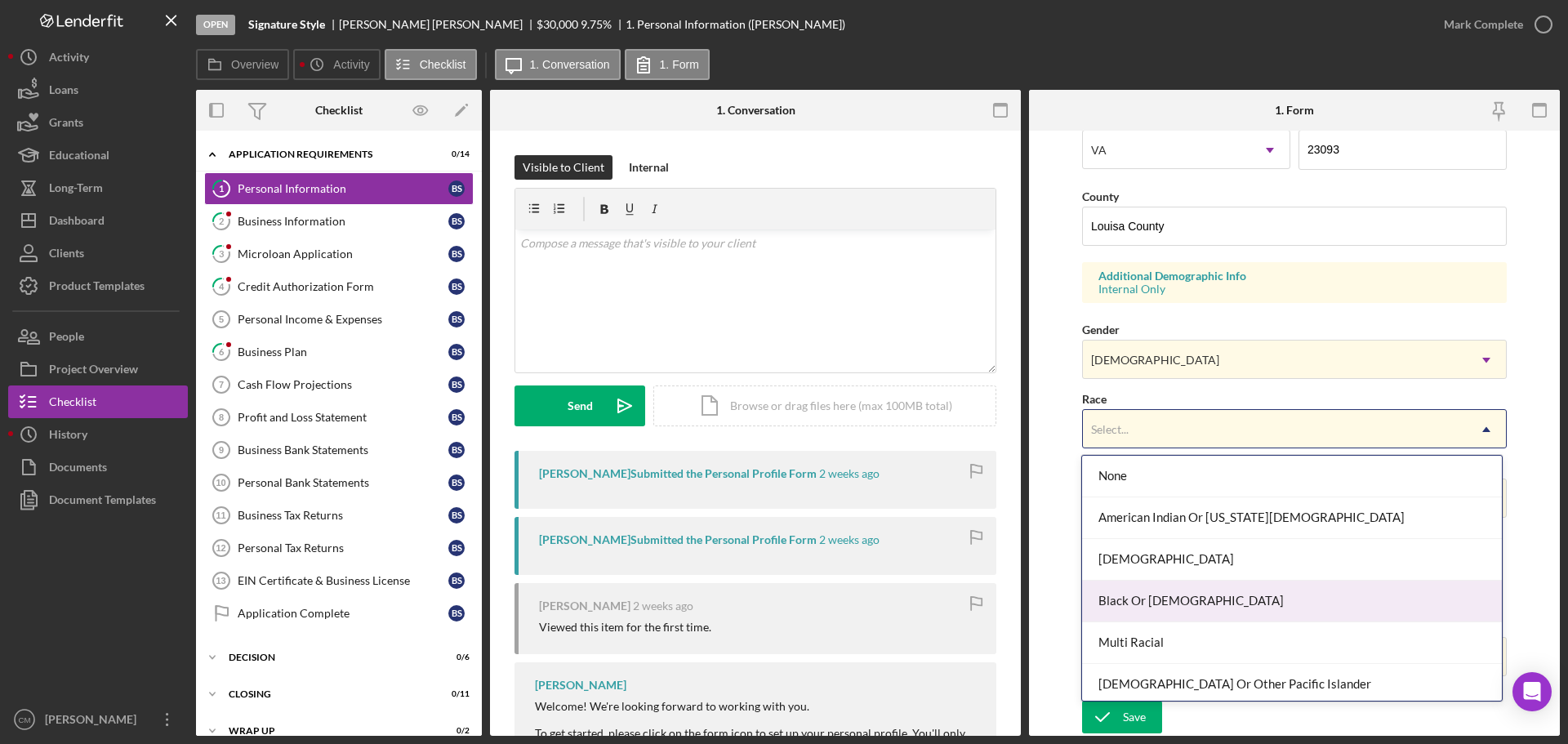
scroll to position [89, 0]
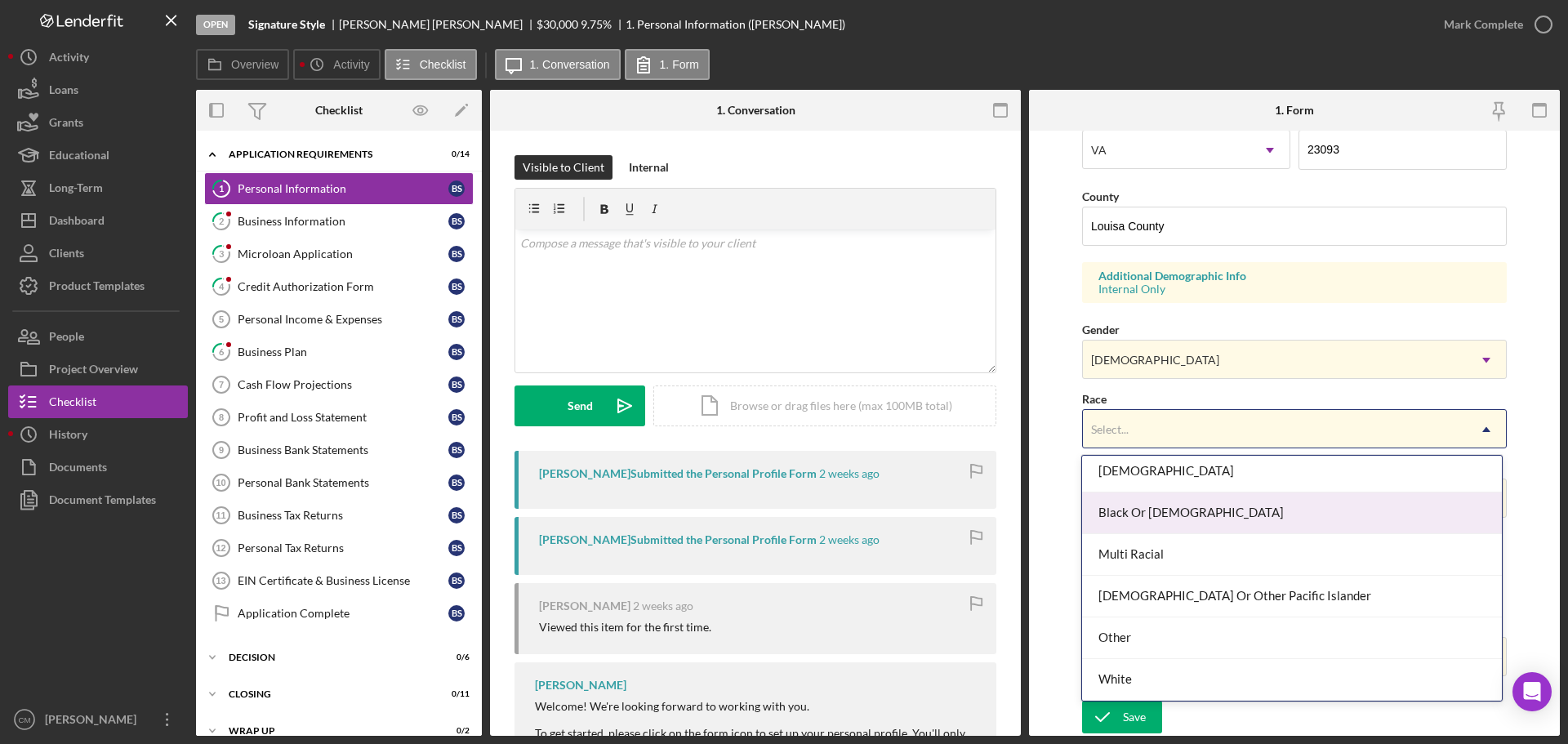
click at [1203, 517] on div "Black Or African American" at bounding box center [1291, 513] width 419 height 42
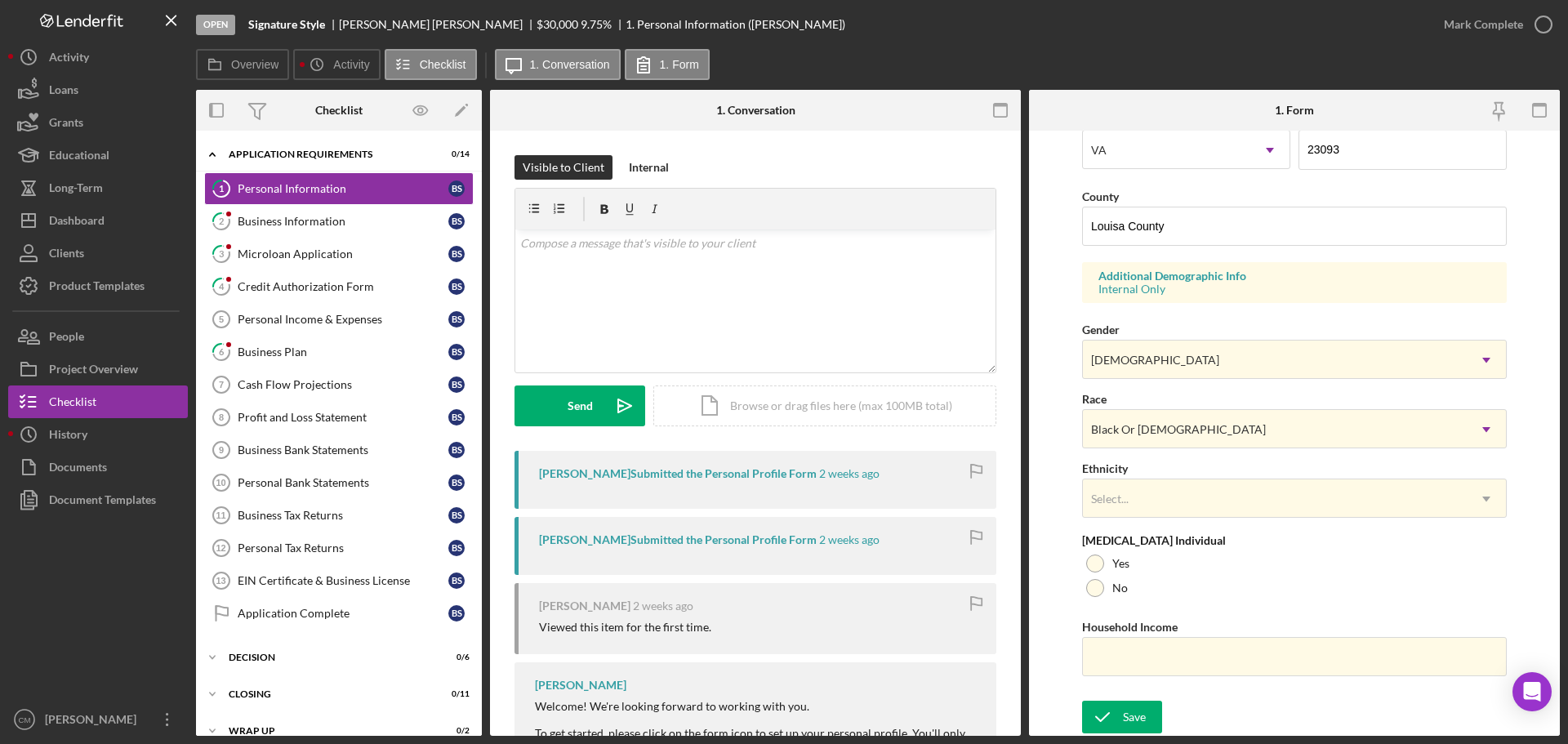
click at [1094, 561] on div at bounding box center [1095, 564] width 18 height 18
click at [1147, 710] on button "Save" at bounding box center [1122, 717] width 80 height 33
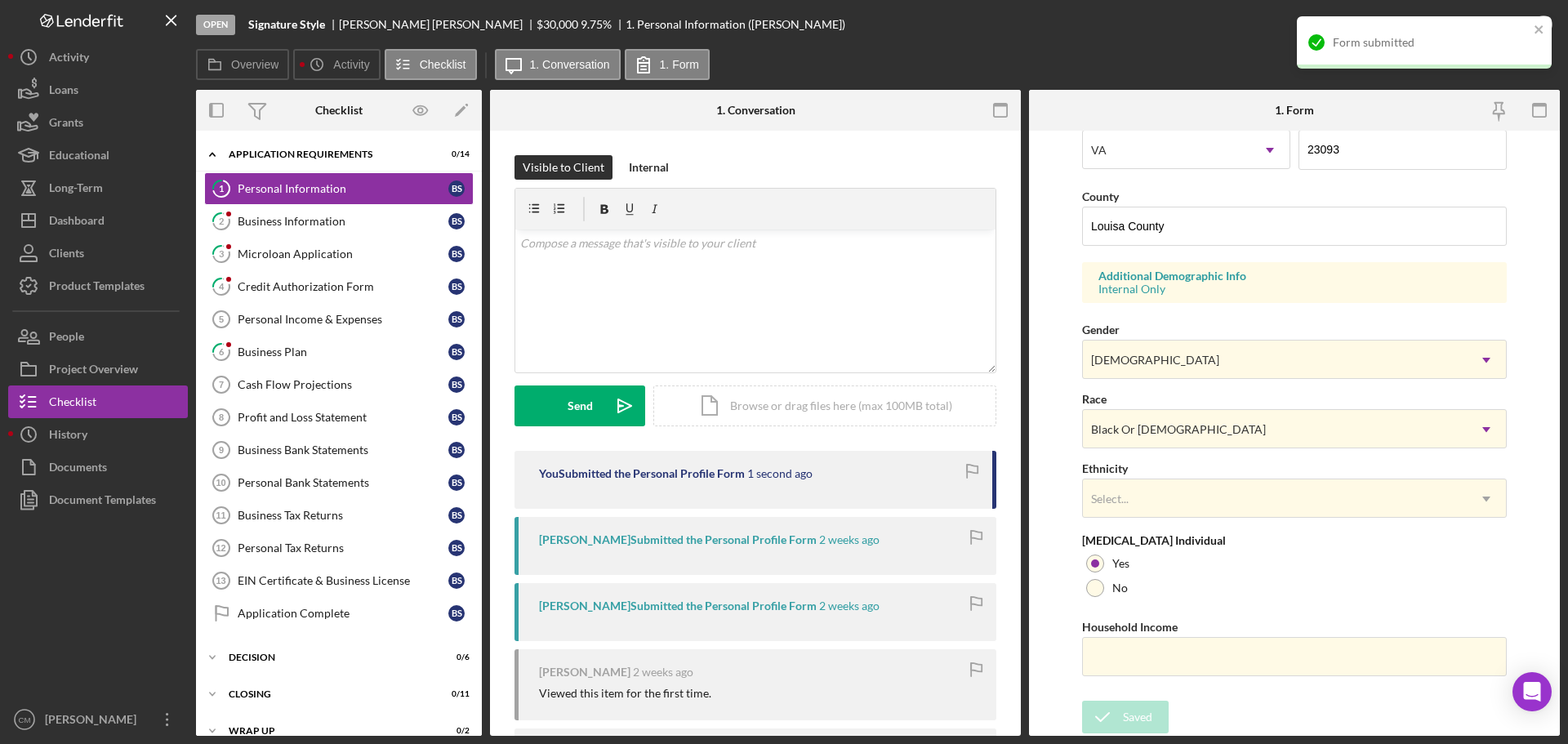
click at [349, 233] on link "2 Business Information B S" at bounding box center [338, 221] width 269 height 33
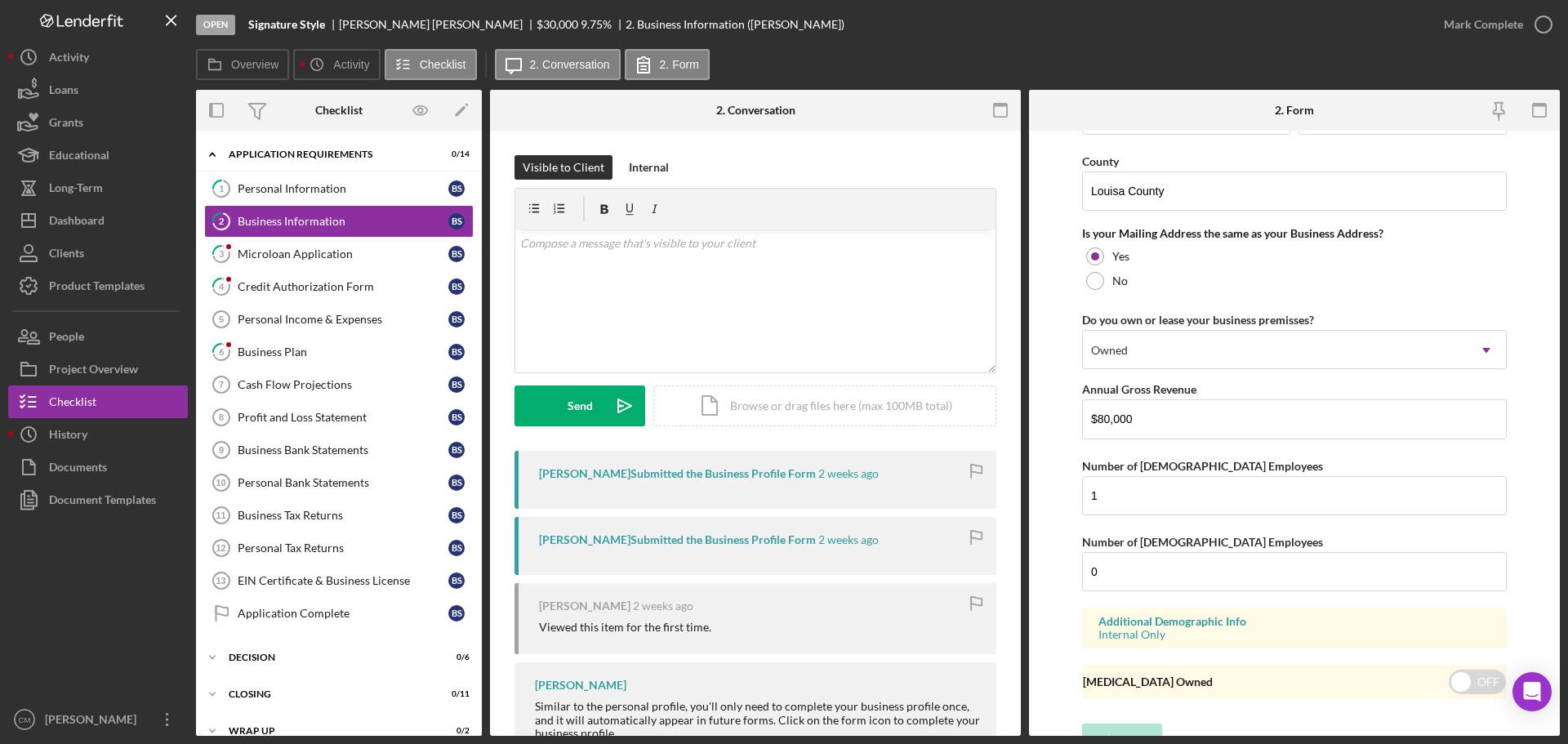
scroll to position [1208, 0]
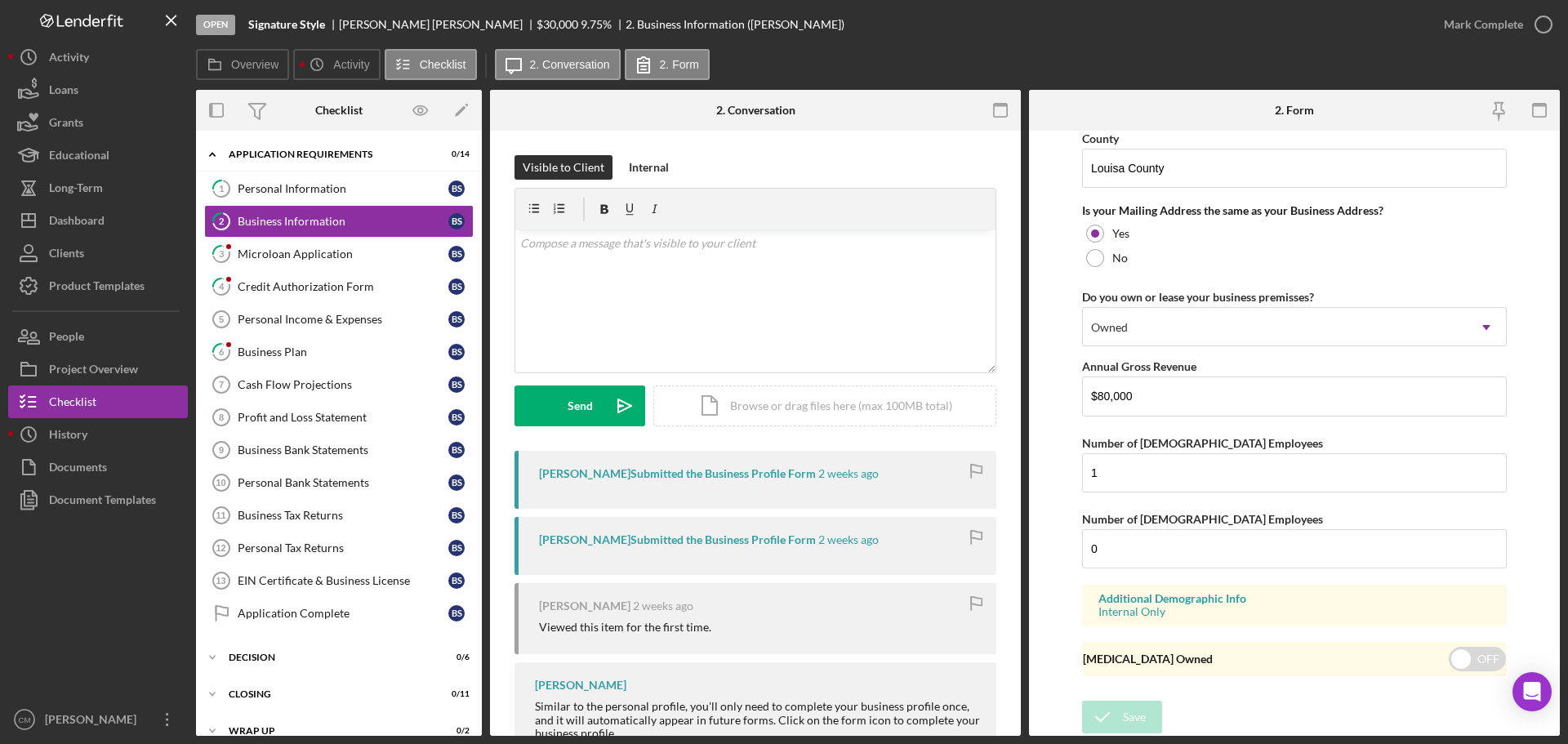
click at [0, 0] on icon "button" at bounding box center [0, 0] width 0 height 0
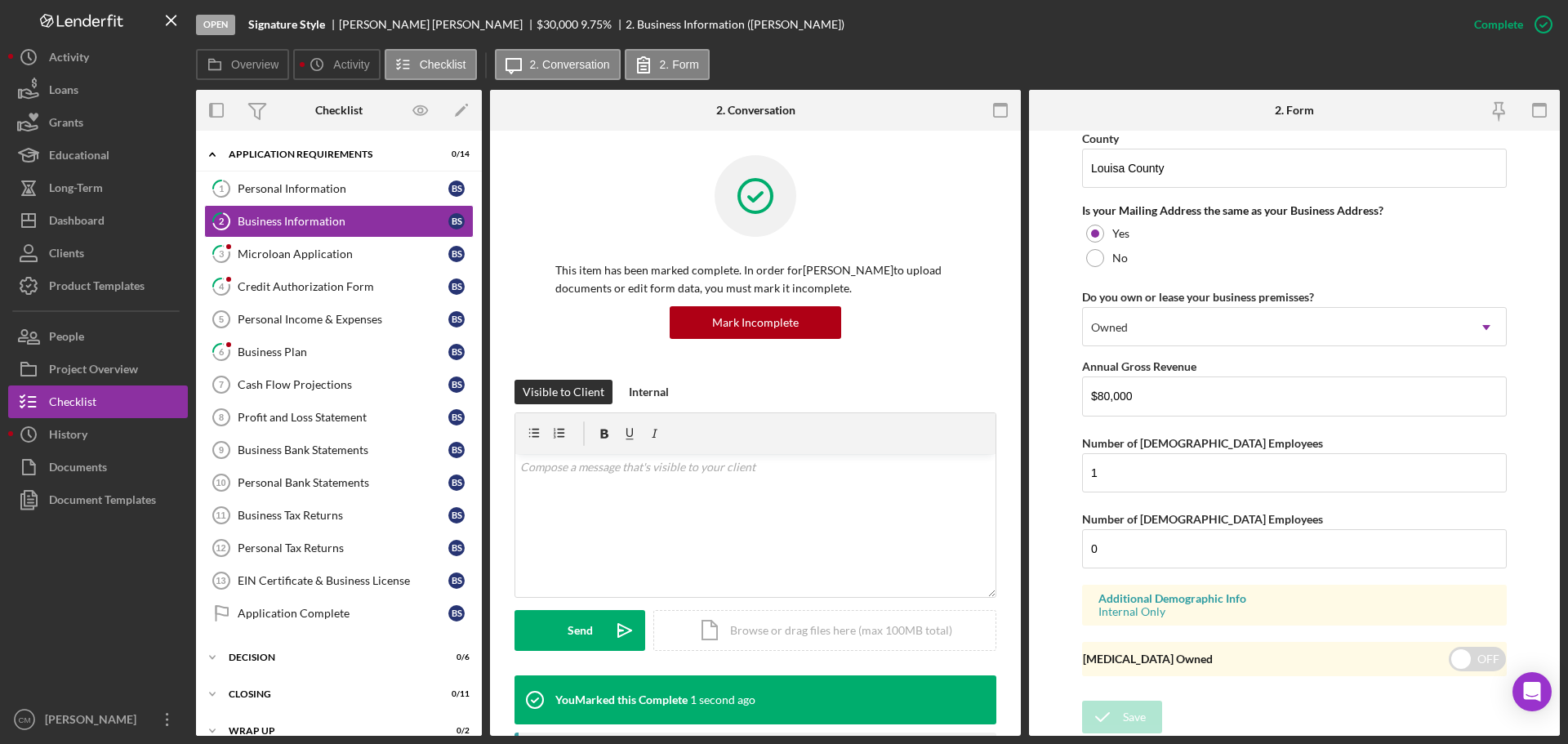
scroll to position [627, 0]
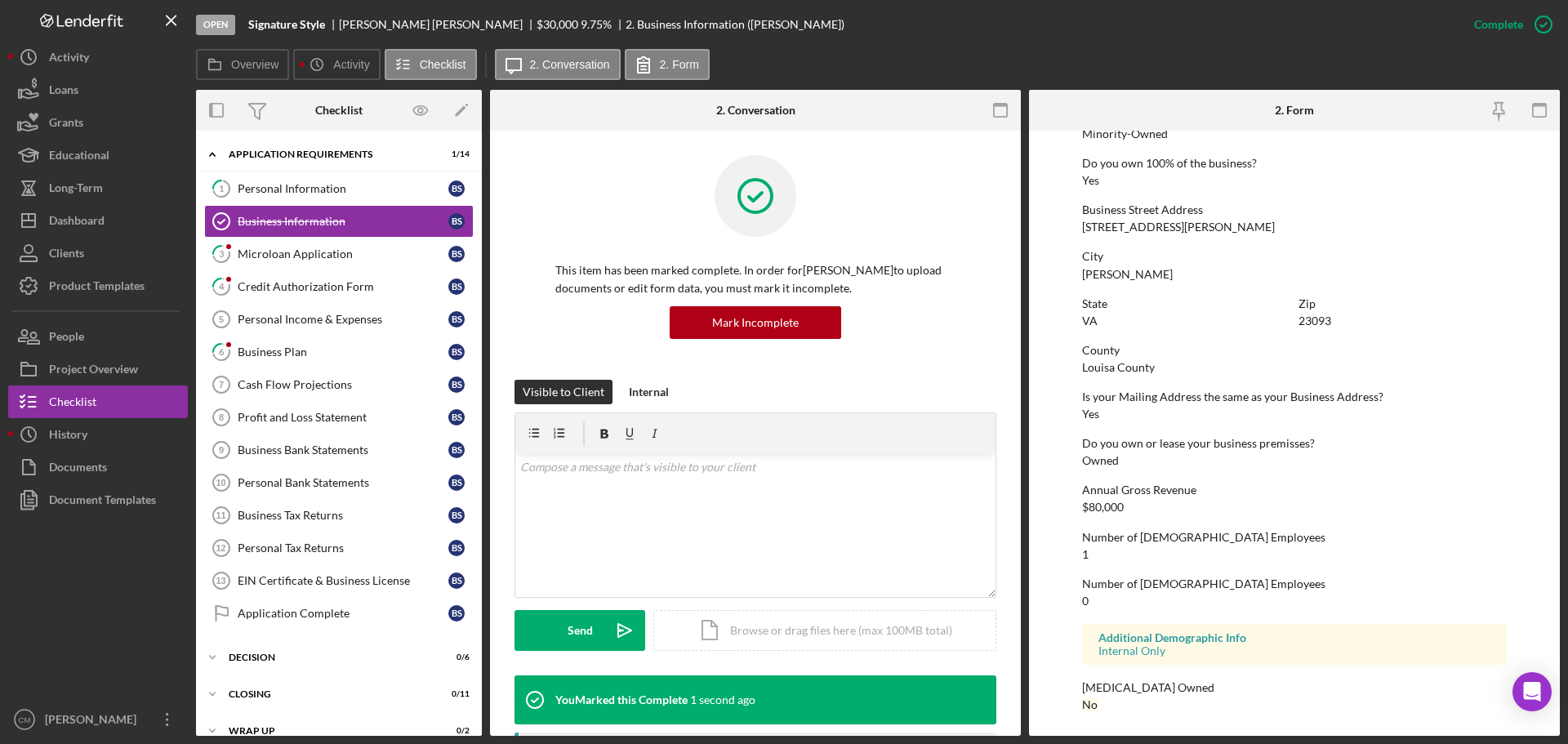
click at [340, 249] on div "Microloan Application" at bounding box center [343, 254] width 211 height 13
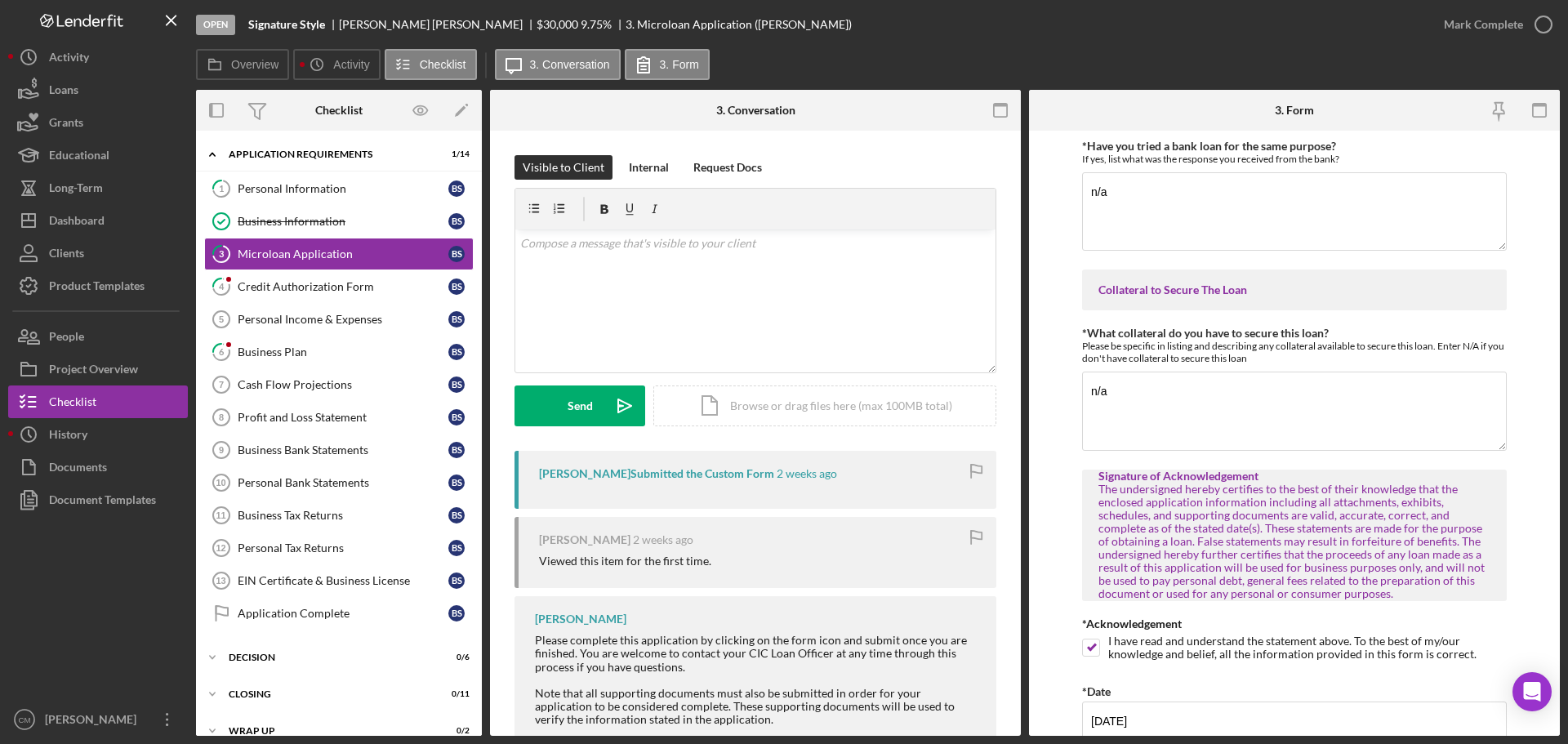
scroll to position [3941, 0]
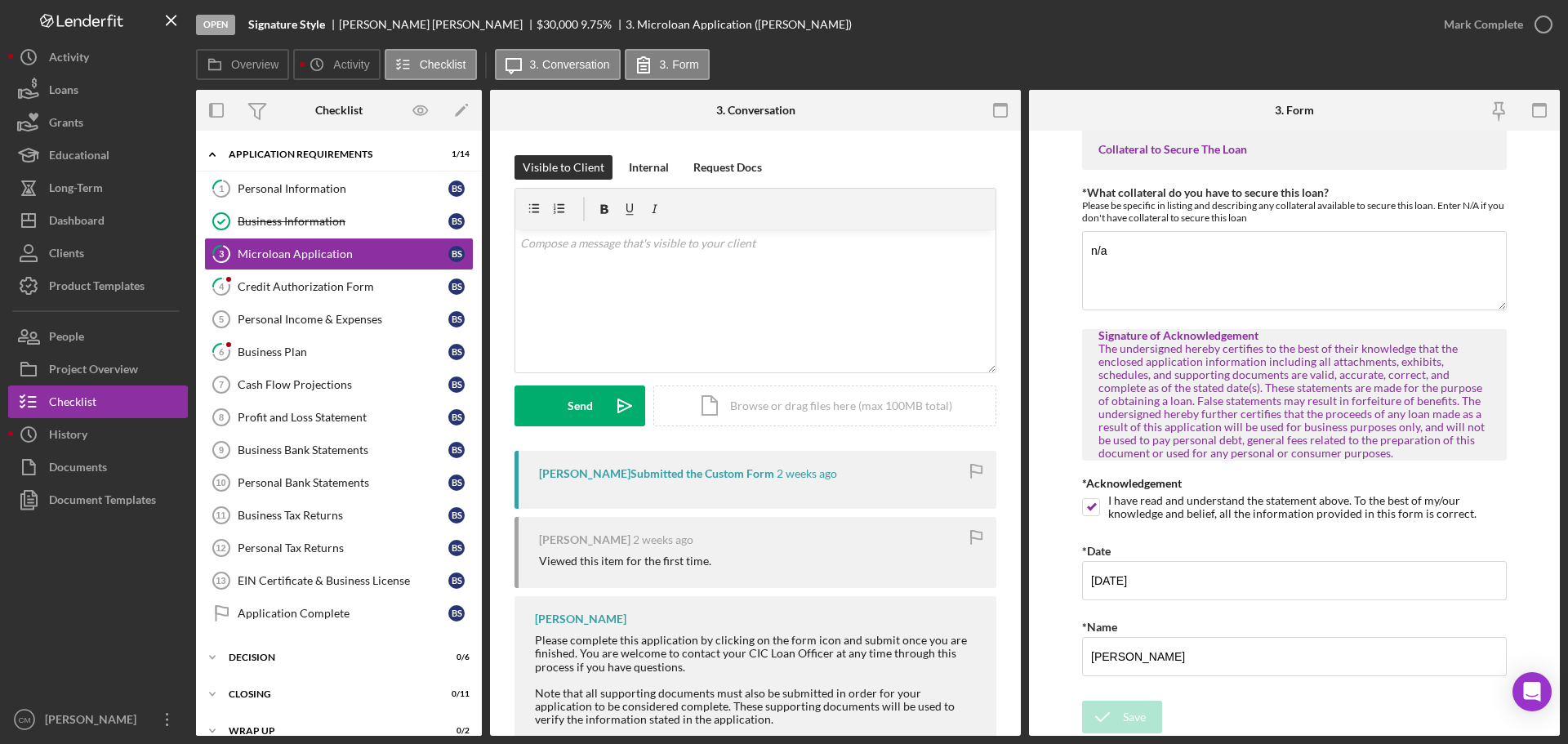
click at [0, 0] on icon "button" at bounding box center [0, 0] width 0 height 0
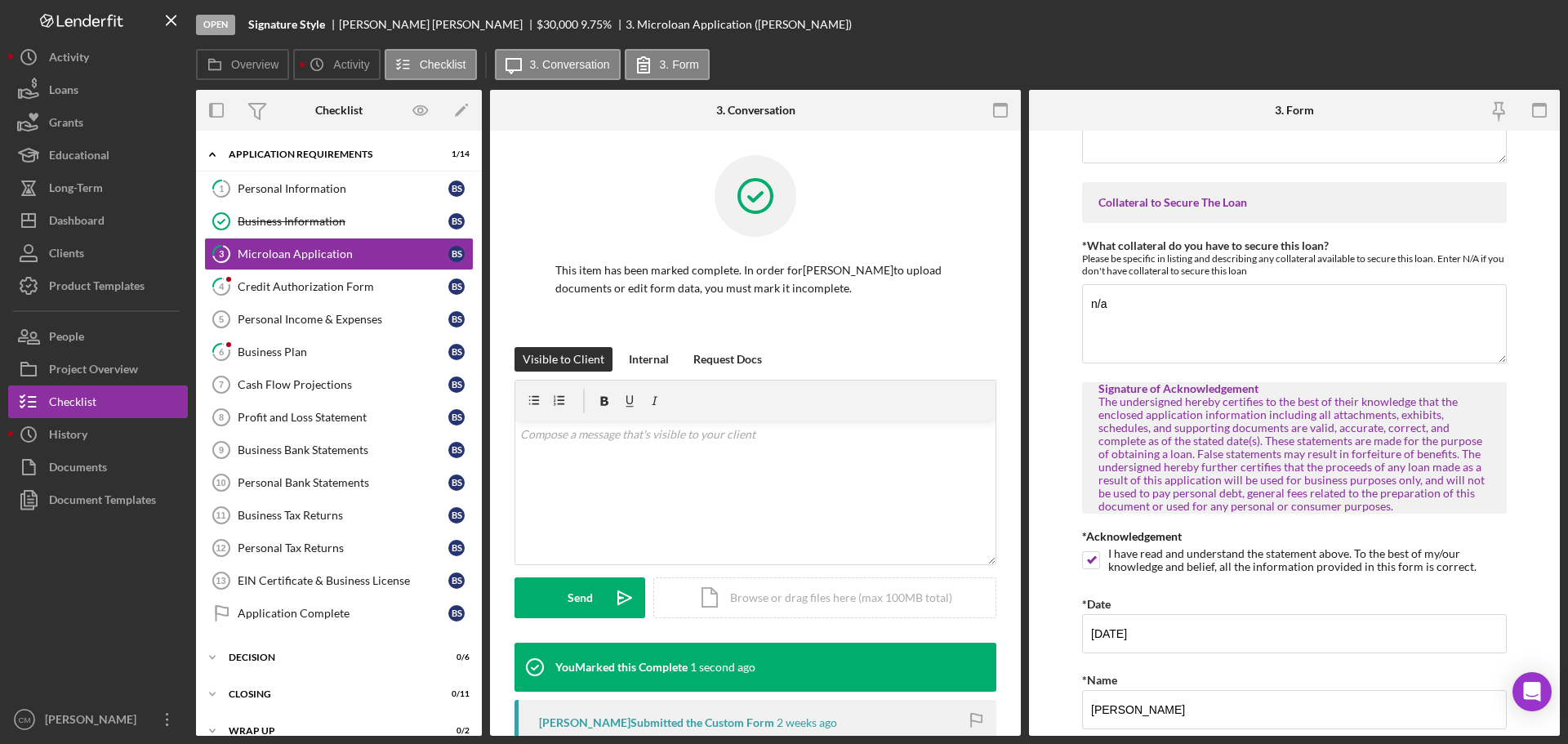
scroll to position [4006, 0]
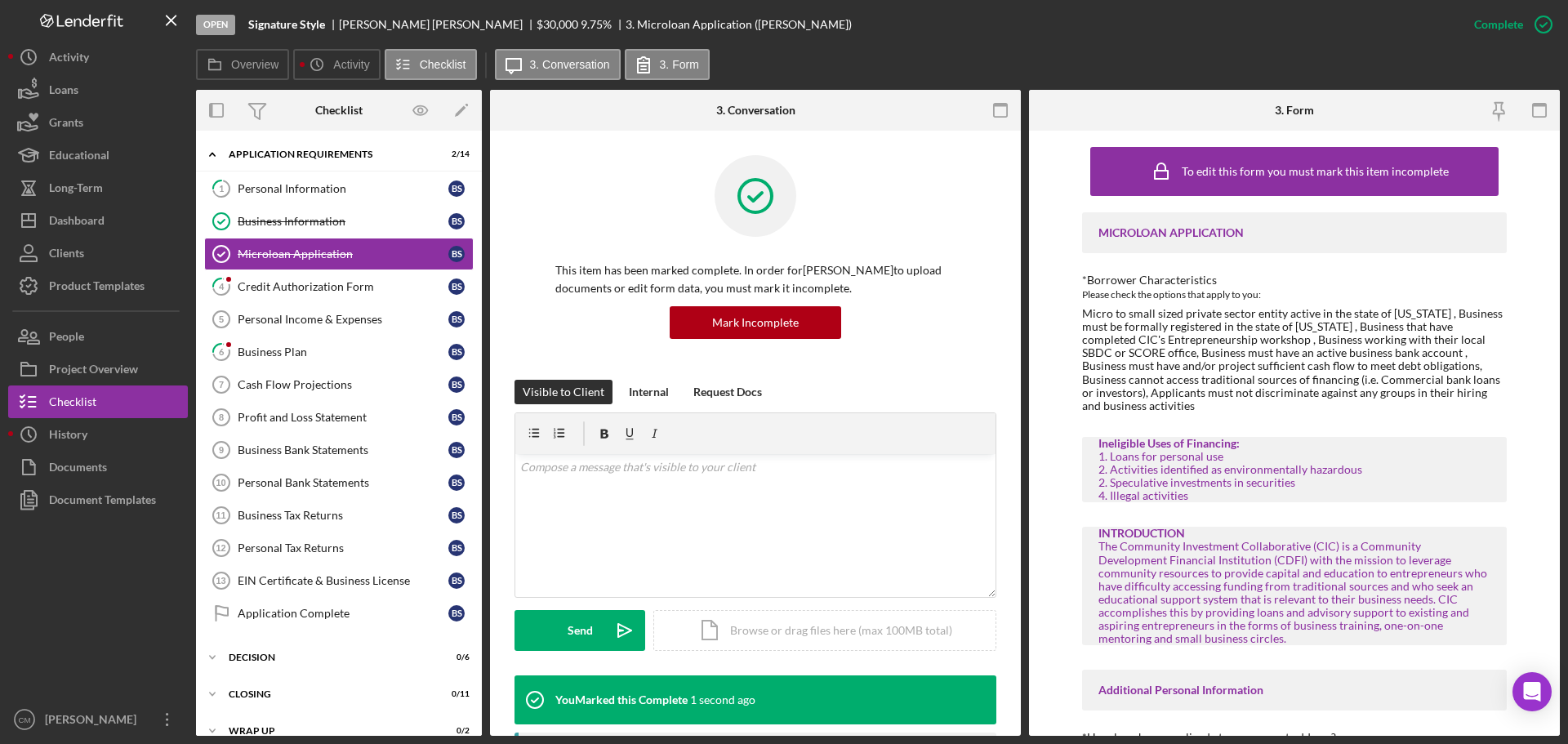
click at [301, 298] on link "4 Credit Authorization Form B S" at bounding box center [338, 286] width 269 height 33
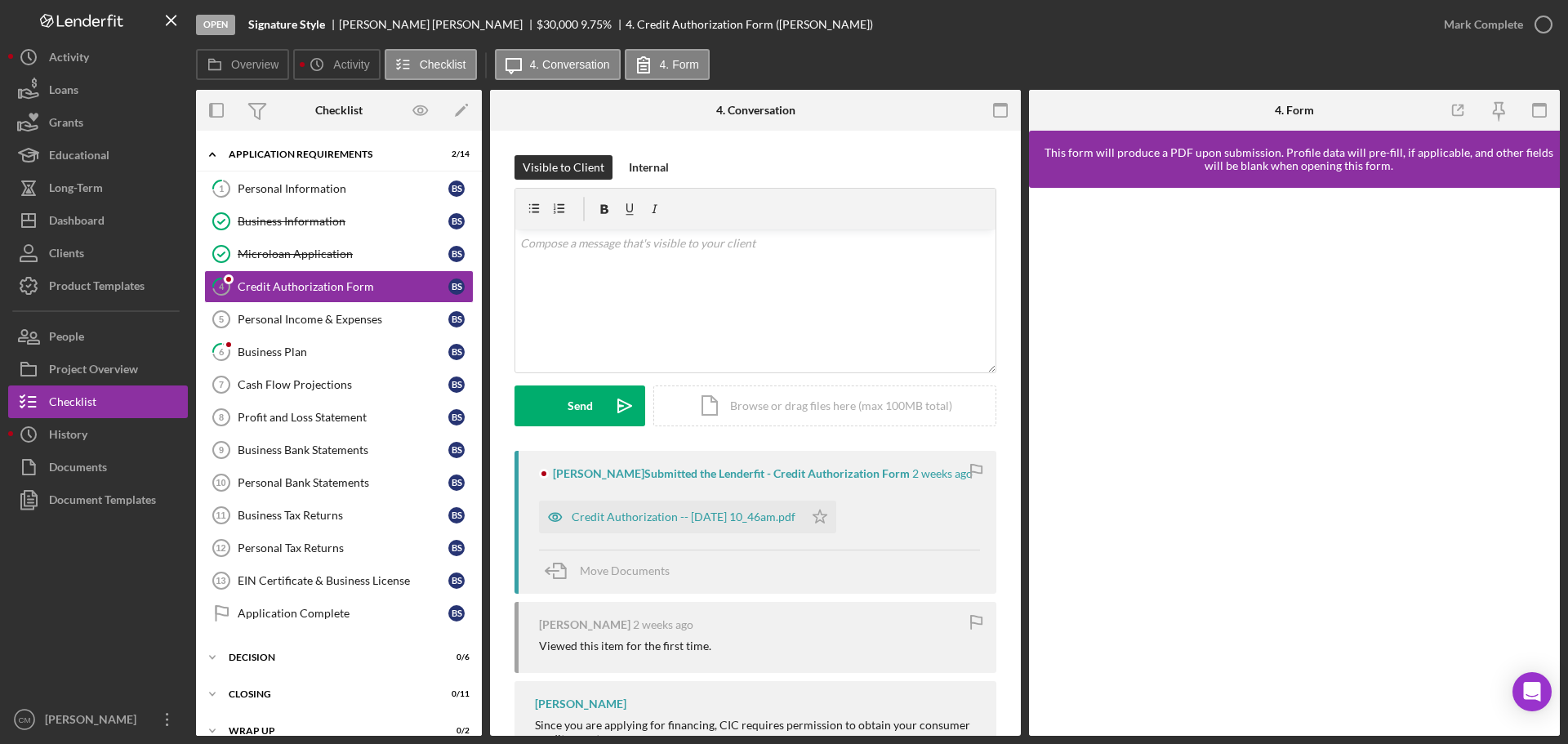
click at [836, 516] on icon "Icon/Star" at bounding box center [819, 516] width 33 height 33
click at [0, 0] on icon "button" at bounding box center [0, 0] width 0 height 0
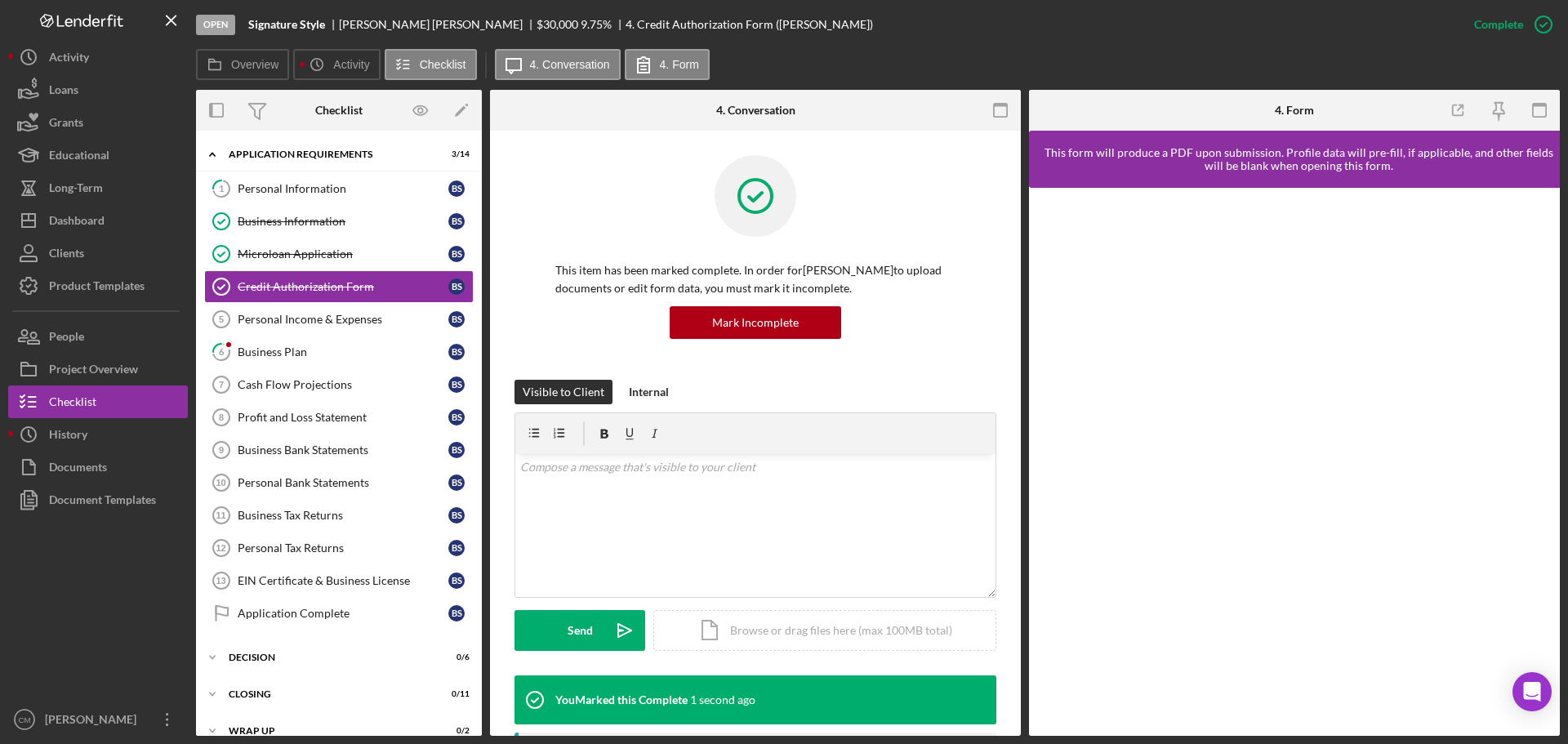
click at [271, 360] on link "6 Business Plan B S" at bounding box center [338, 351] width 269 height 33
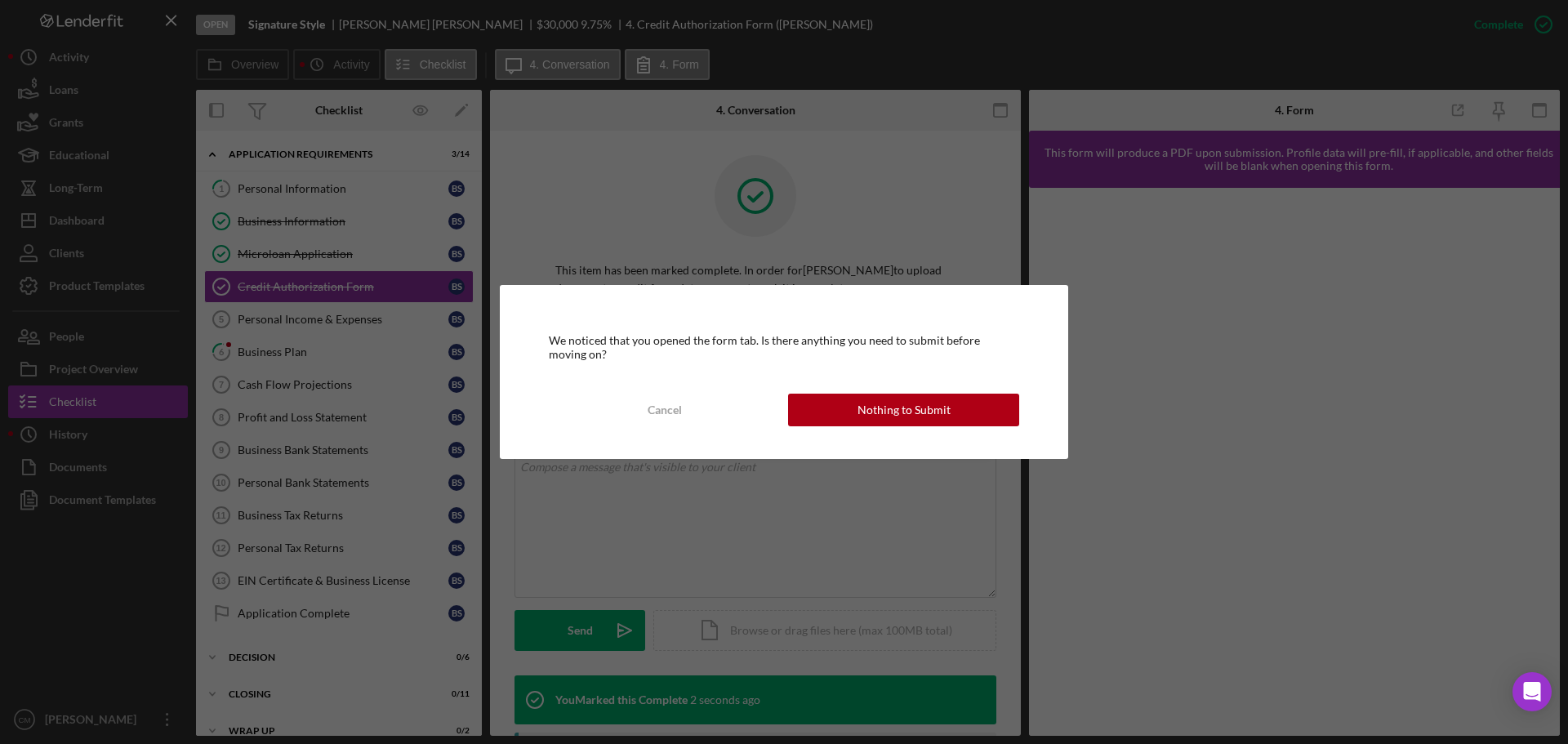
click at [961, 417] on button "Nothing to Submit" at bounding box center [903, 410] width 231 height 33
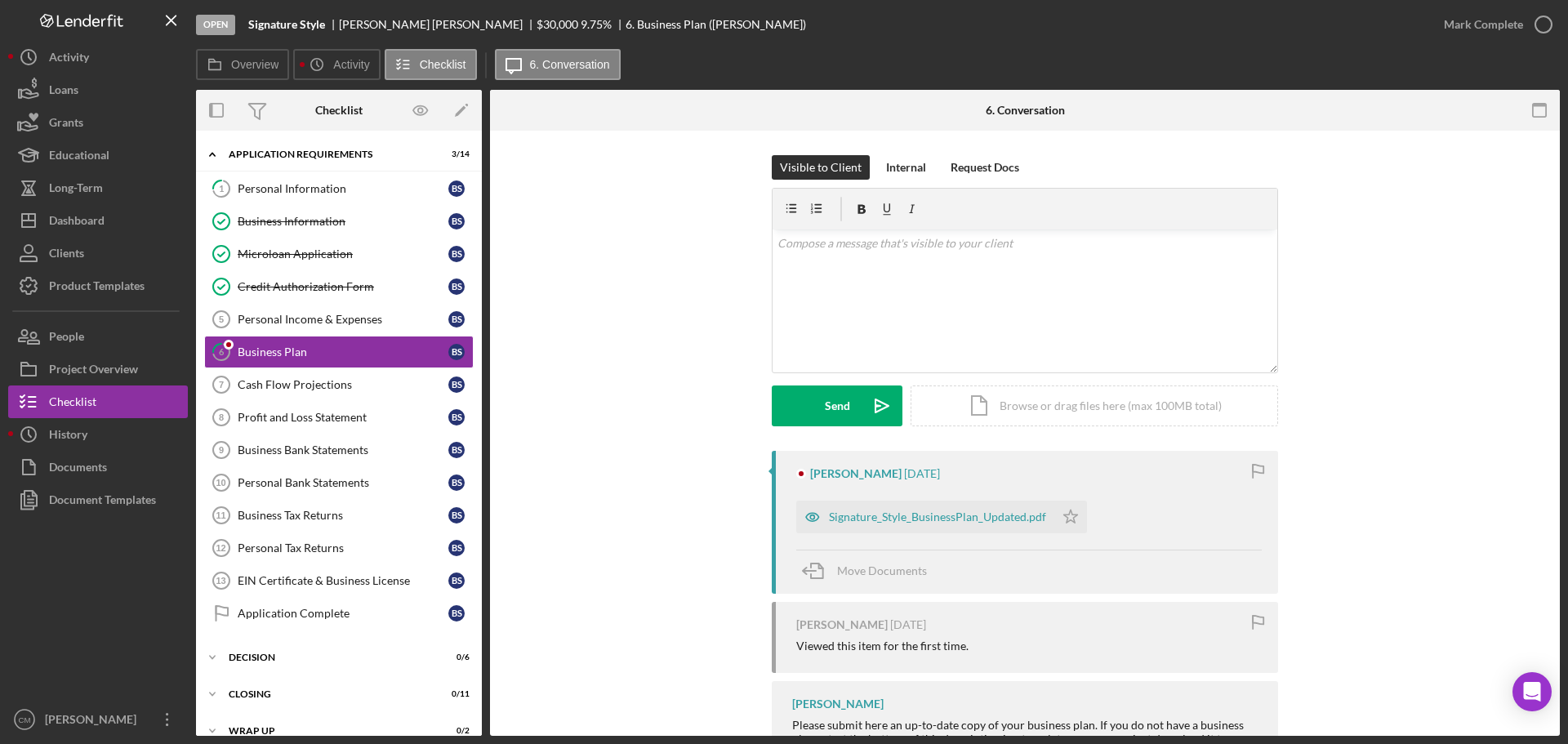
click at [810, 517] on icon "button" at bounding box center [812, 517] width 4 height 4
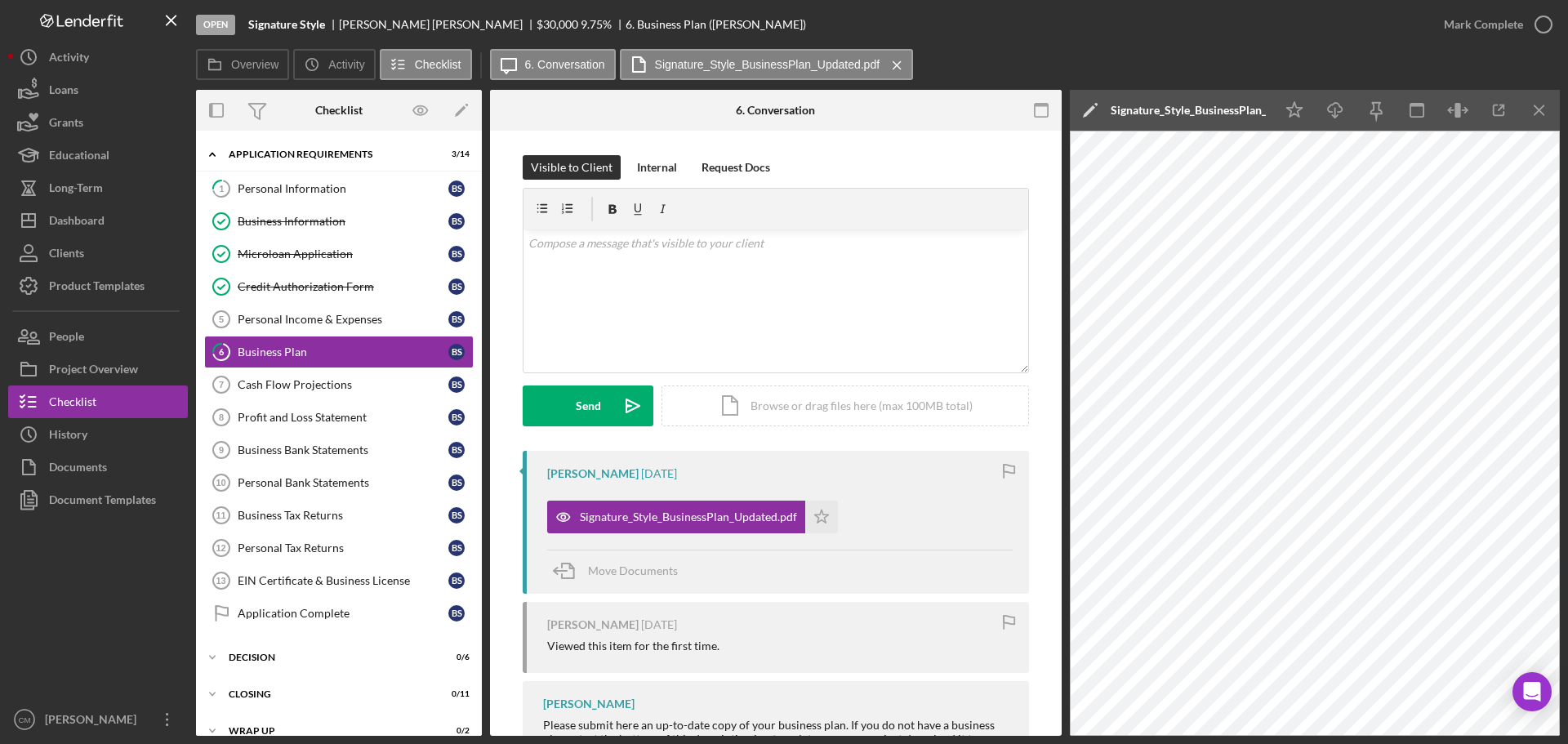
click at [1164, 57] on div "Overview Icon/History Activity Checklist Icon/Message 6. Conversation Signature…" at bounding box center [877, 65] width 1363 height 33
click at [78, 220] on div "Dashboard" at bounding box center [77, 222] width 56 height 37
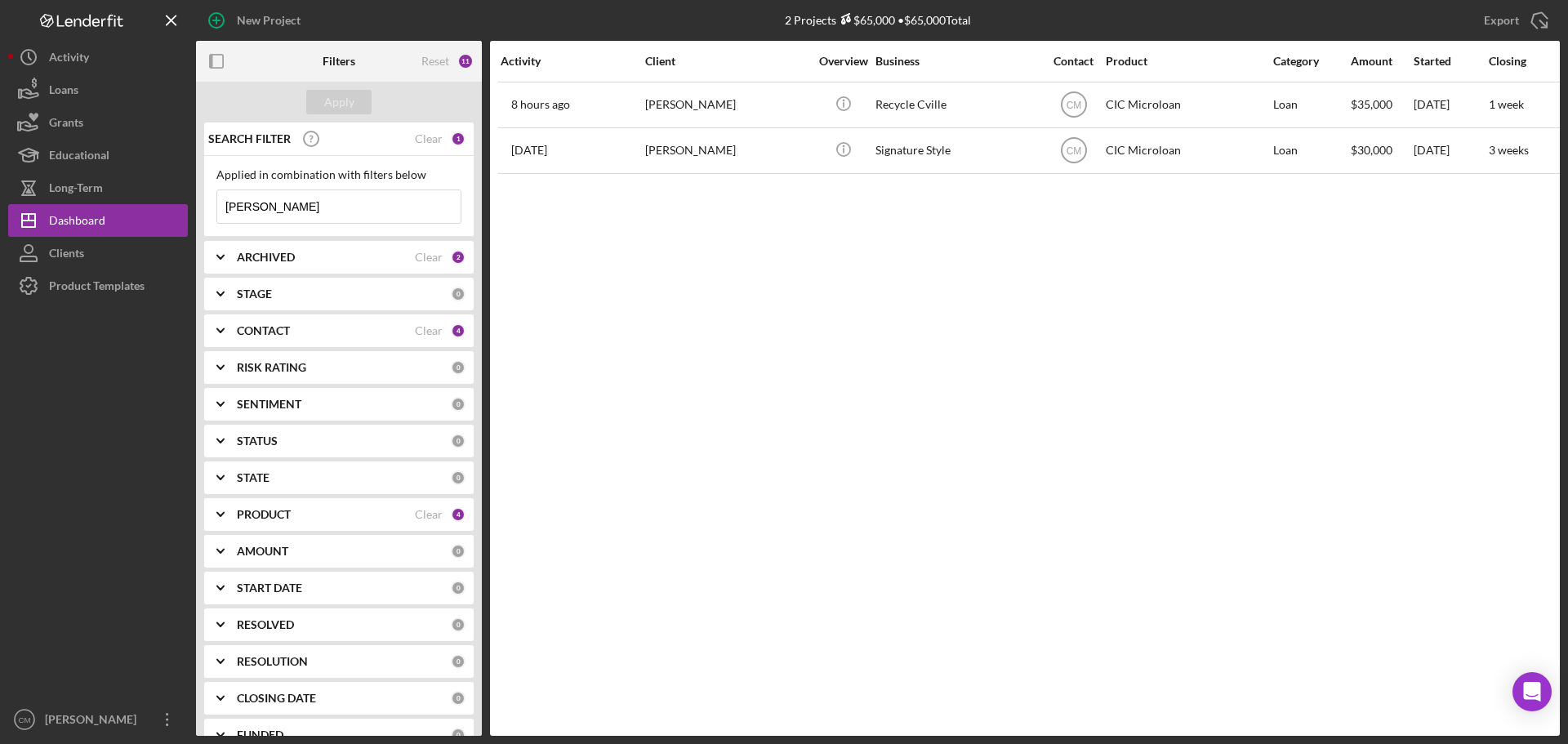
click at [702, 111] on div "[PERSON_NAME]" at bounding box center [727, 105] width 163 height 44
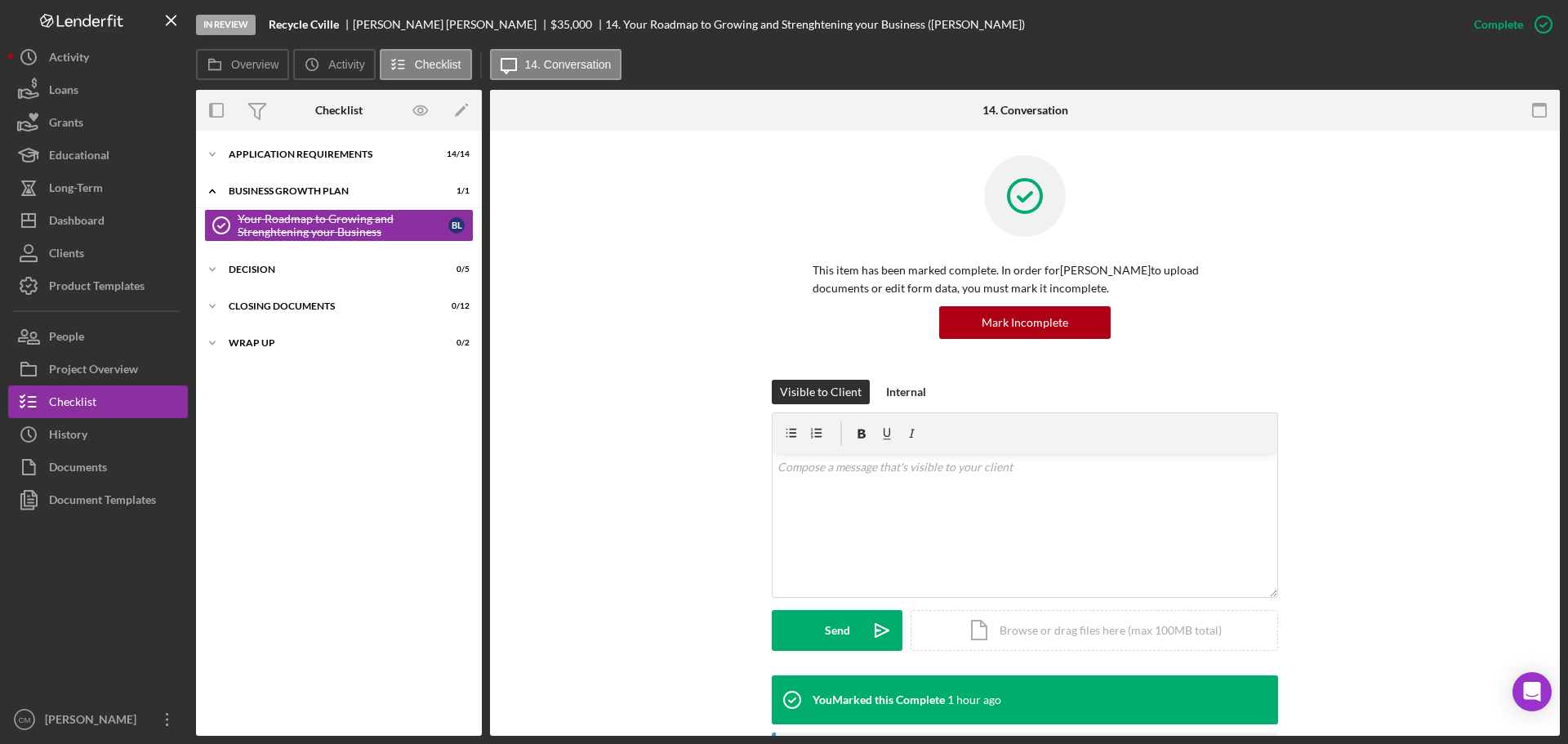
click at [111, 429] on button "Icon/History History" at bounding box center [97, 434] width 180 height 33
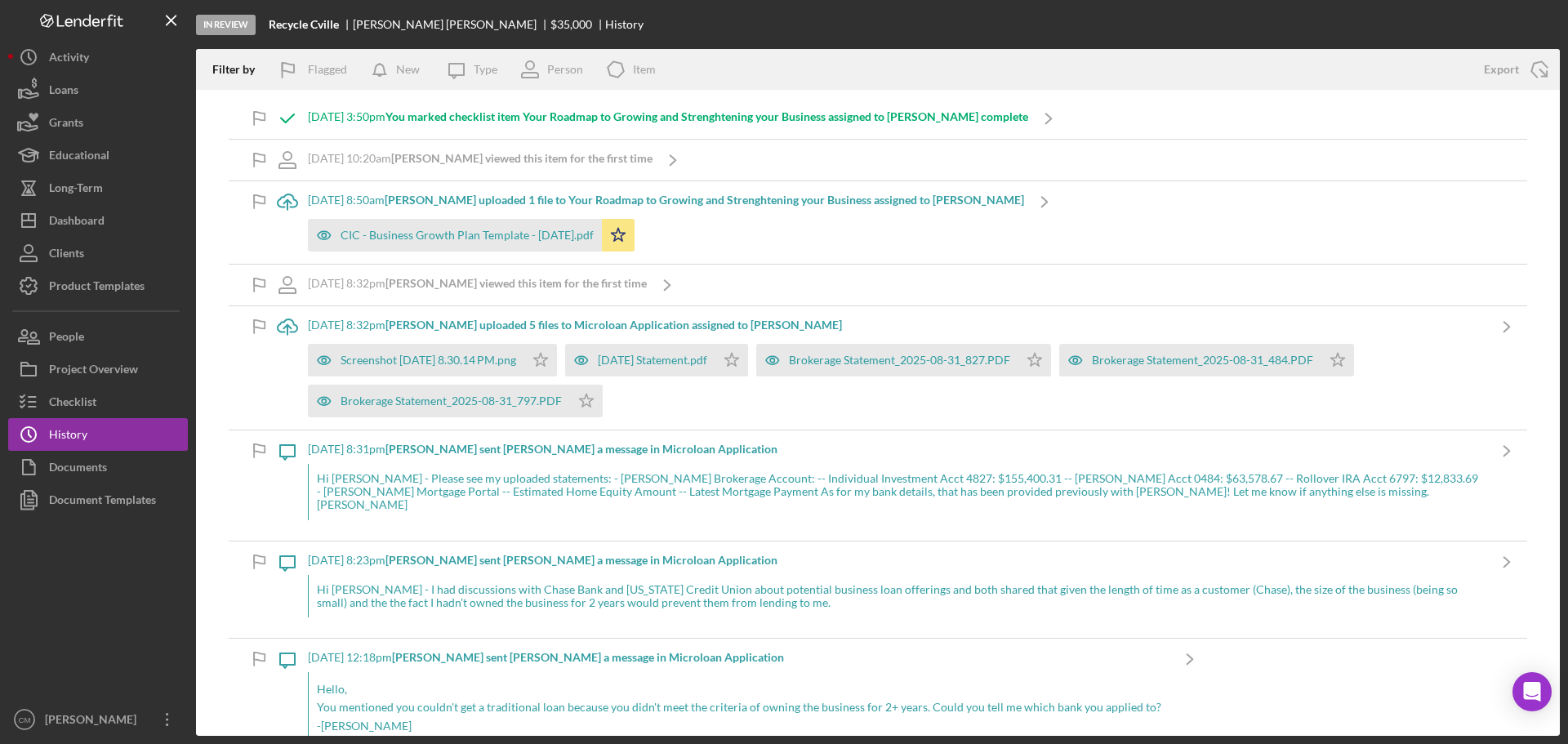
click at [523, 476] on div "Hi [PERSON_NAME] - Please see my uploaded statements: - [PERSON_NAME] Brokerage…" at bounding box center [897, 491] width 1178 height 56
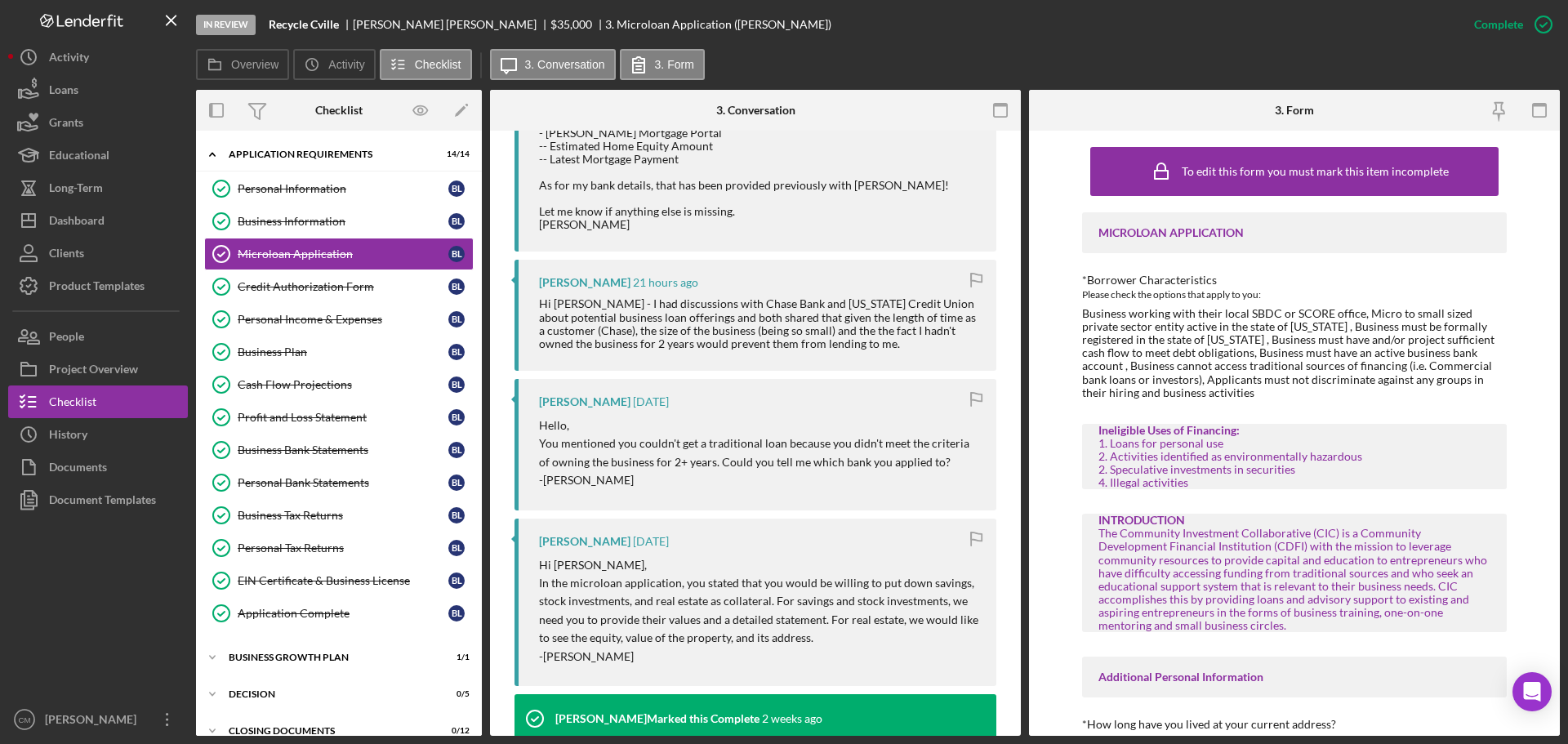
scroll to position [898, 0]
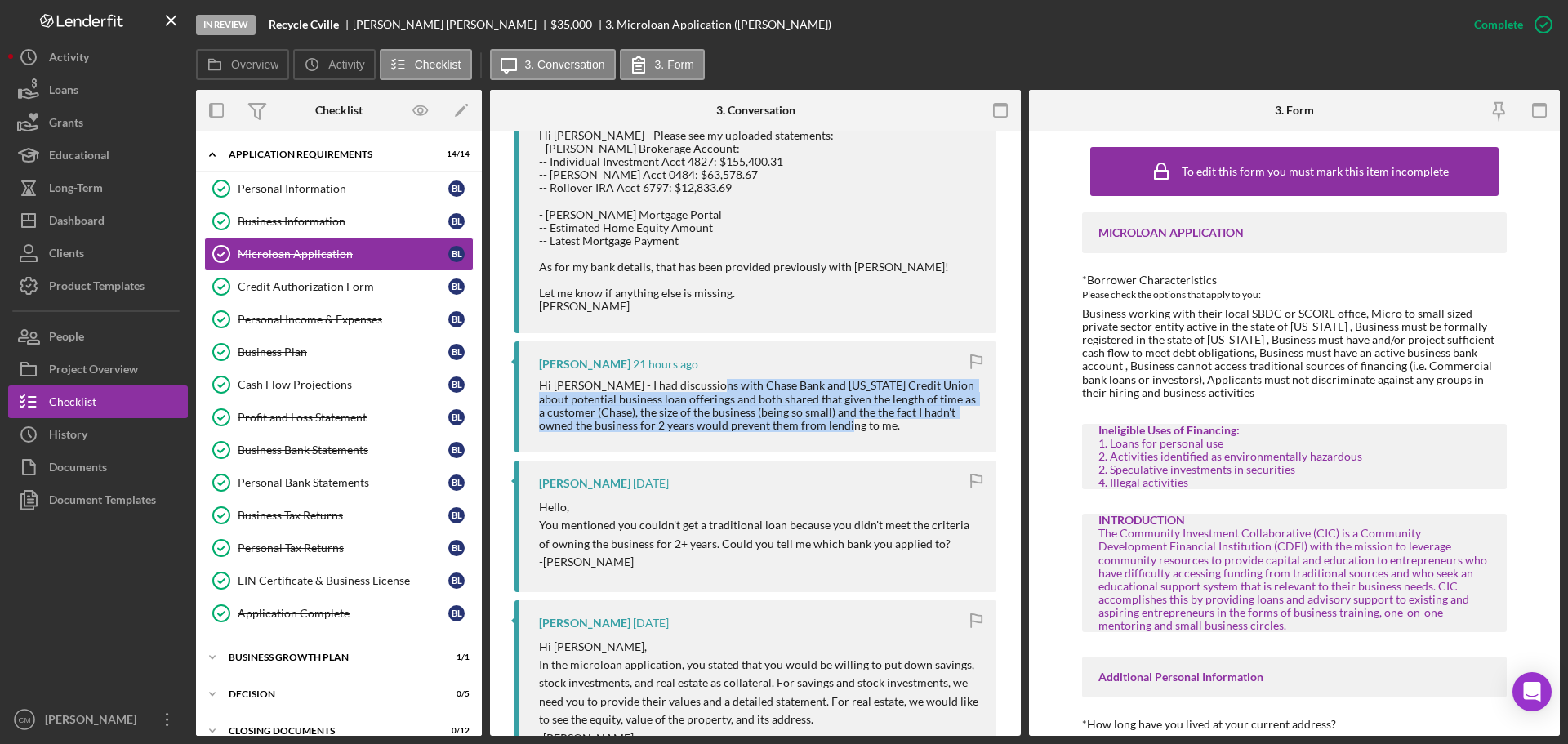
drag, startPoint x: 705, startPoint y: 390, endPoint x: 937, endPoint y: 426, distance: 234.8
click at [937, 426] on div "Hi [PERSON_NAME] - I had discussions with Chase Bank and [US_STATE] Credit Unio…" at bounding box center [759, 405] width 440 height 53
copy div "Chase Bank and Virginia Credit Union about potential business loan offerings an…"
click at [846, 407] on div "Hi [PERSON_NAME] - I had discussions with Chase Bank and [US_STATE] Credit Unio…" at bounding box center [759, 405] width 440 height 53
drag, startPoint x: 747, startPoint y: 400, endPoint x: 921, endPoint y: 431, distance: 176.7
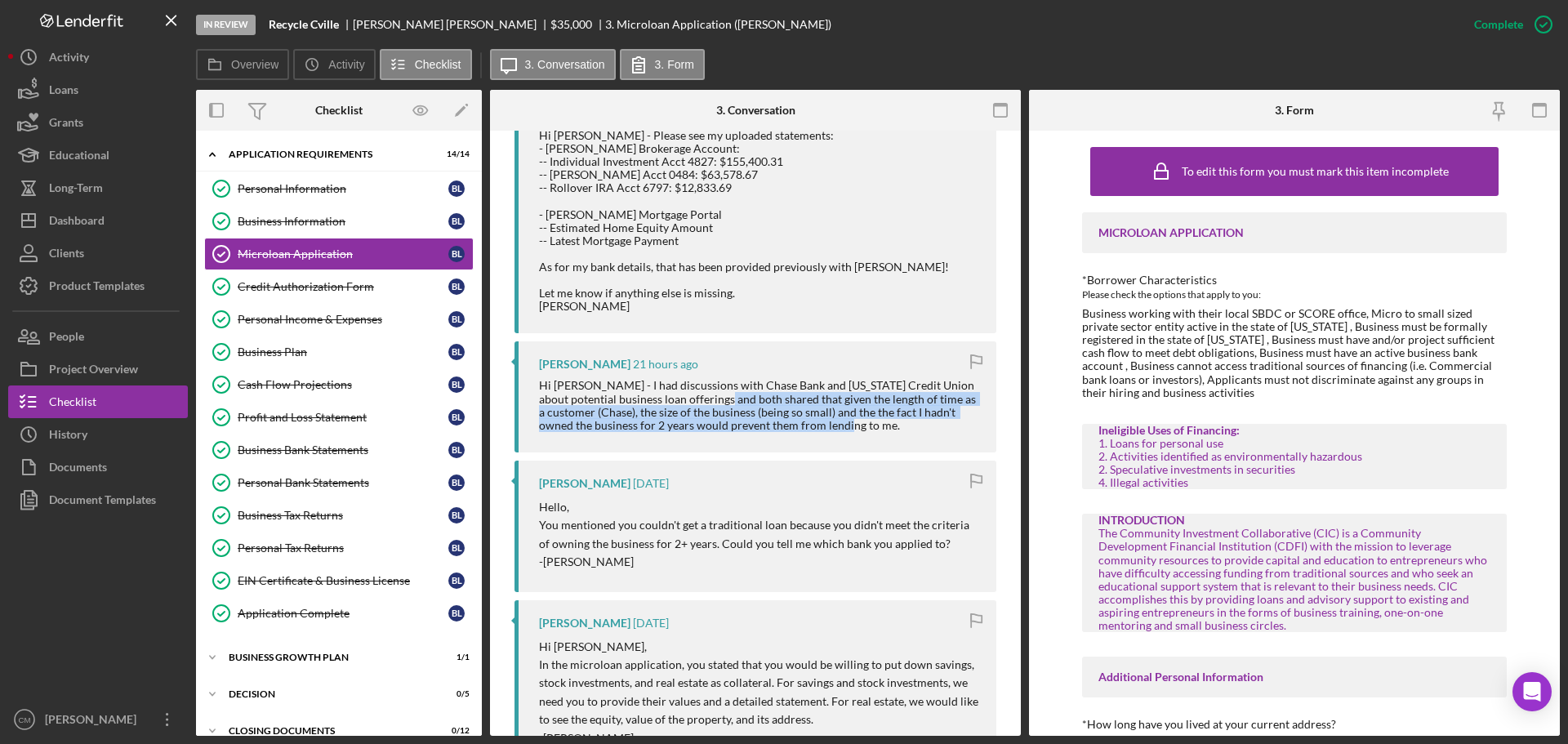
click at [921, 431] on div "Hi [PERSON_NAME] - I had discussions with Chase Bank and [US_STATE] Credit Unio…" at bounding box center [759, 405] width 440 height 53
copy div "shared that given the length of time as a customer (Chase), the size of the bus…"
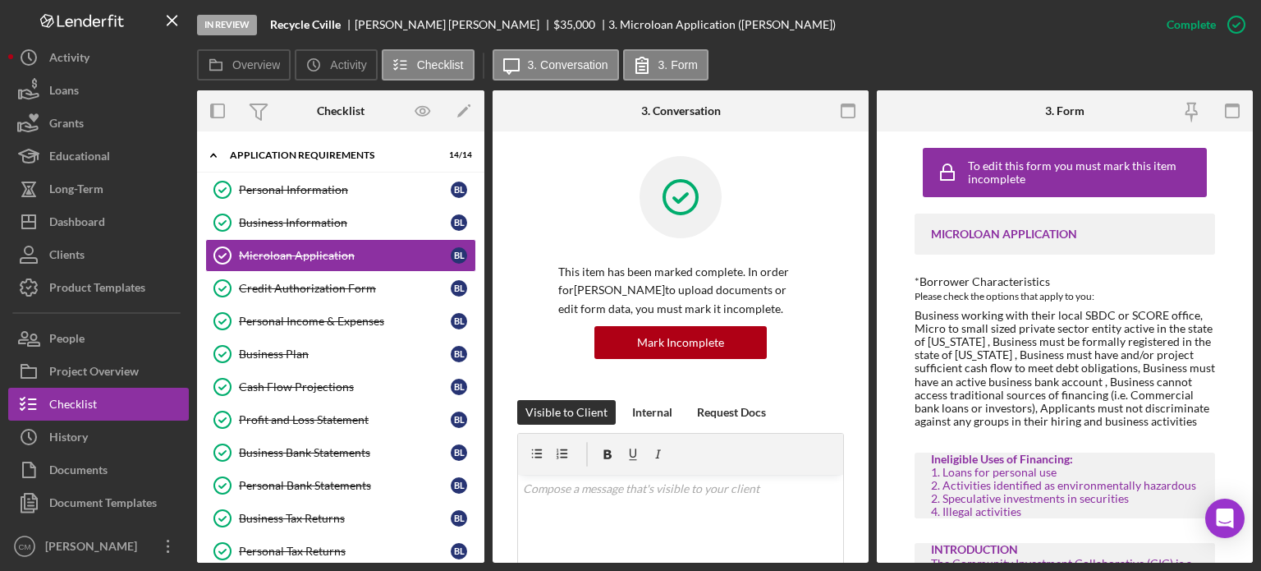
scroll to position [921, 0]
